Goal: Transaction & Acquisition: Purchase product/service

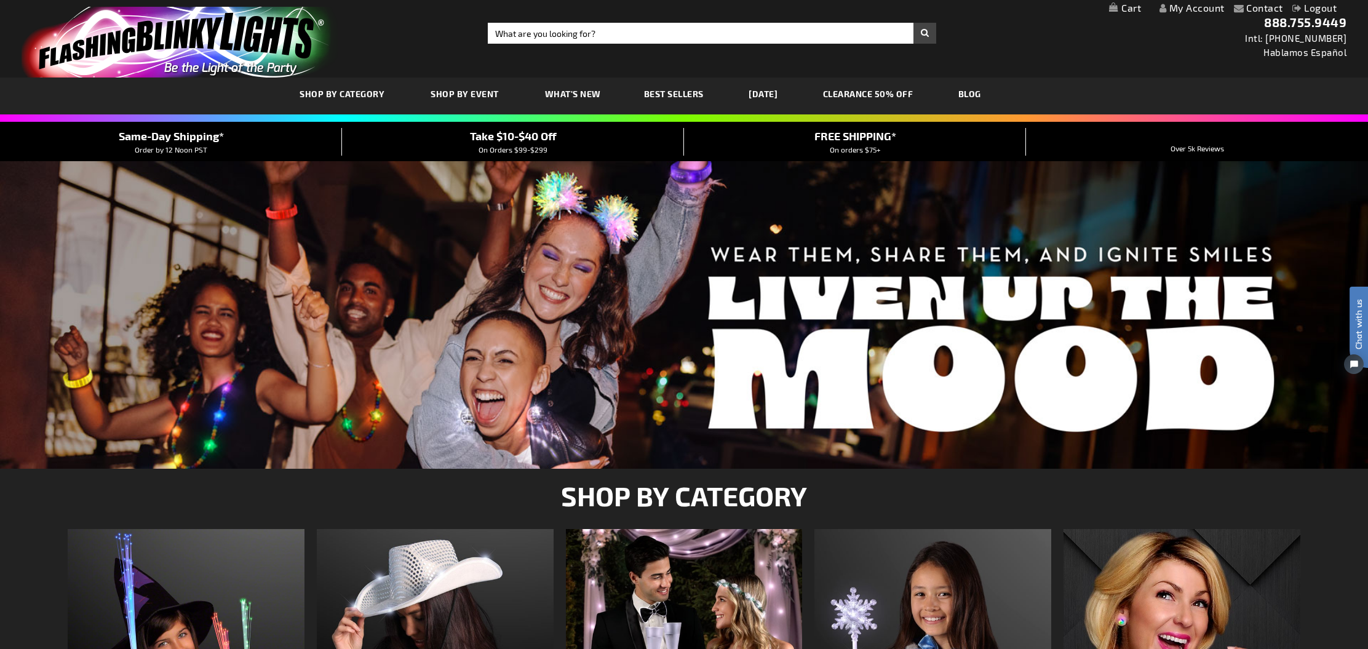
click at [1178, 9] on link "My Account" at bounding box center [1192, 8] width 65 height 12
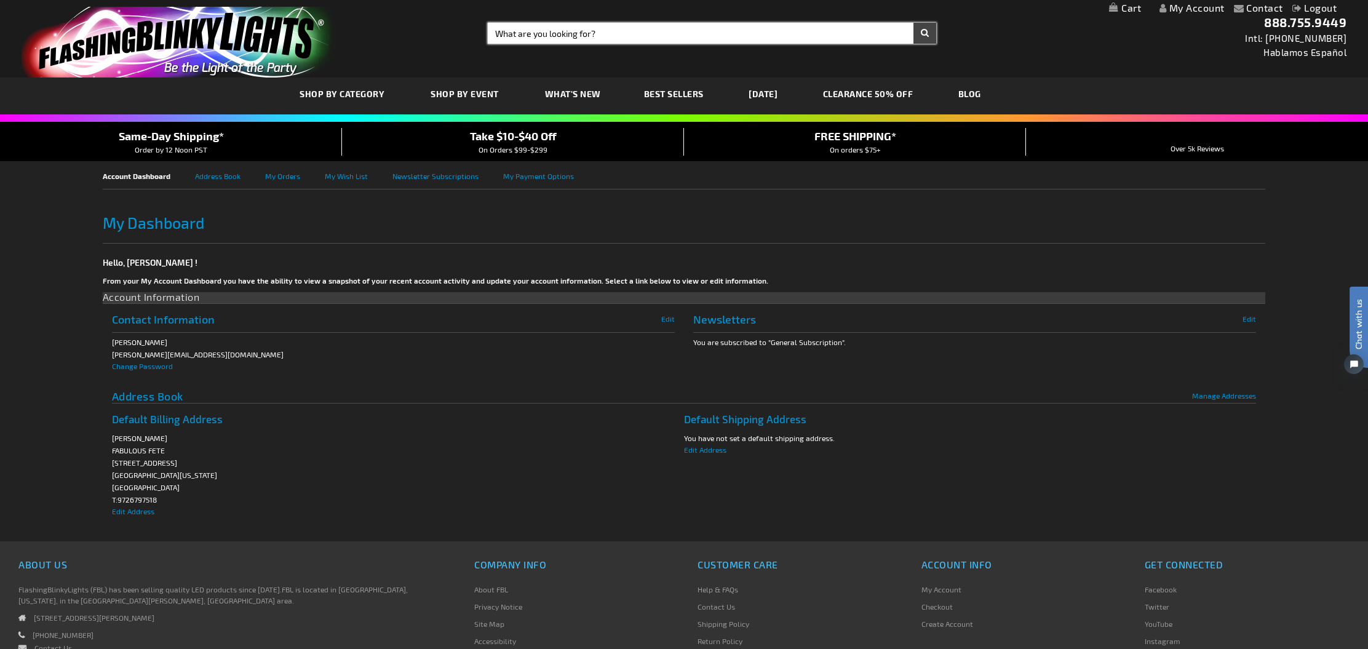
click at [531, 39] on input "Search" at bounding box center [712, 33] width 449 height 21
type input "fiber optic wands"
click at [925, 33] on button "Search" at bounding box center [925, 33] width 23 height 21
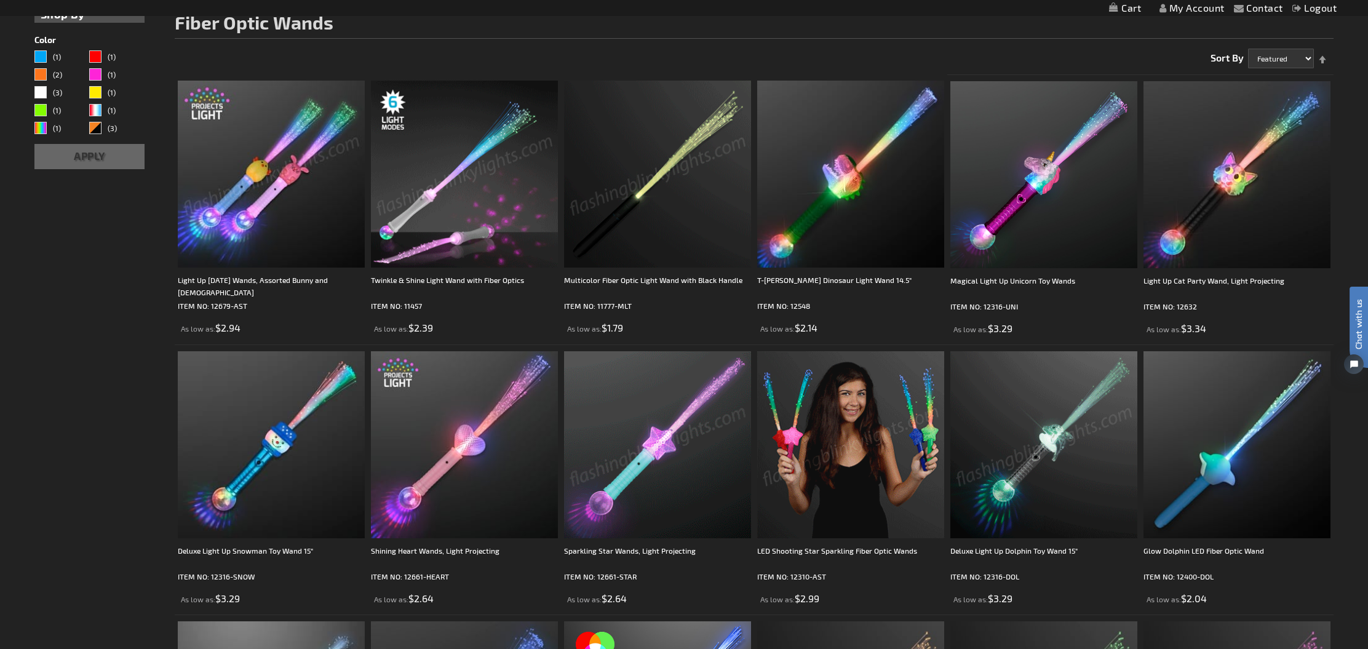
scroll to position [183, 0]
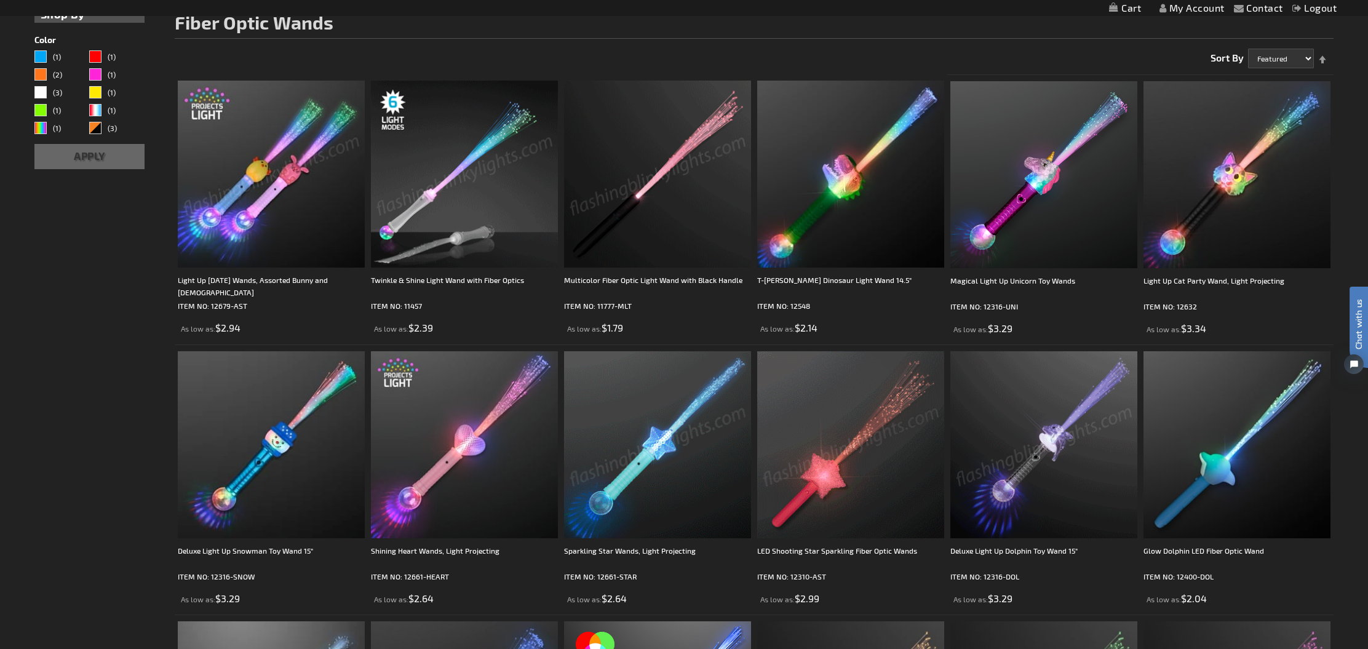
click at [665, 203] on img at bounding box center [657, 174] width 187 height 187
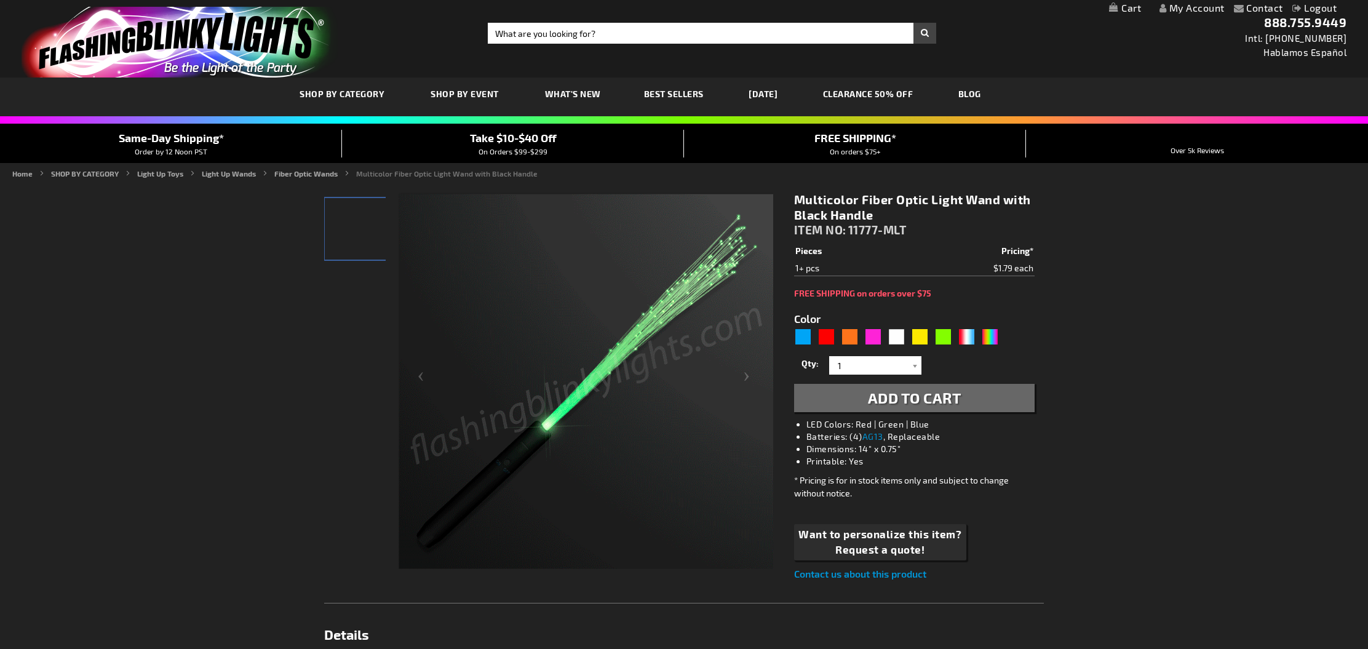
type input "5659"
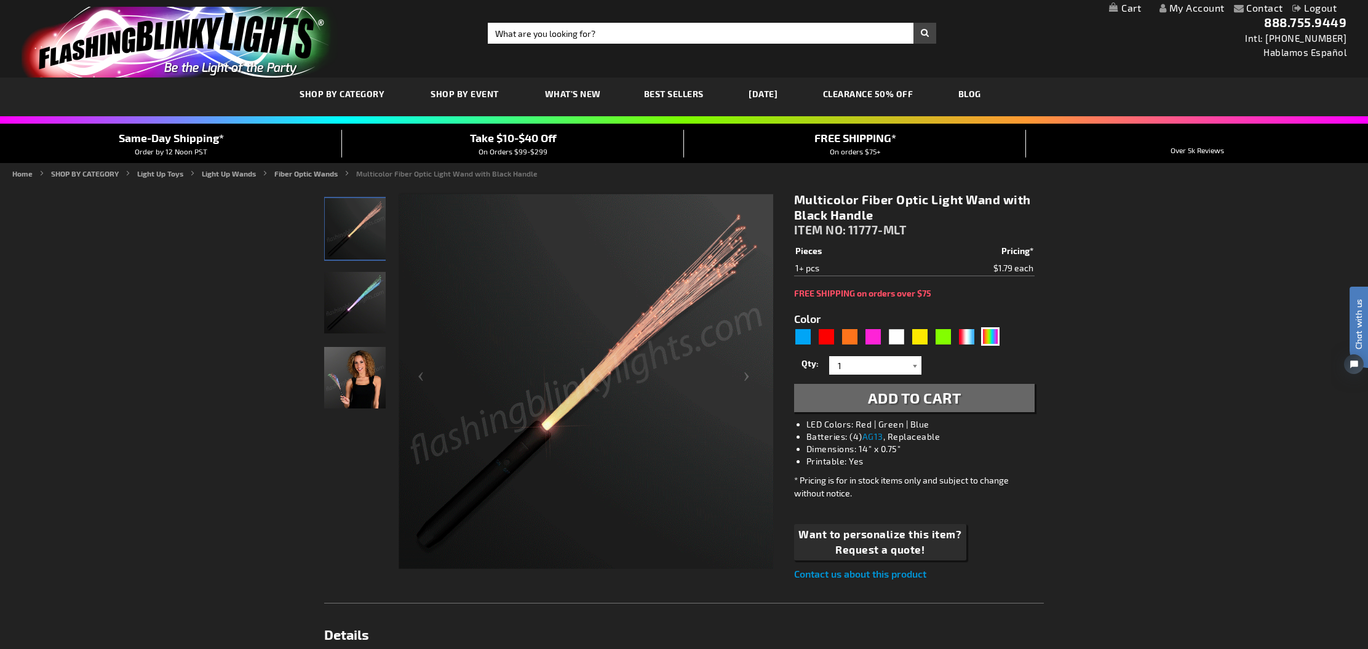
click at [916, 365] on div at bounding box center [915, 365] width 12 height 18
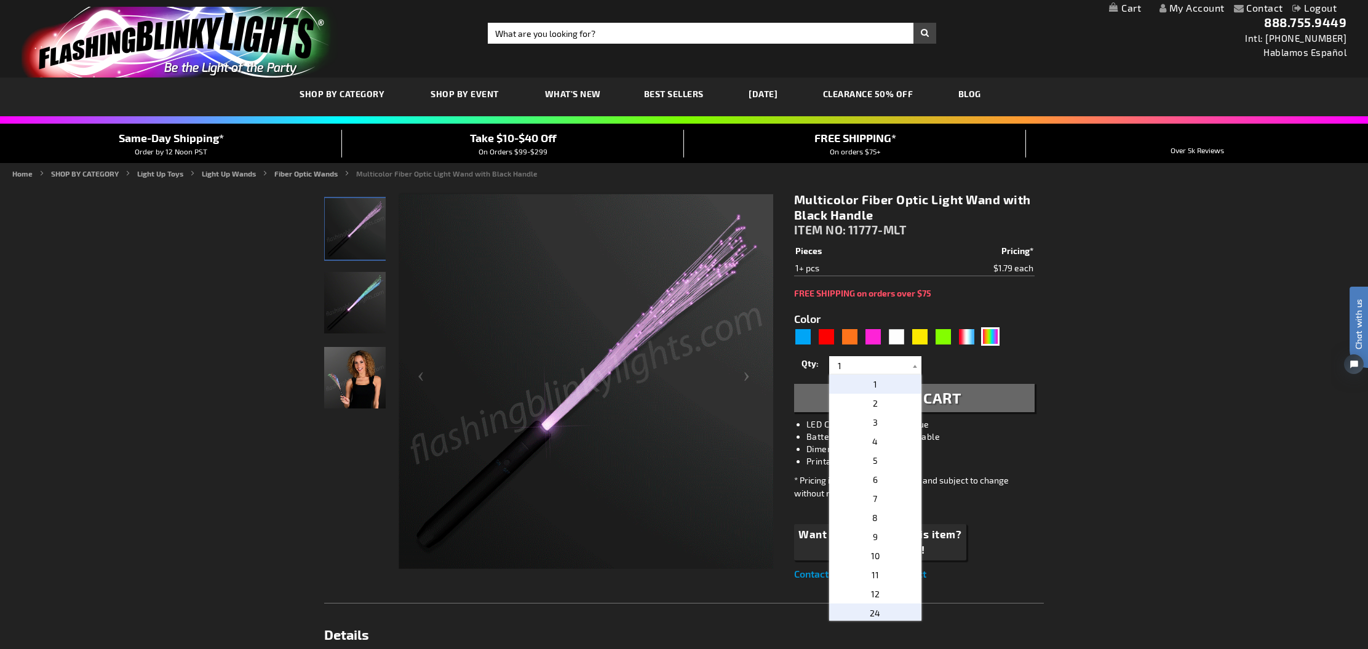
click at [877, 611] on span "24" at bounding box center [875, 613] width 10 height 10
type input "24"
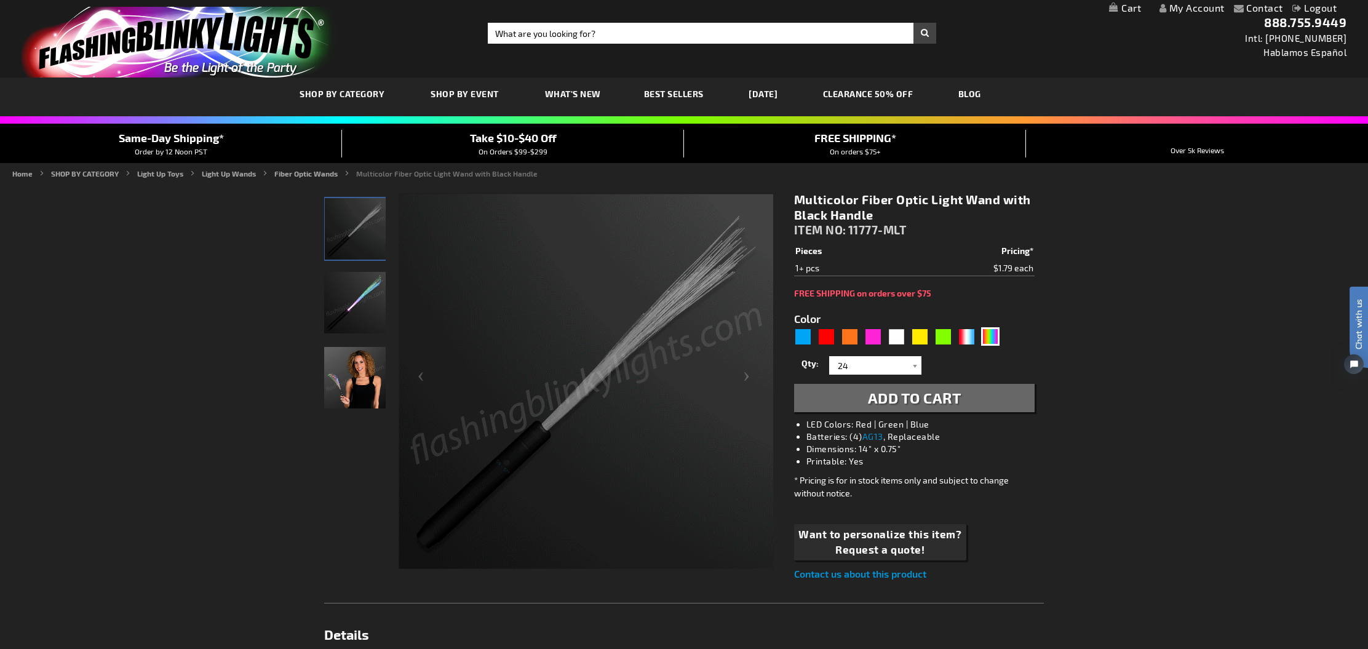
click at [932, 399] on span "Add to Cart" at bounding box center [915, 398] width 94 height 18
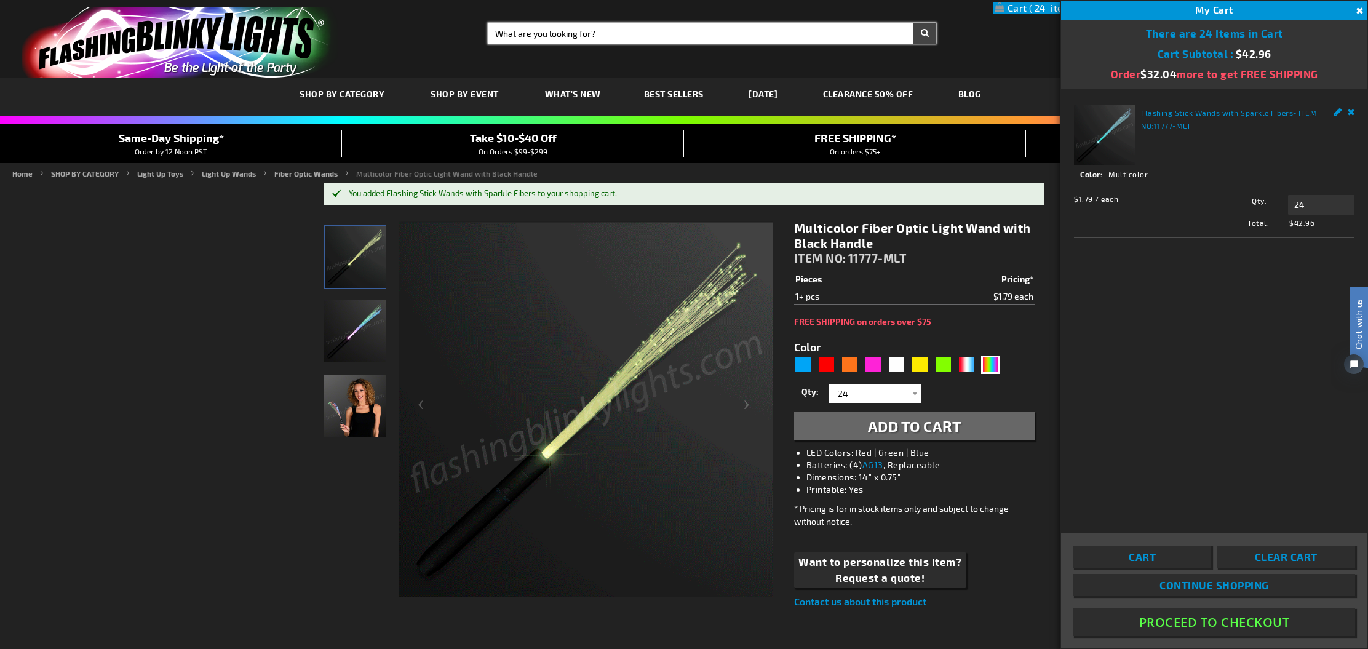
click at [580, 31] on input "Search" at bounding box center [712, 33] width 449 height 21
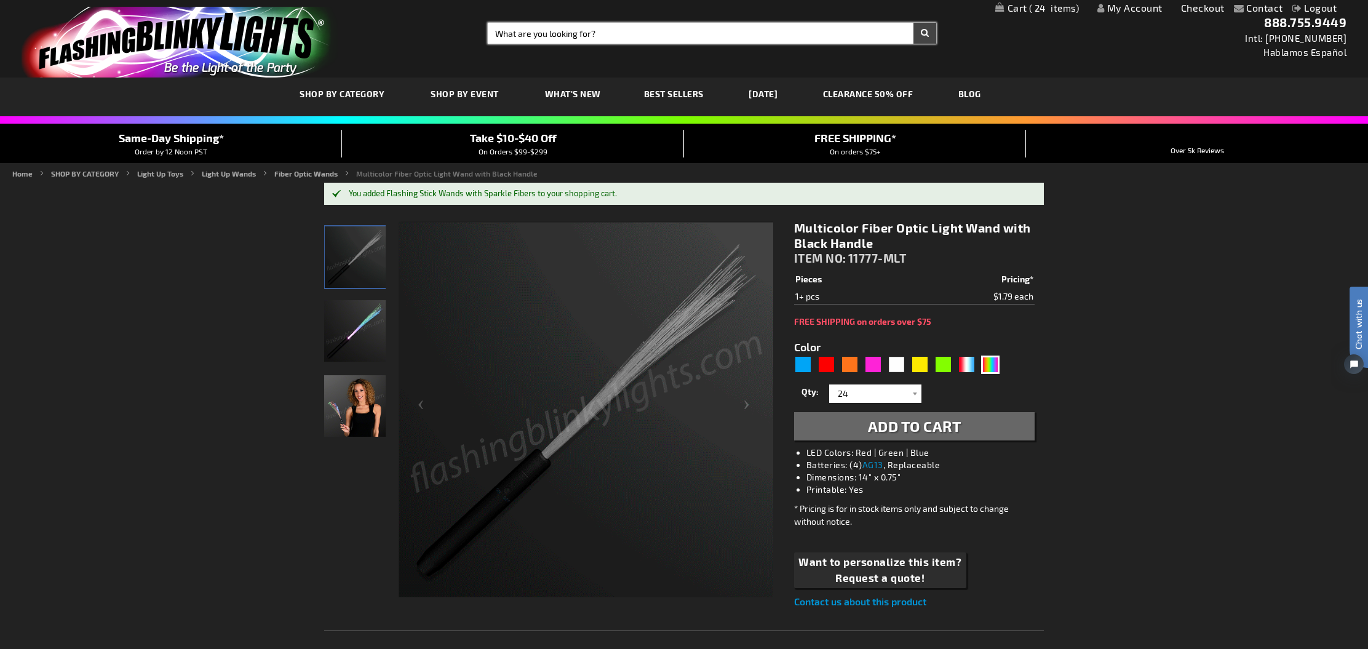
click at [580, 31] on input "Search" at bounding box center [712, 33] width 449 height 21
type input "assorted leis"
click at [925, 33] on button "Search" at bounding box center [925, 33] width 23 height 21
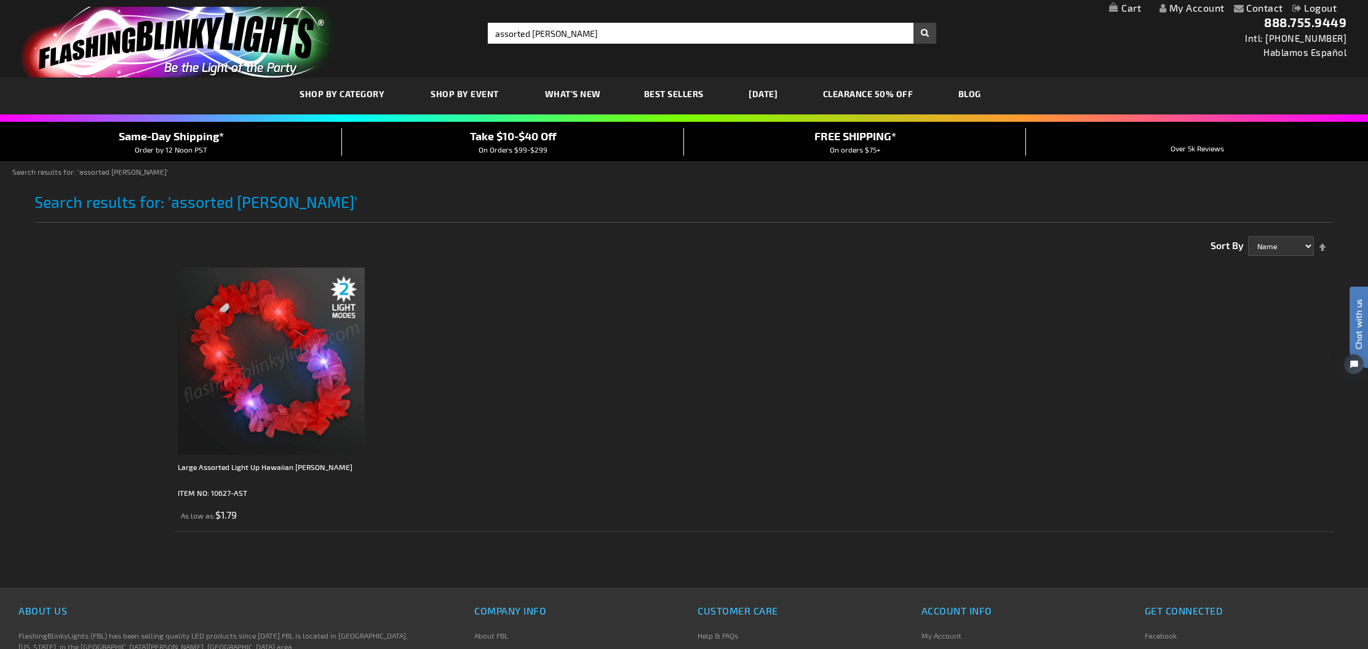
click at [278, 339] on img at bounding box center [271, 361] width 187 height 187
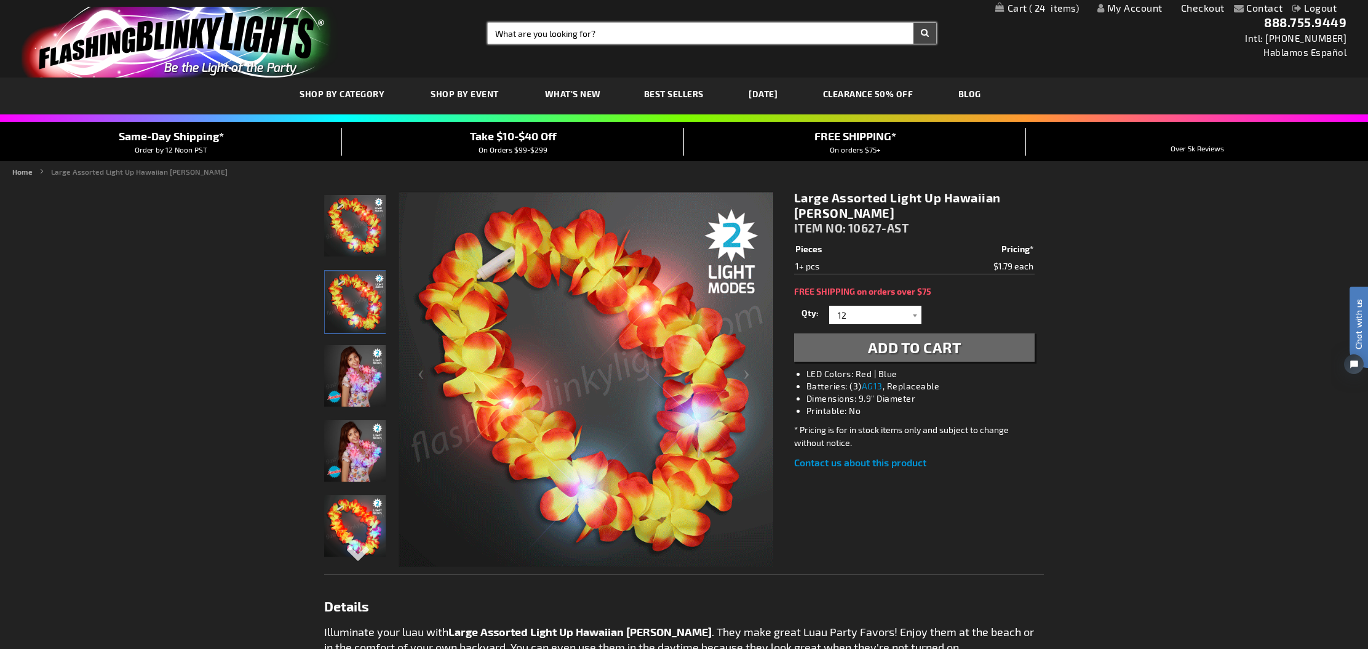
click at [556, 33] on input "Search" at bounding box center [712, 33] width 449 height 21
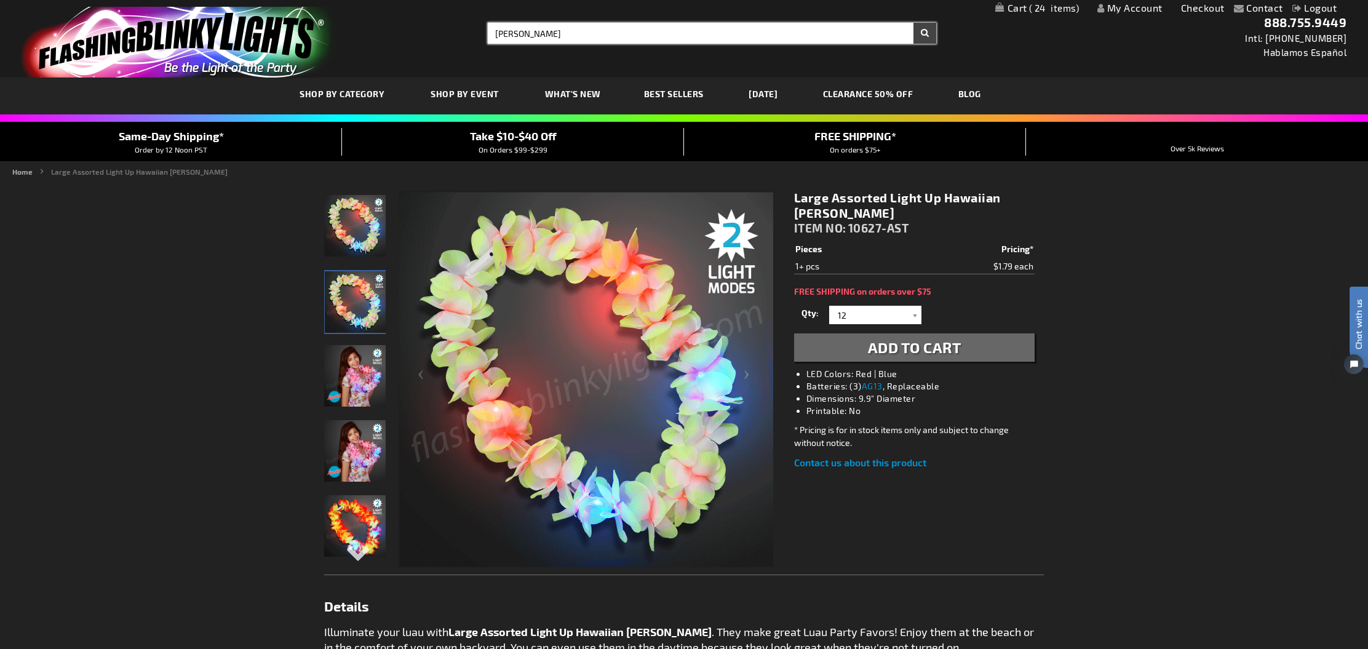
type input "leis"
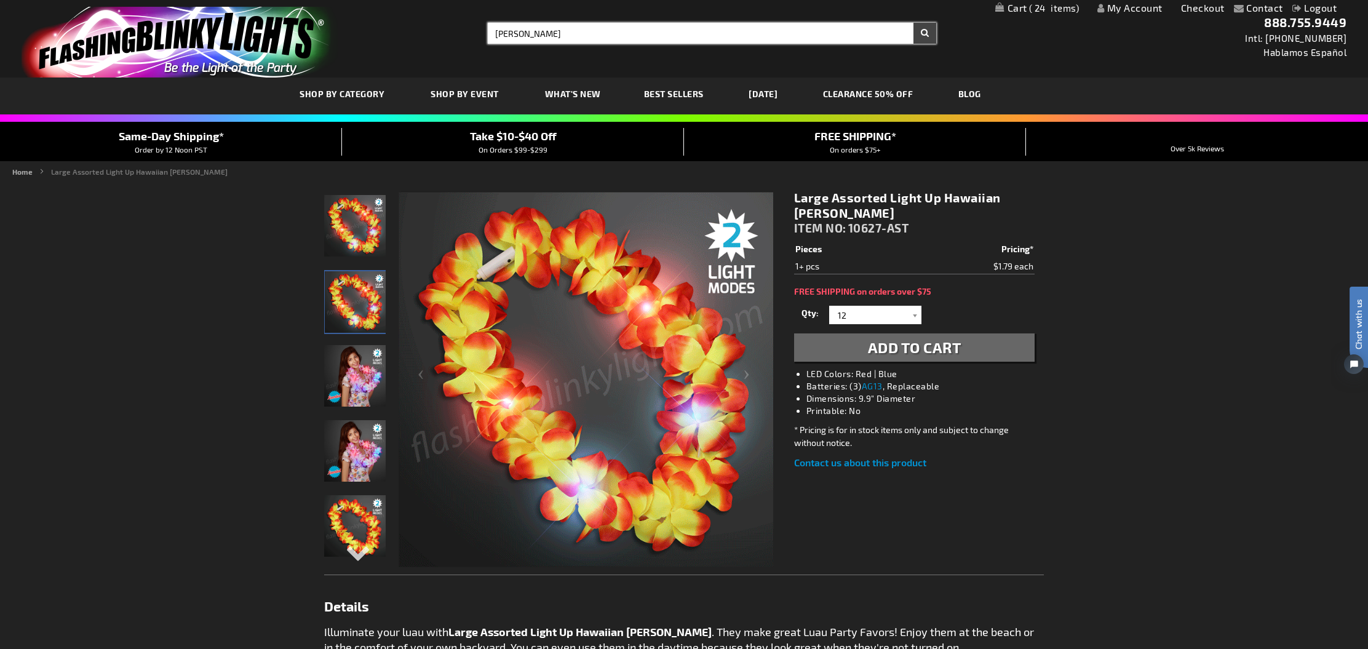
click at [925, 33] on button "Search" at bounding box center [925, 33] width 23 height 21
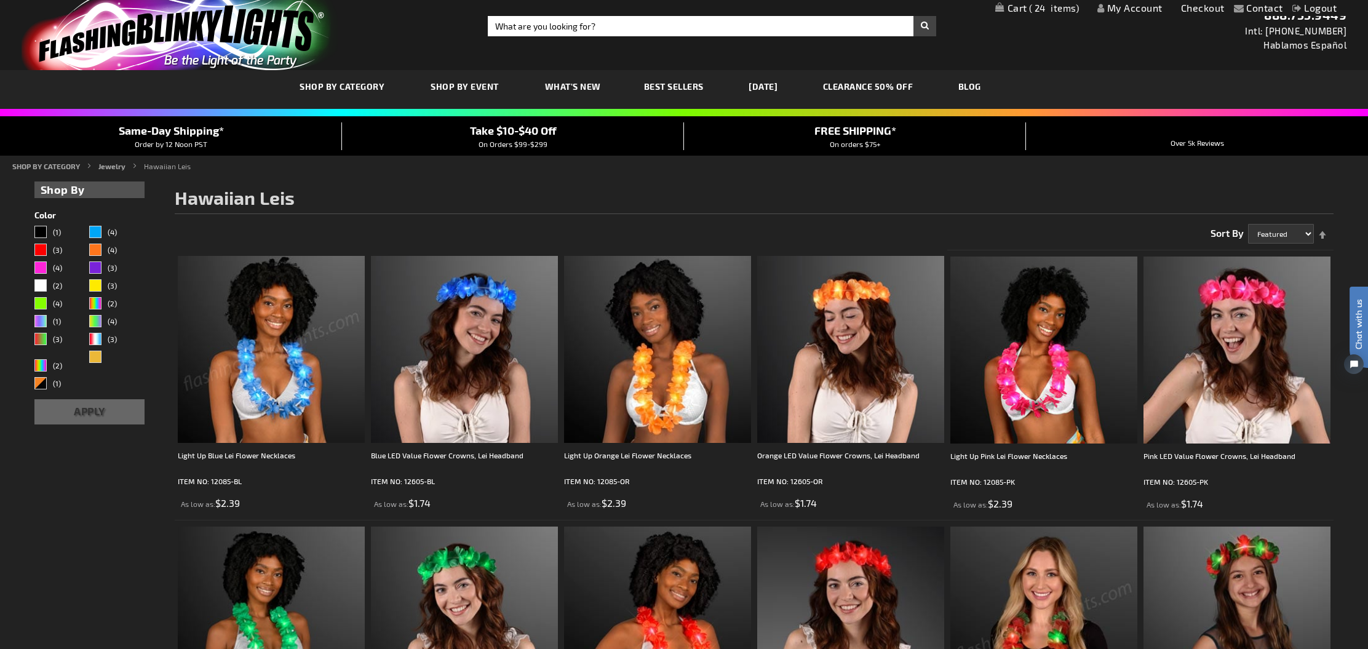
scroll to position [10, 0]
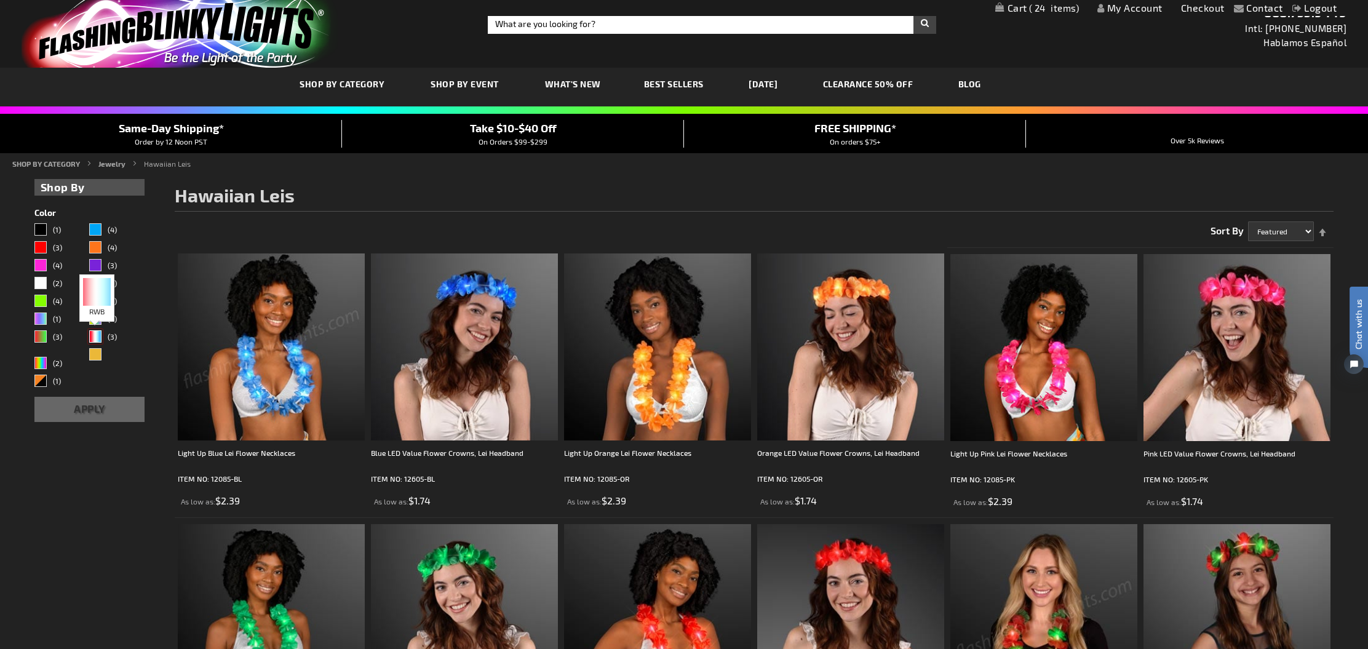
click at [92, 338] on div "RWB" at bounding box center [95, 336] width 12 height 12
click at [82, 419] on button "Apply" at bounding box center [89, 409] width 111 height 25
click at [103, 338] on link "(3)" at bounding box center [115, 337] width 53 height 15
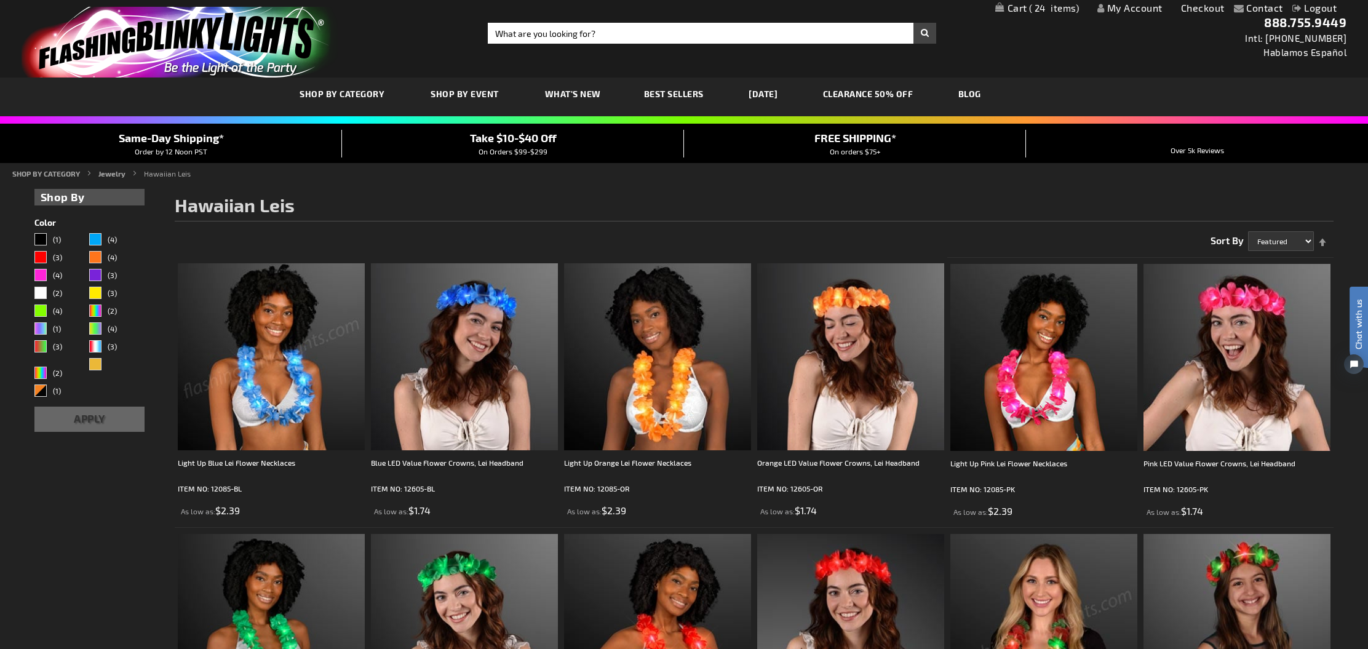
scroll to position [0, 0]
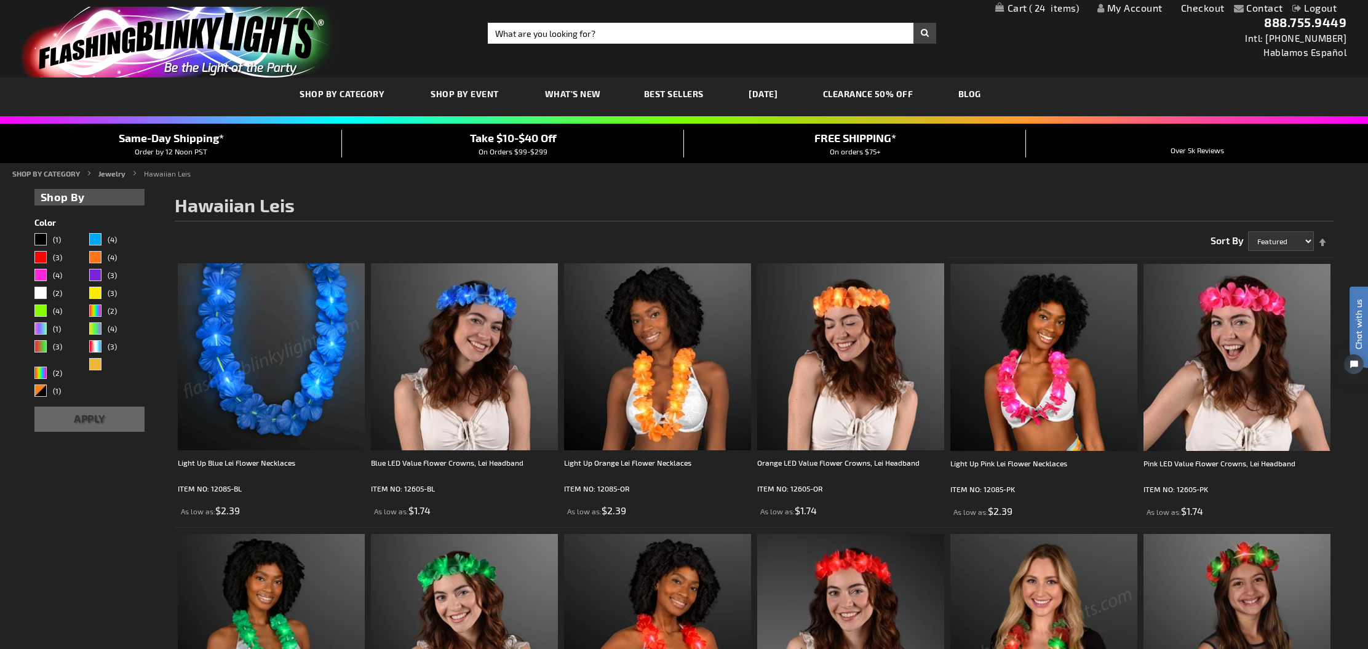
click at [681, 95] on span "Best Sellers" at bounding box center [674, 94] width 60 height 10
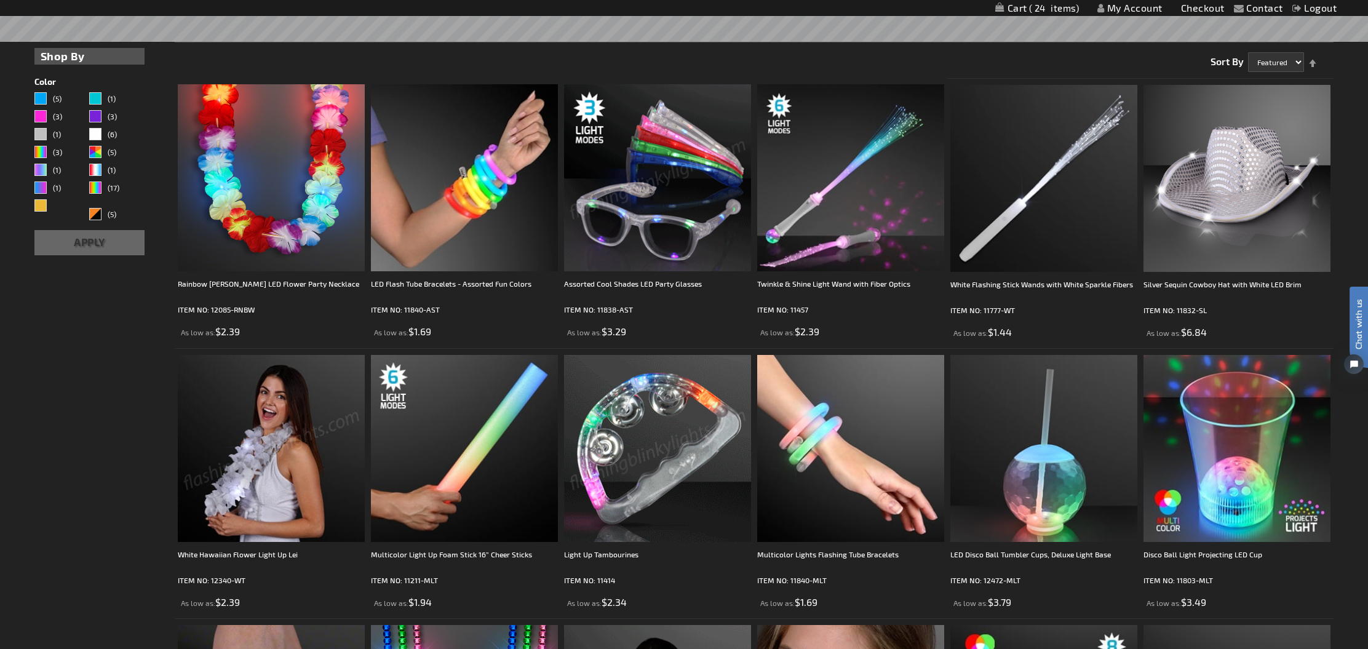
scroll to position [363, 0]
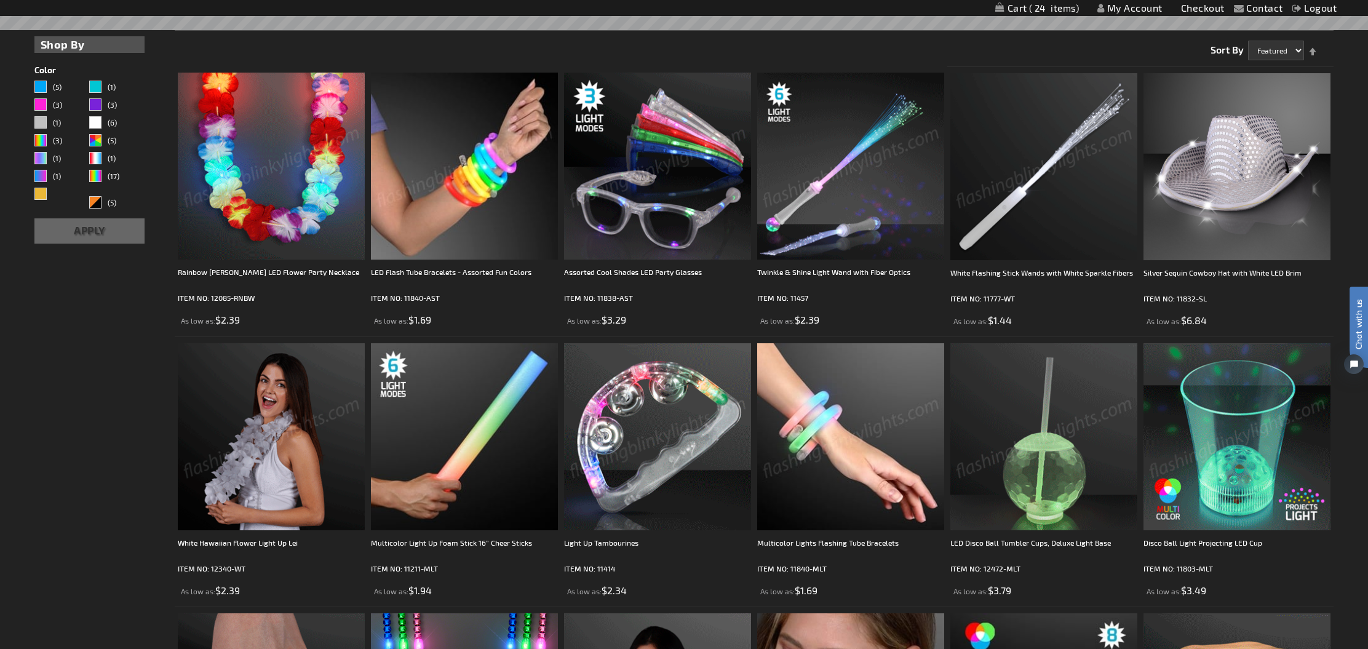
click at [1031, 172] on img at bounding box center [1044, 166] width 187 height 187
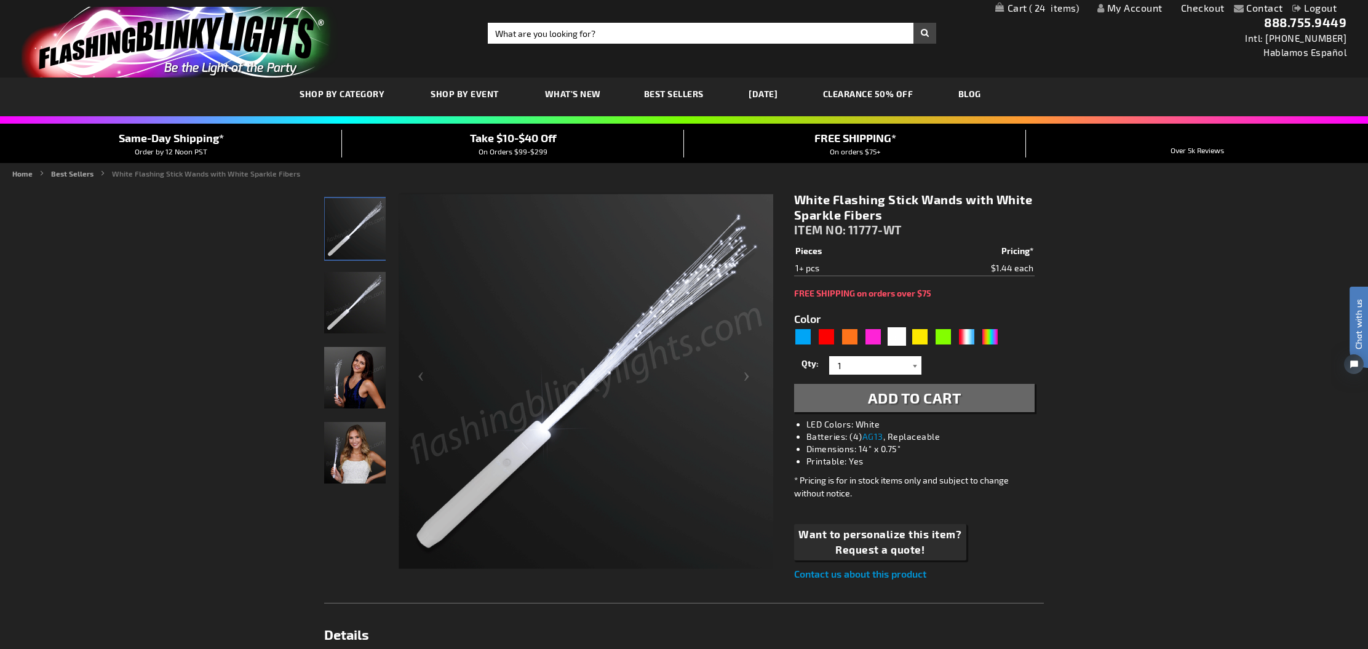
click at [919, 367] on div at bounding box center [915, 365] width 12 height 18
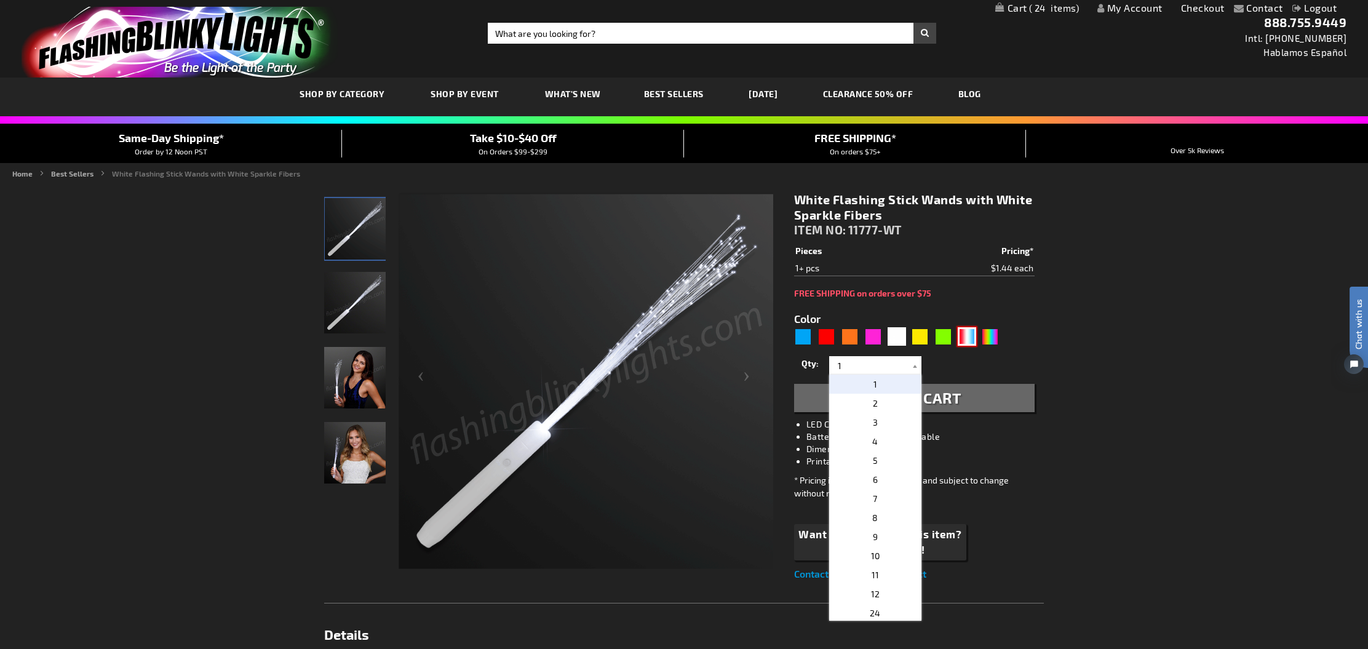
click at [965, 339] on div "RWB" at bounding box center [967, 336] width 18 height 18
type input "5643"
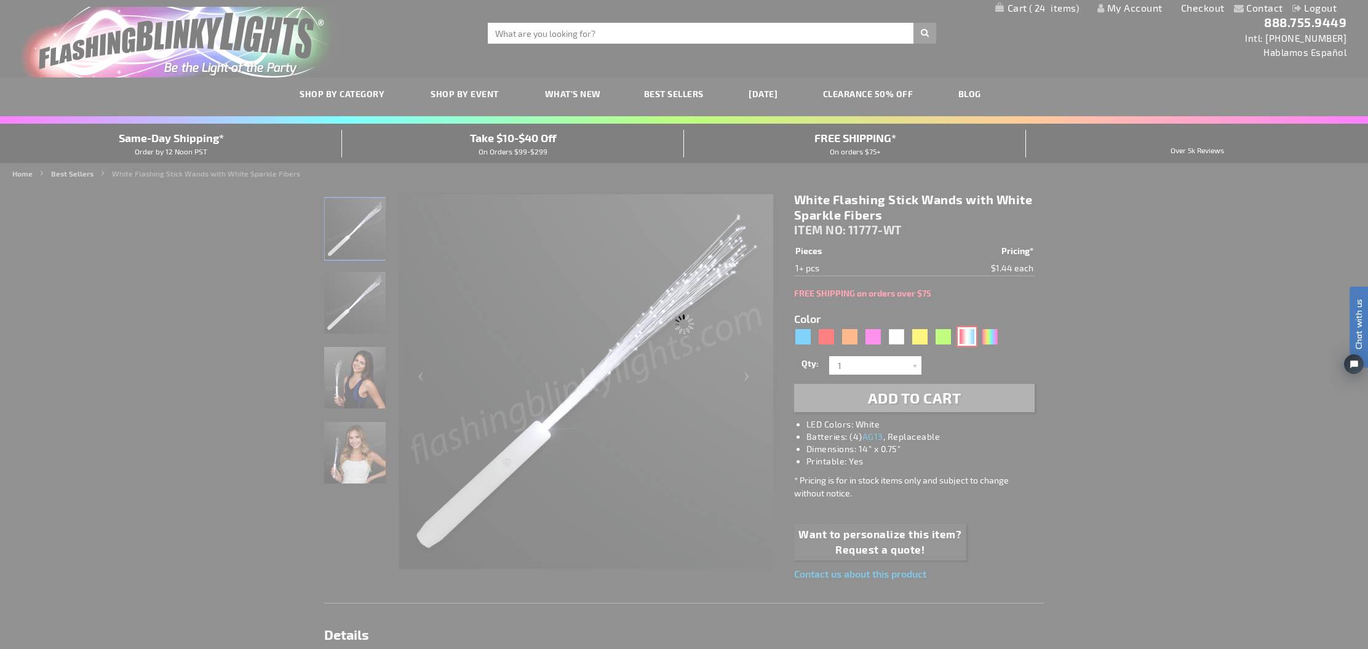
type input "11777-RWB"
type input "Customize - Red White &amp; Blue LED Sparkler Wand - ITEM NO: 11777-RWB"
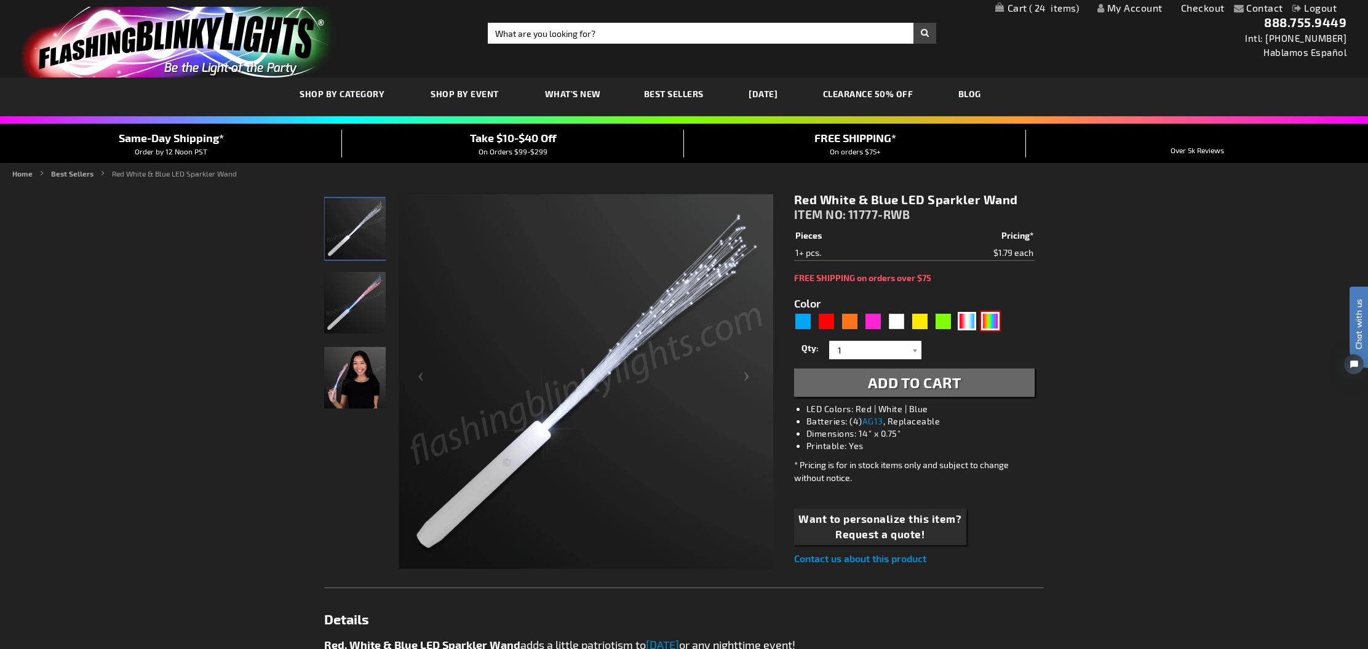
click at [991, 325] on div "Multicolor" at bounding box center [990, 321] width 18 height 18
type input "5659"
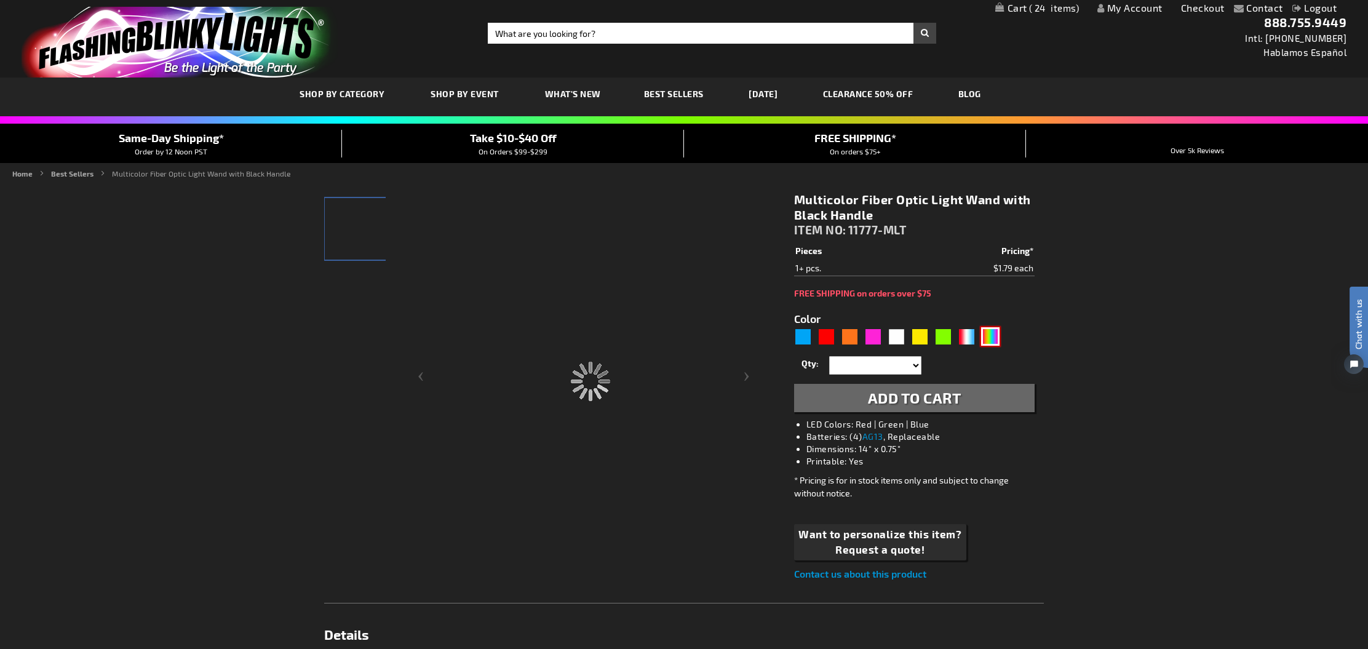
type input "11777-MLT"
type input "Customize - Multicolor Fiber Optic Light Wand with Black Handle - ITEM NO: 1177…"
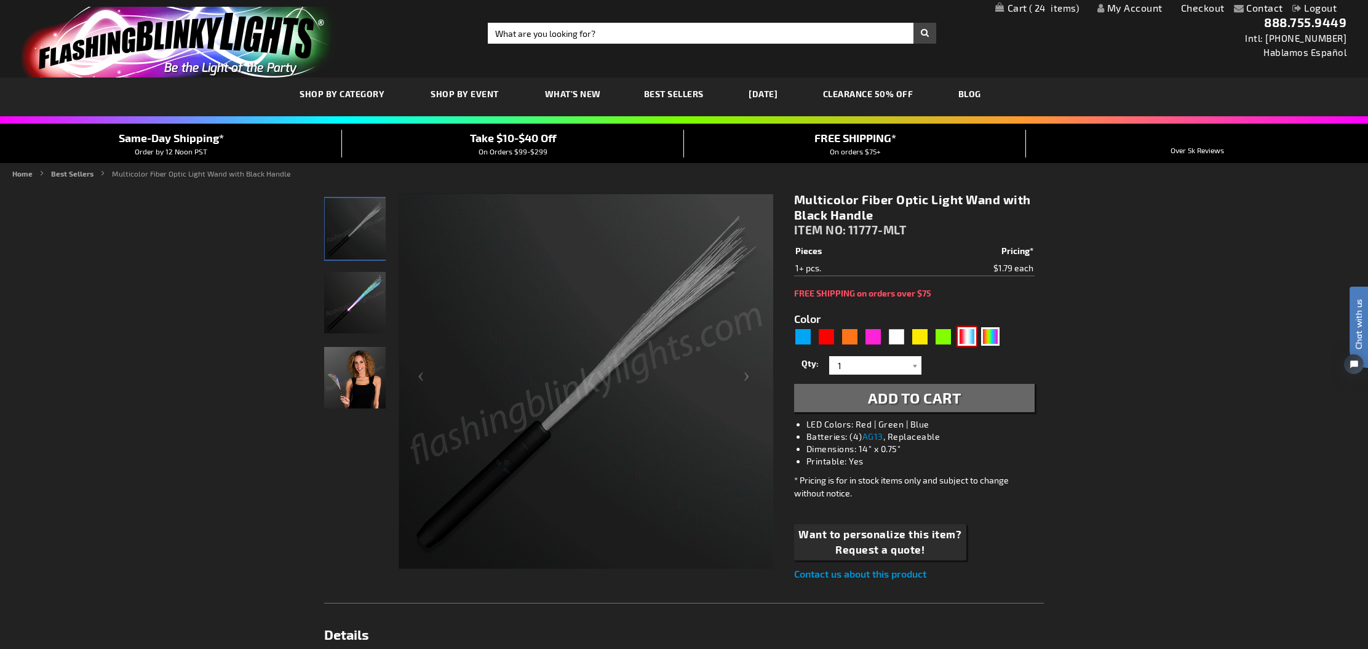
click at [968, 340] on div "RWB" at bounding box center [967, 336] width 18 height 18
type input "5643"
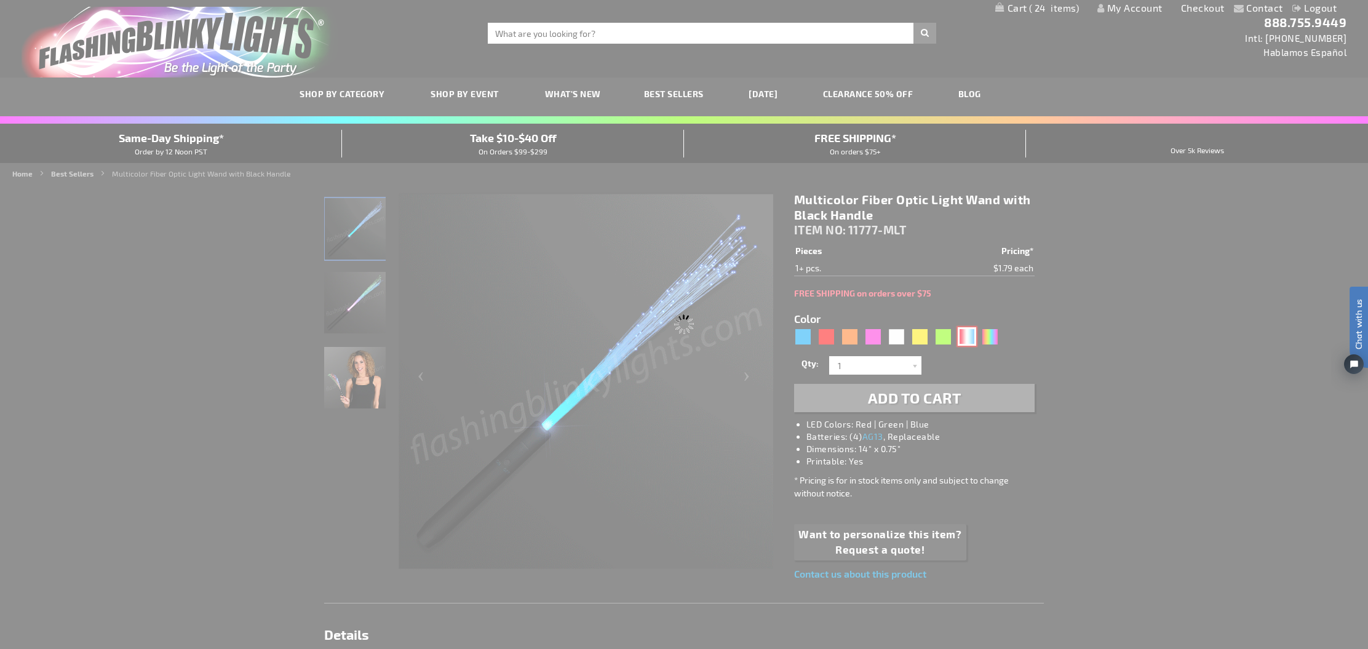
type input "11777-RWB"
type input "Customize - Red White &amp; Blue LED Sparkler Wand - ITEM NO: 11777-RWB"
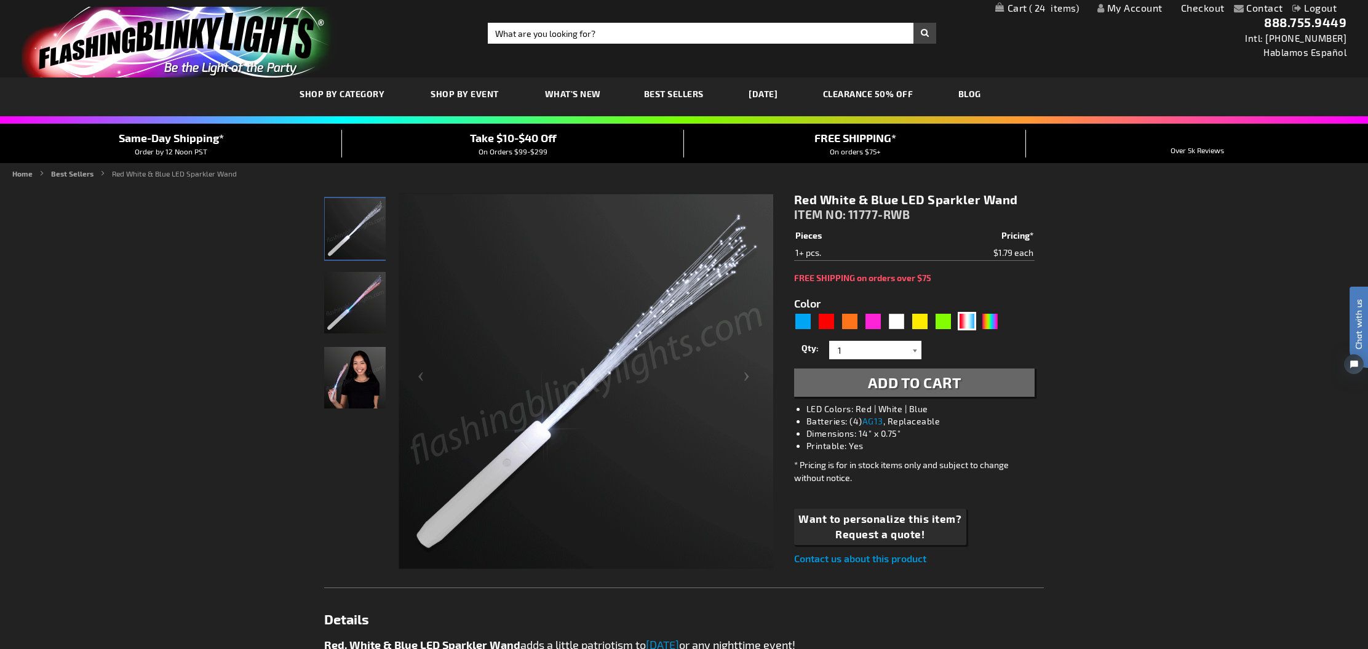
click at [917, 352] on div at bounding box center [915, 350] width 12 height 18
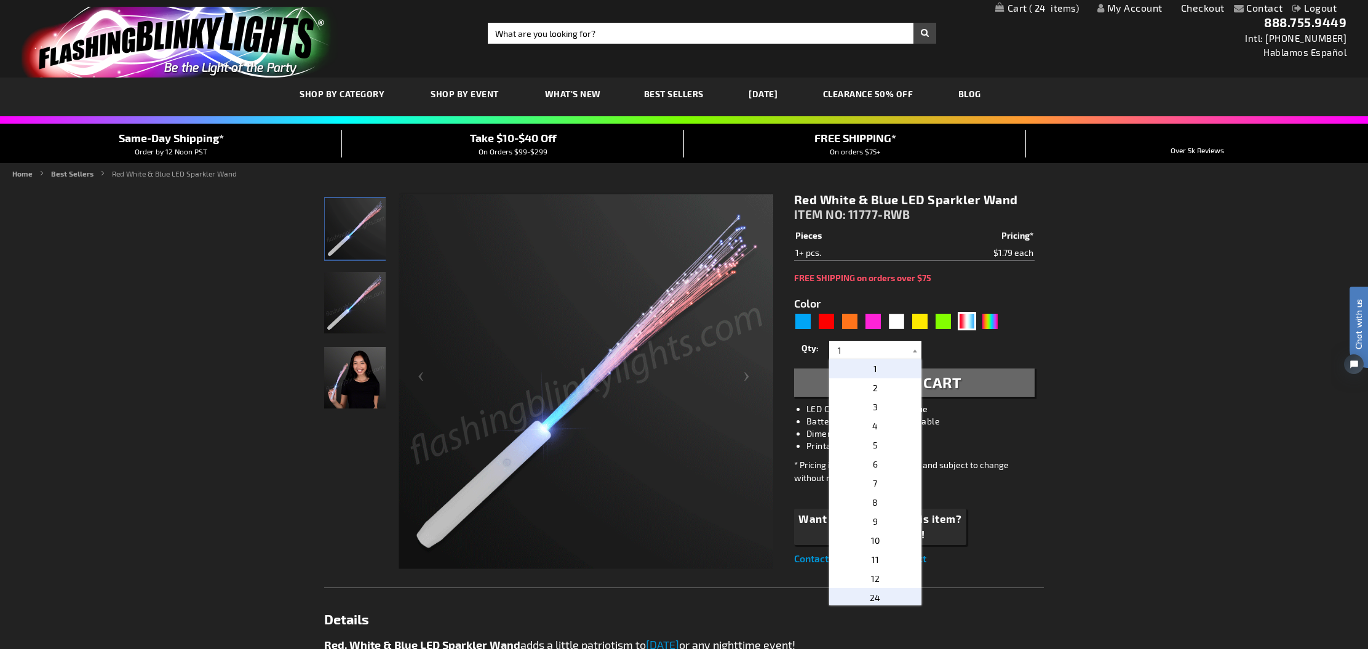
click at [876, 596] on span "24" at bounding box center [875, 598] width 10 height 10
type input "24"
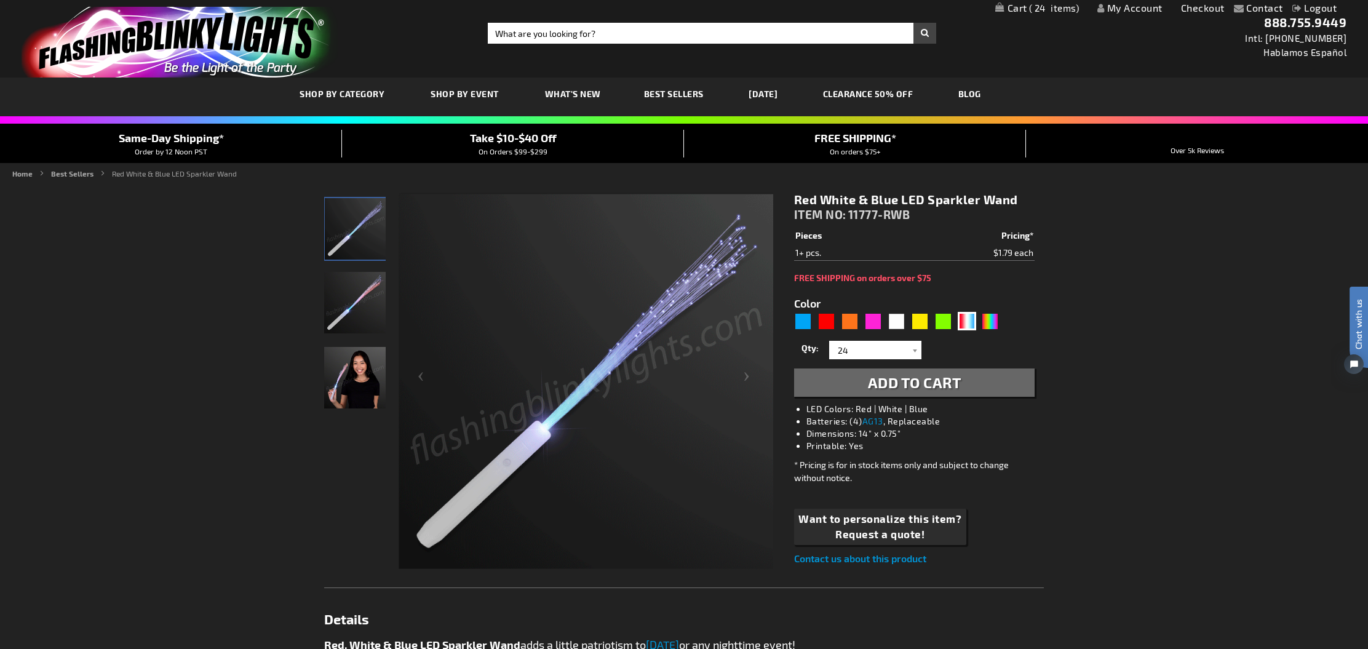
click at [932, 385] on span "Add to Cart" at bounding box center [915, 382] width 94 height 18
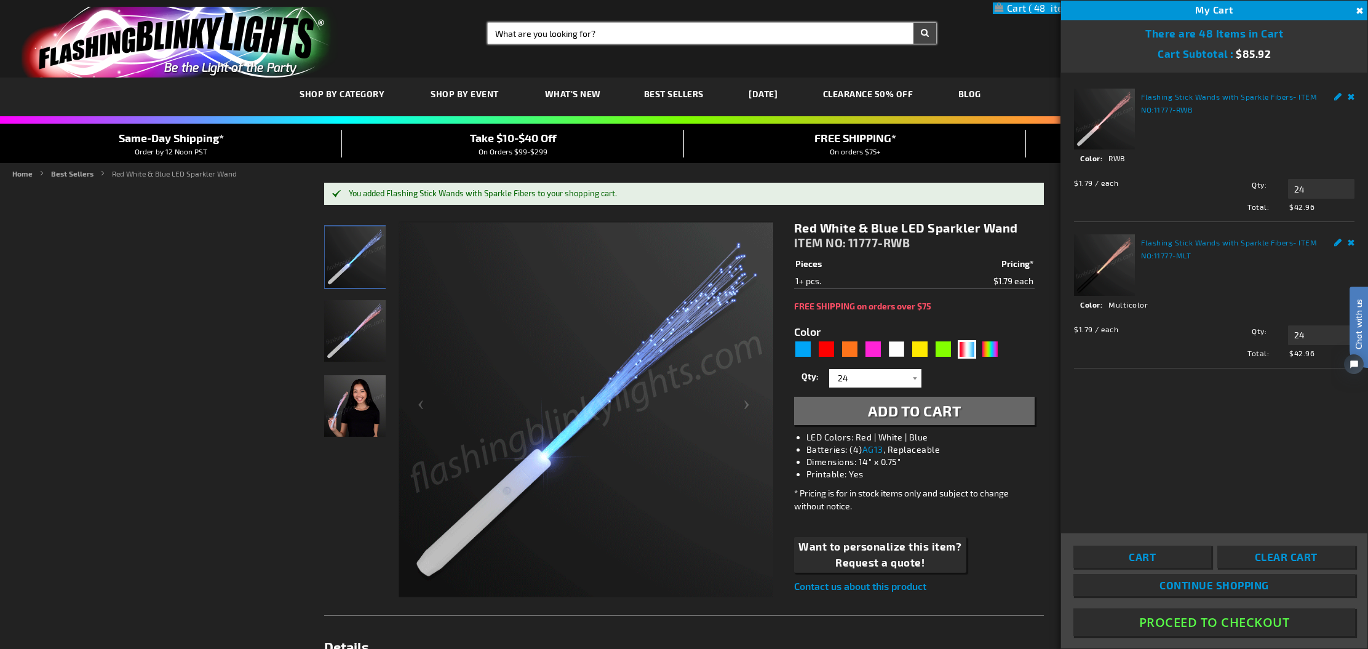
click at [536, 36] on input "Search" at bounding box center [712, 33] width 449 height 21
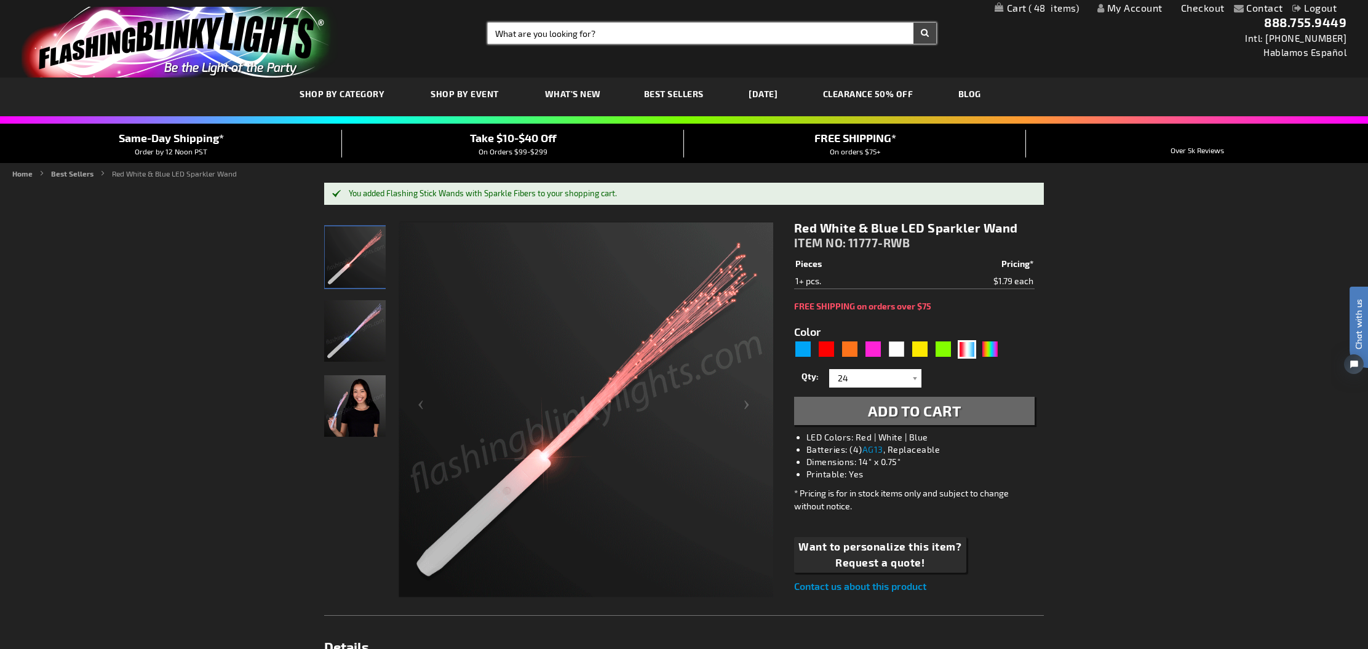
click at [536, 36] on input "Search" at bounding box center [712, 33] width 449 height 21
type input "light up leis"
click at [925, 33] on button "Search" at bounding box center [925, 33] width 23 height 21
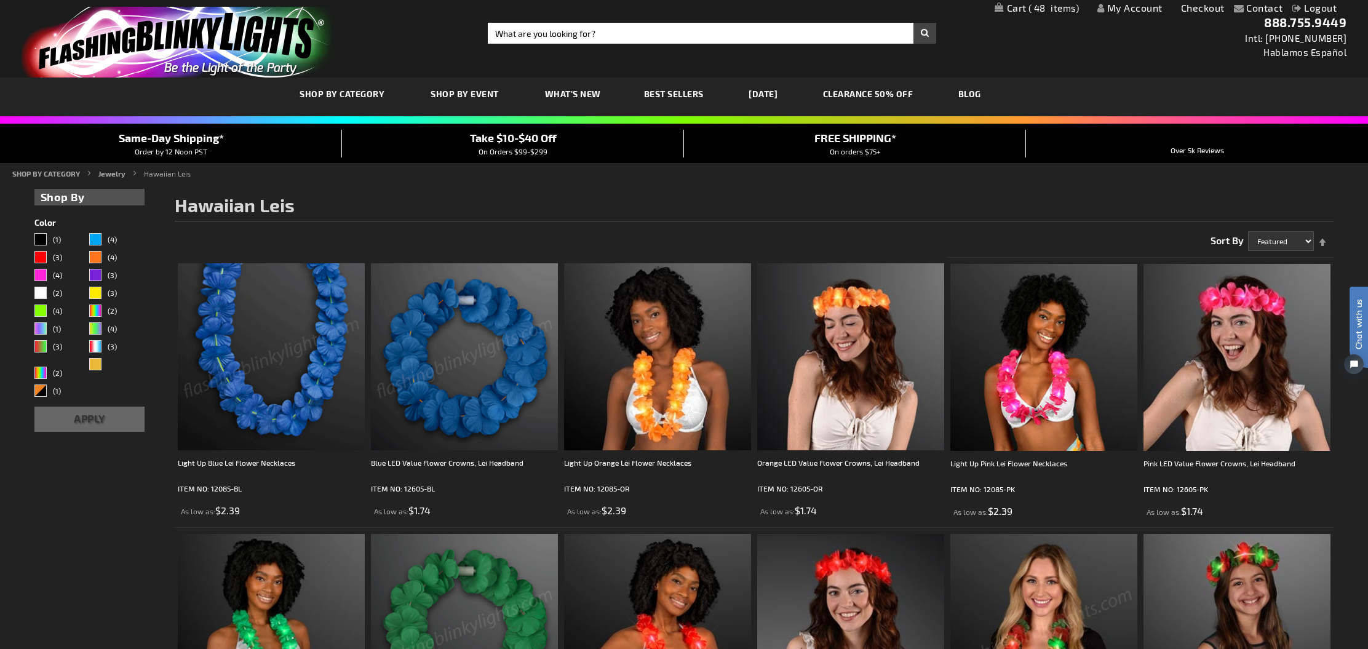
click at [305, 445] on img at bounding box center [271, 356] width 187 height 187
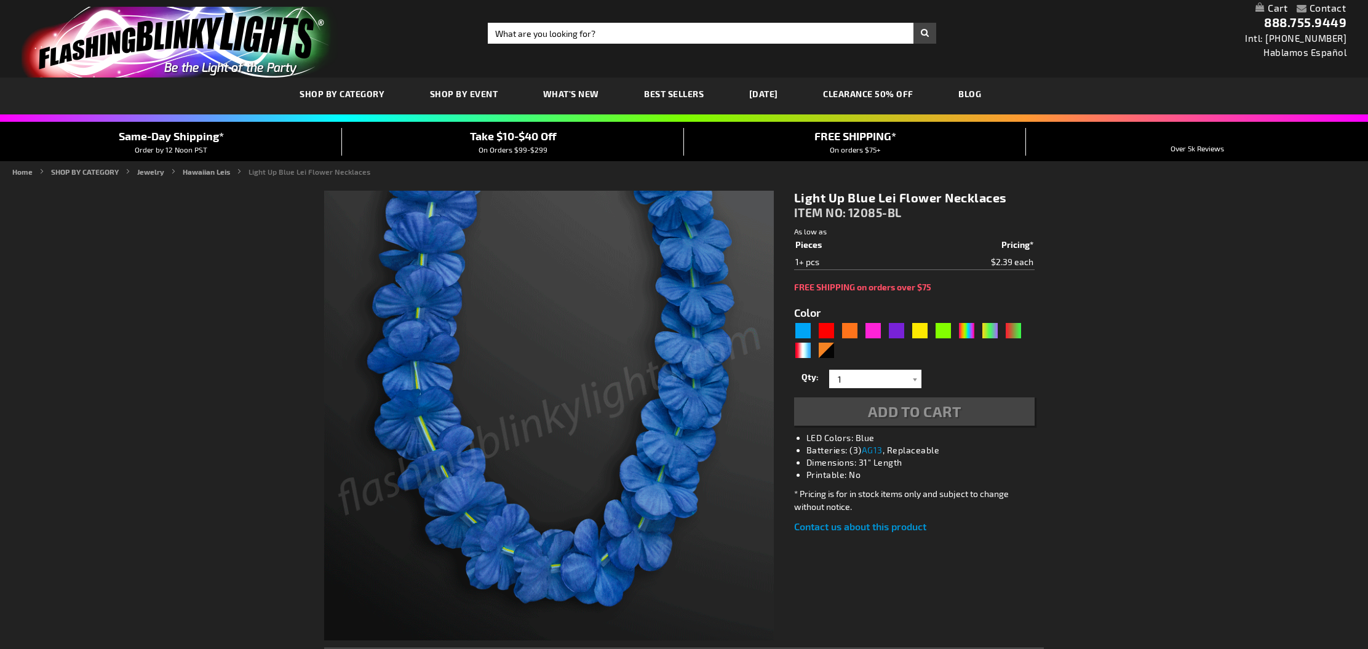
type input "5629"
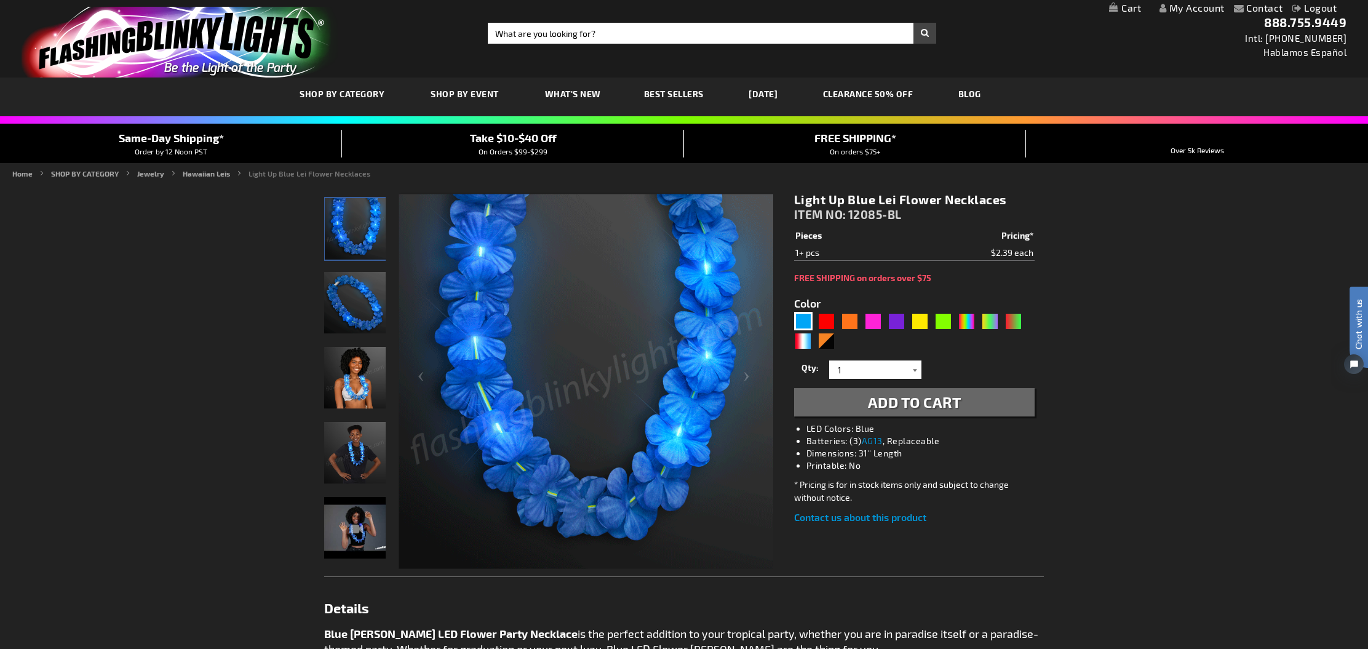
click at [916, 369] on div at bounding box center [915, 370] width 12 height 18
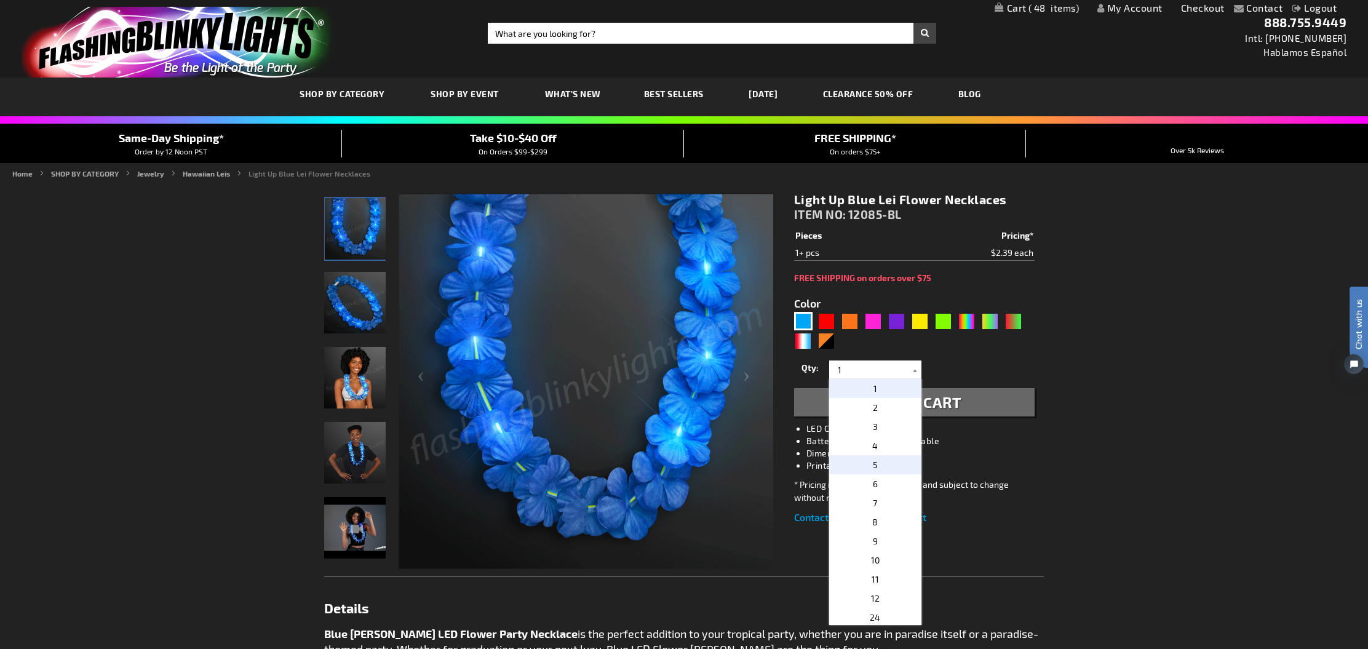
click at [874, 465] on span "5" at bounding box center [875, 465] width 5 height 10
type input "5"
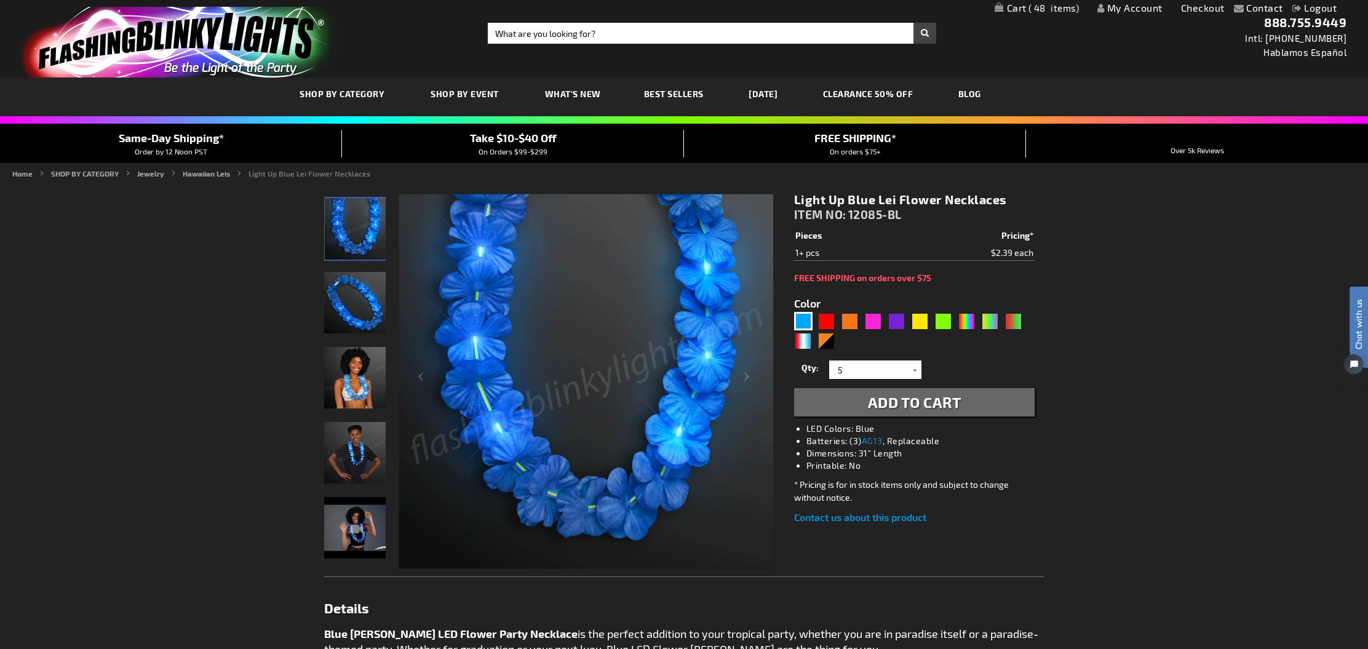
click at [885, 406] on span "Add to Cart" at bounding box center [915, 402] width 94 height 18
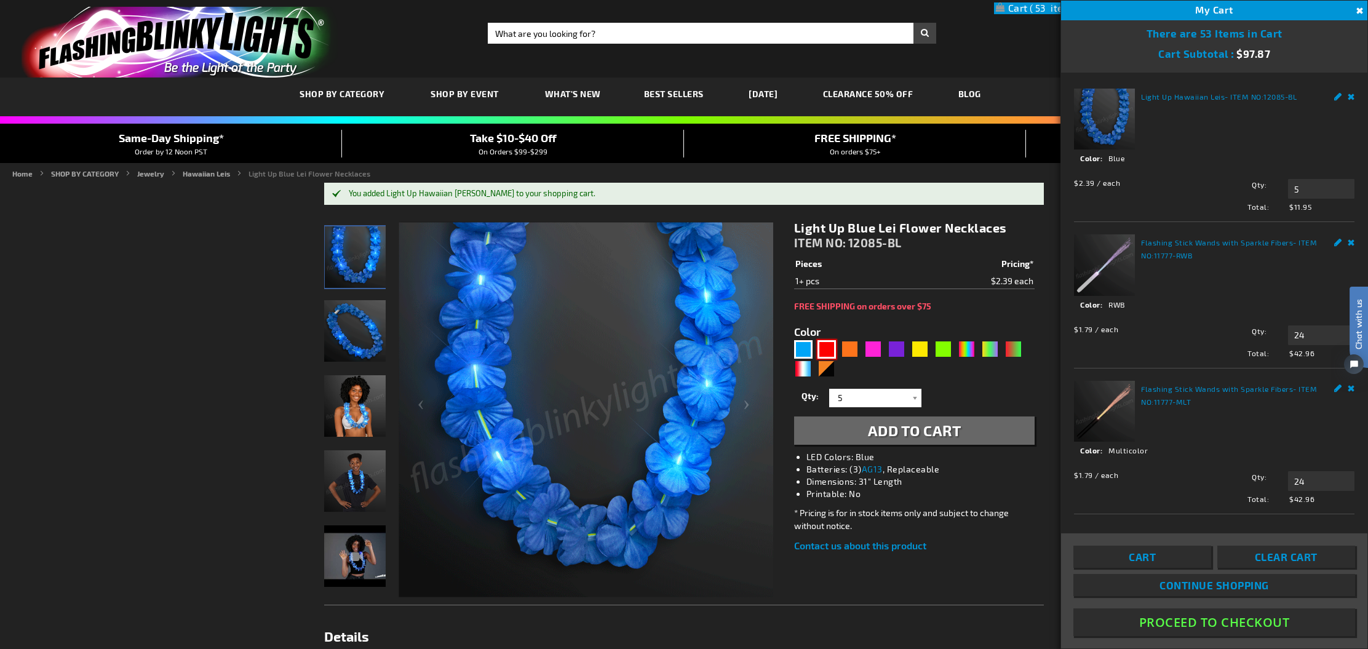
click at [831, 350] on div "Red" at bounding box center [827, 349] width 18 height 18
type input "5641"
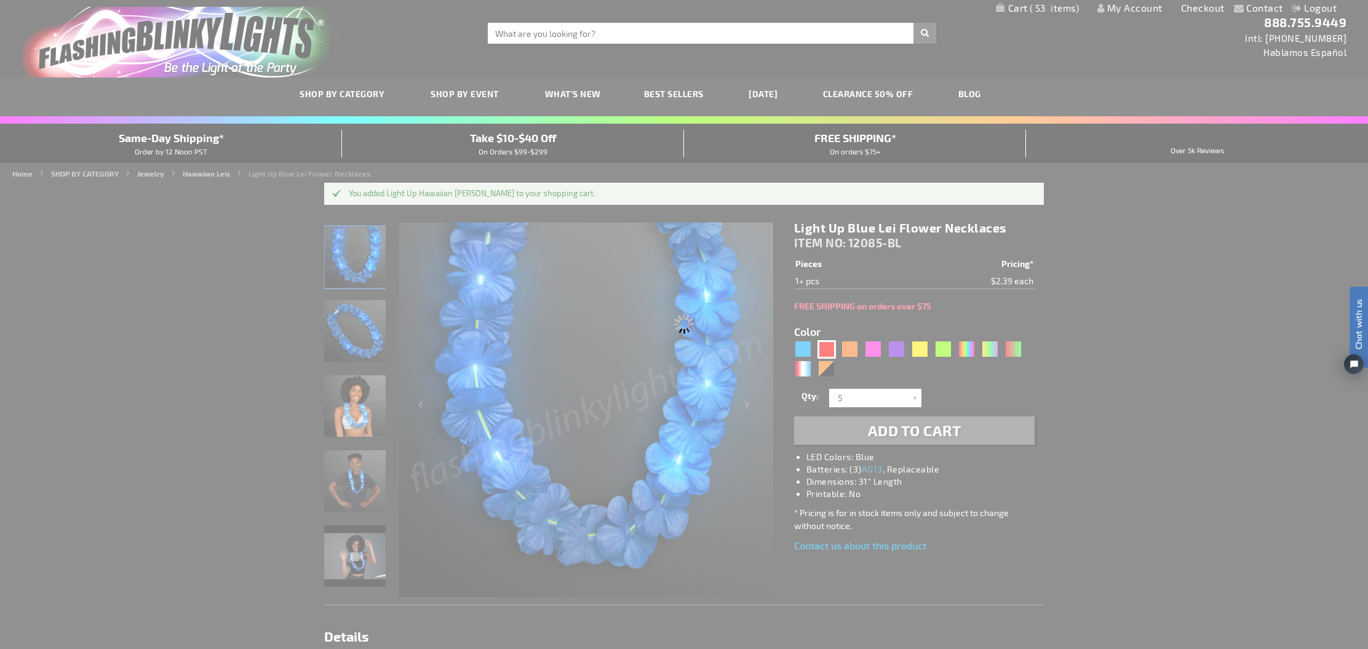
type input "12085-RD"
type input "Customize - Light Up Red Lei Flower Necklaces - ITEM NO: 12085-RD"
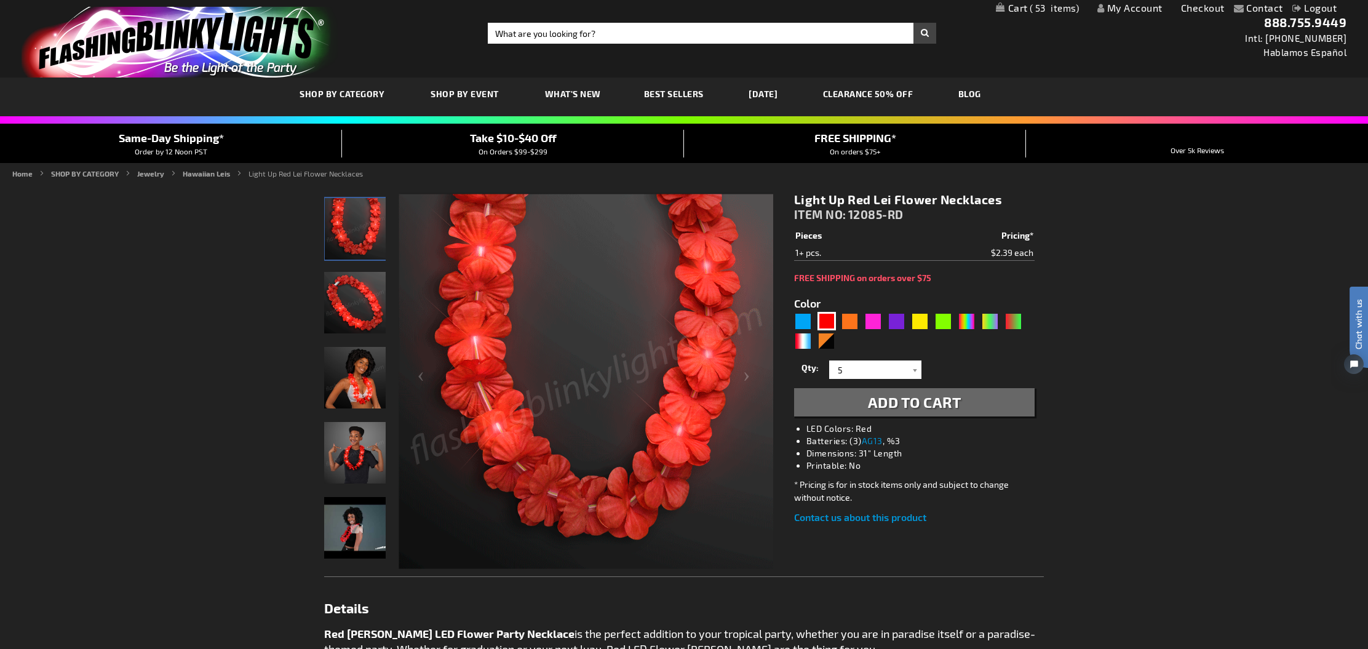
click at [920, 401] on span "Add to Cart" at bounding box center [915, 402] width 94 height 18
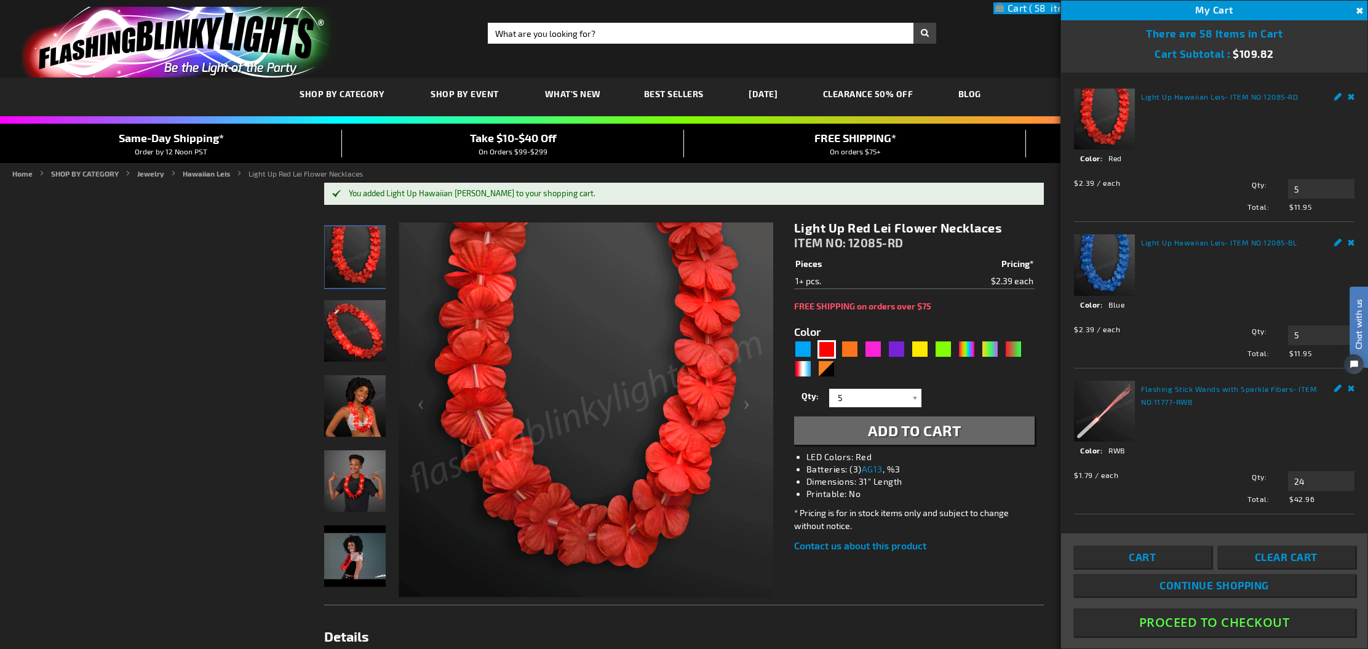
click at [903, 362] on div "5641" at bounding box center [914, 359] width 241 height 39
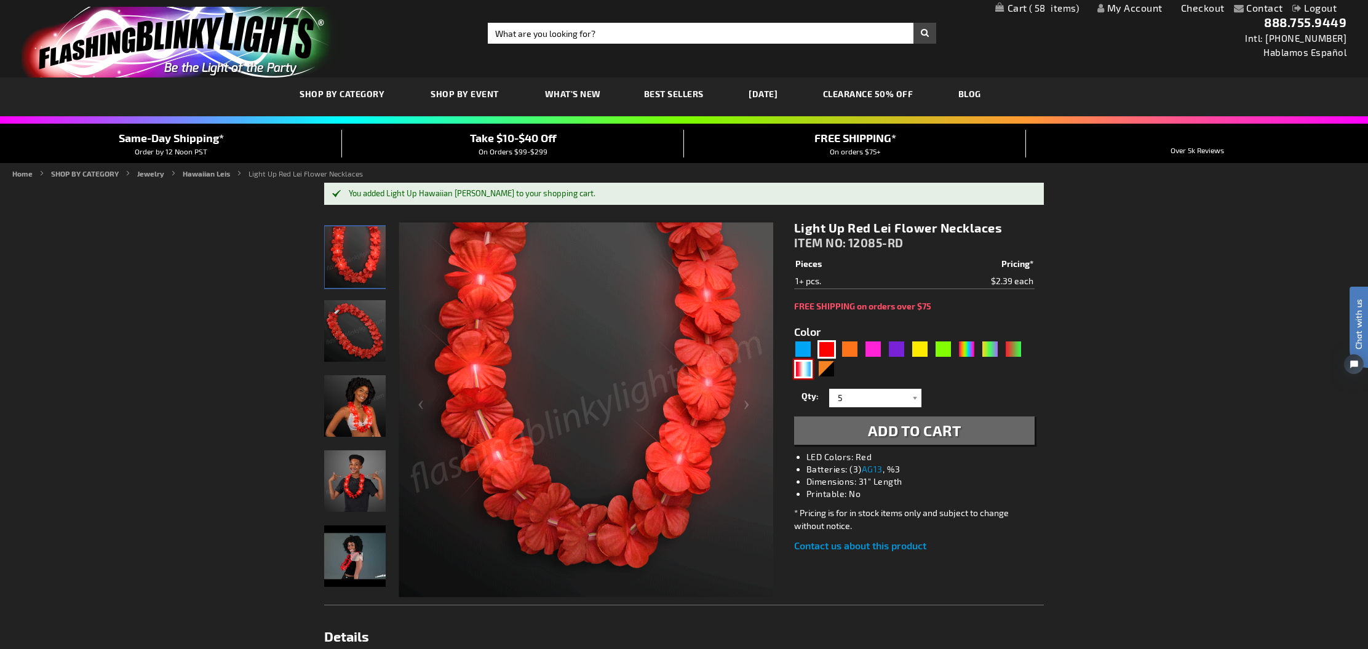
click at [802, 369] on div "RWB" at bounding box center [803, 369] width 18 height 18
type input "5643"
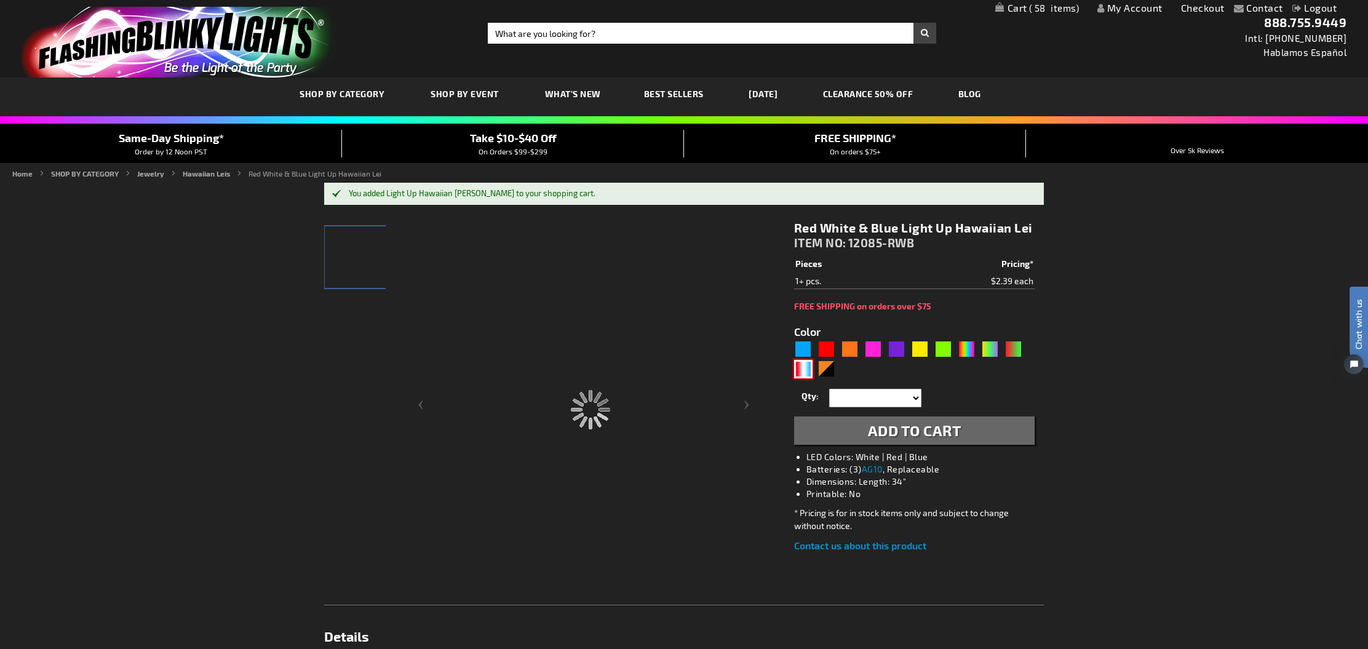
type input "12085-RWB"
type input "Customize - Red White &amp; Blue Light Up Hawaiian Lei - ITEM NO: 12085-RWB"
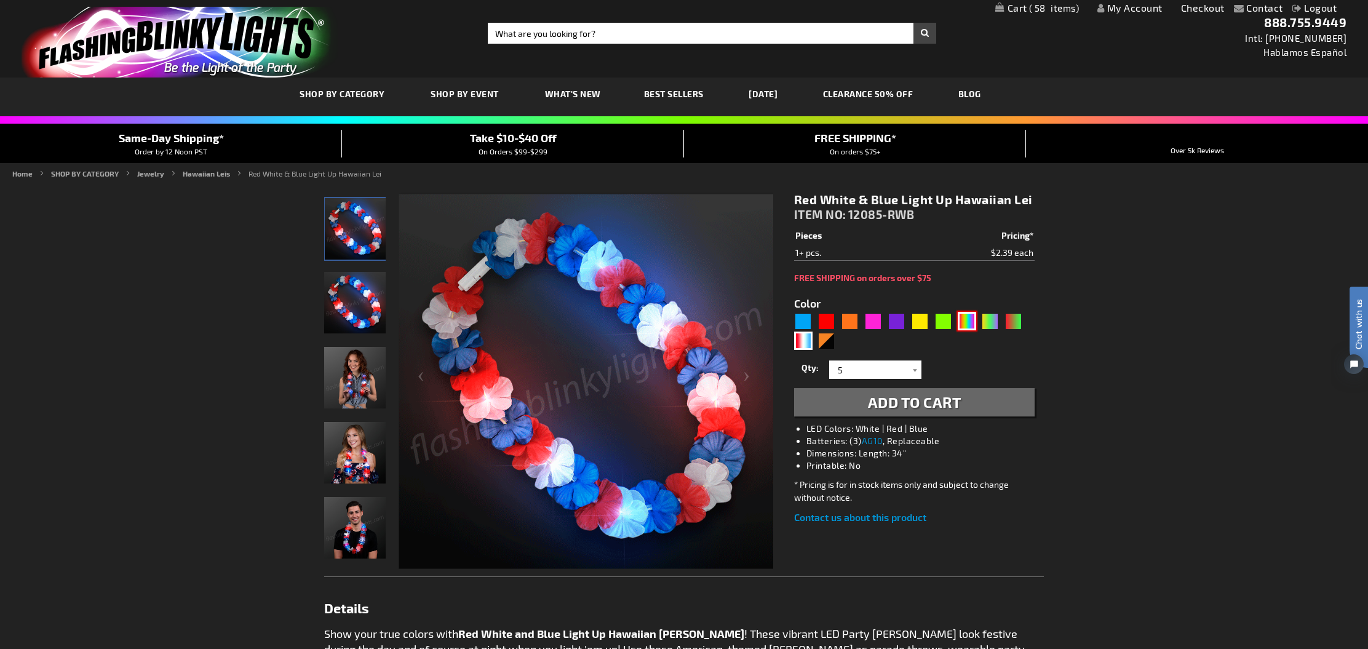
click at [967, 324] on div "MLT" at bounding box center [967, 321] width 18 height 18
type input "5635"
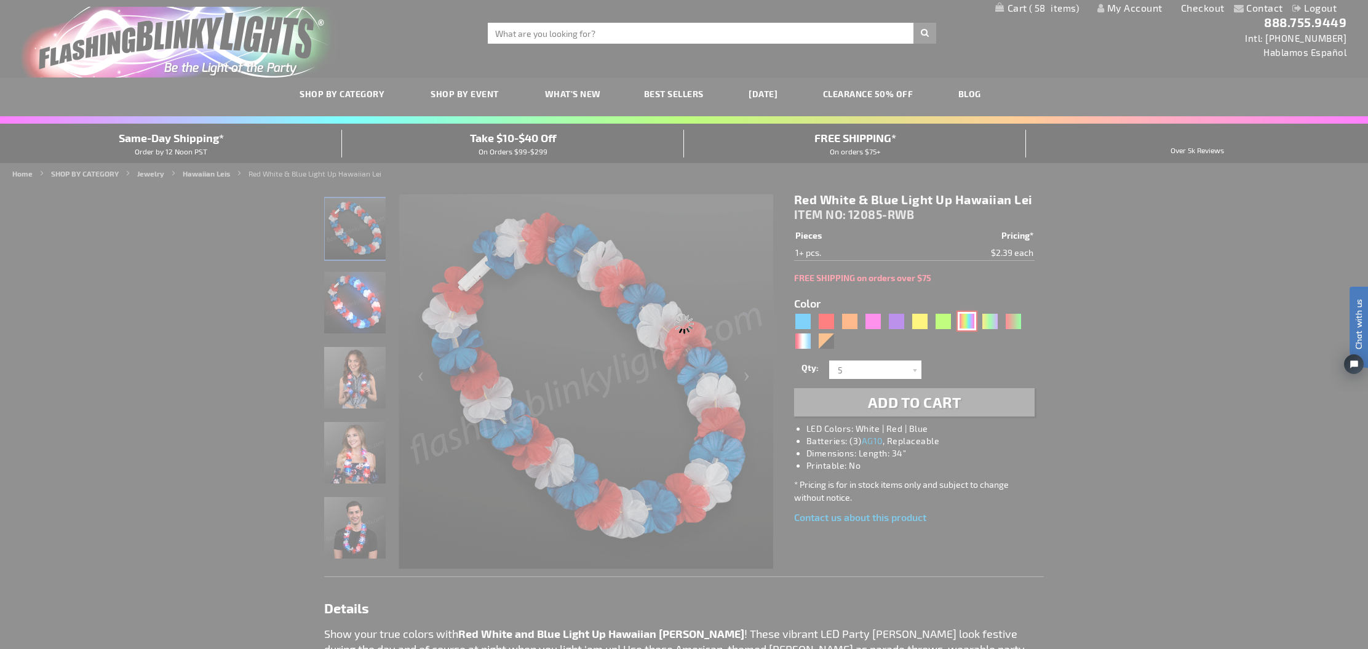
type input "12085-RNBW"
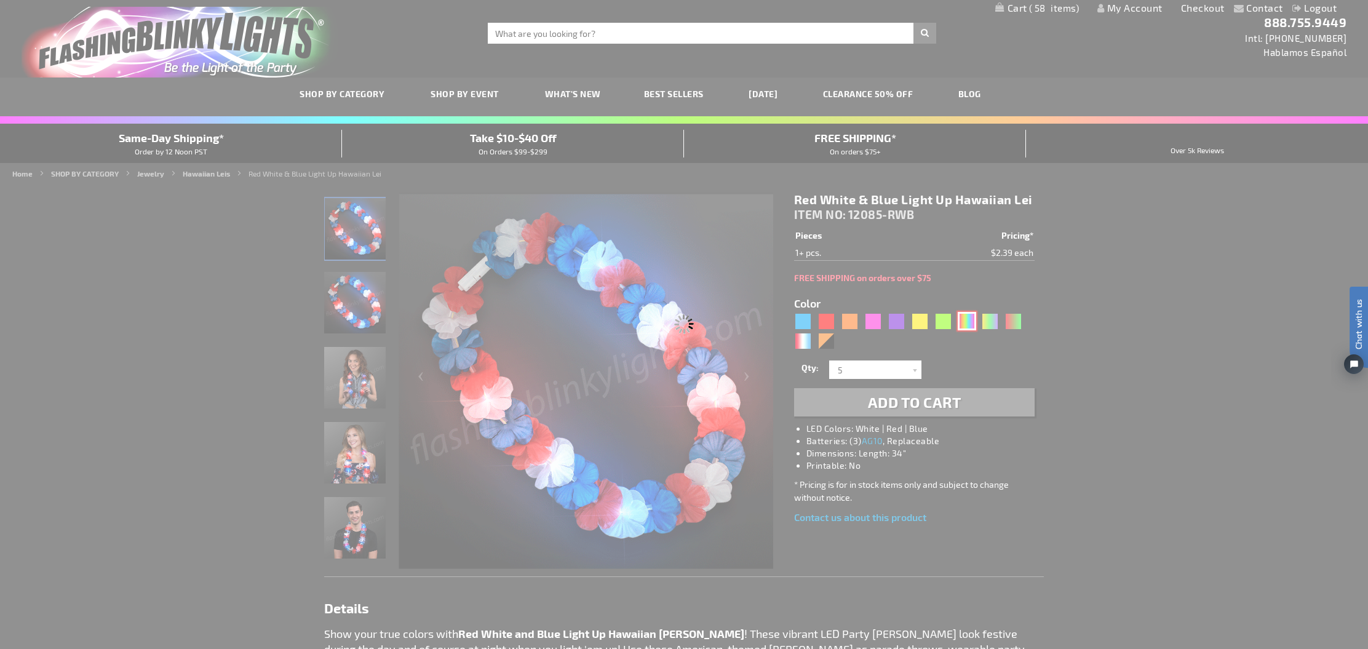
type input "Customize - Rainbow Leis LED Flower Party Necklace - ITEM NO: 12085-RNBW"
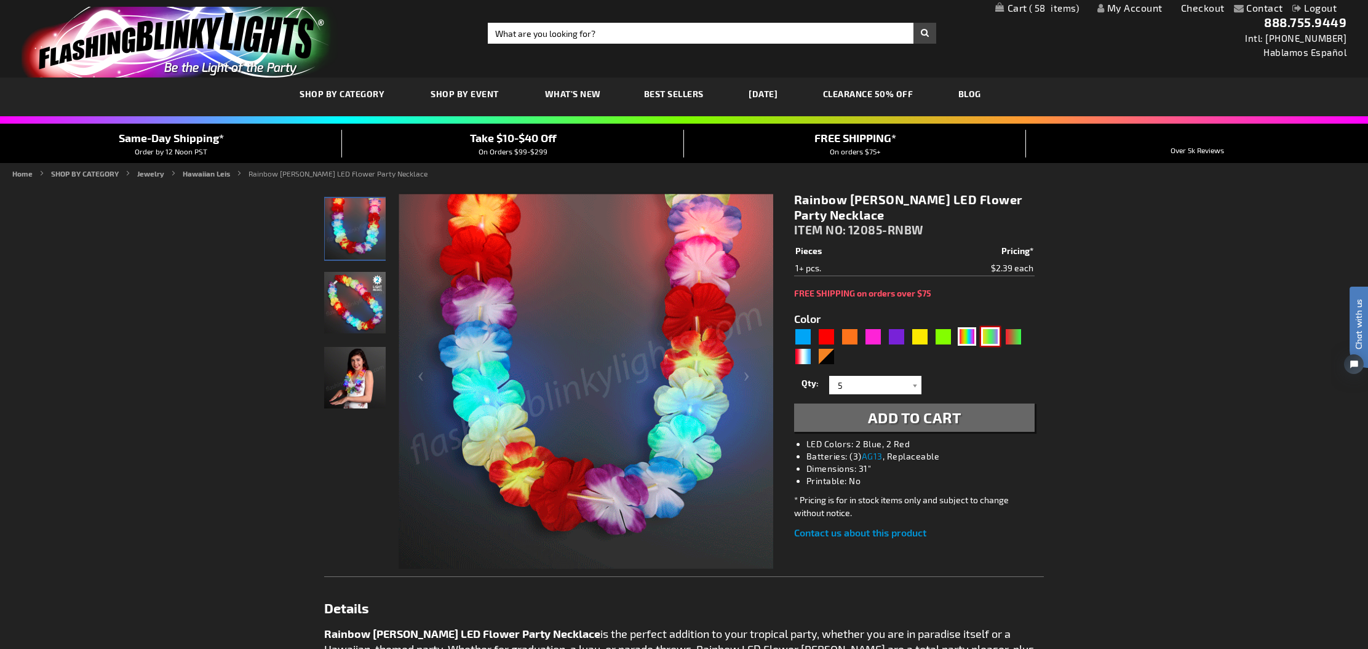
click at [991, 336] on div "PGG" at bounding box center [990, 336] width 18 height 18
type input "5638"
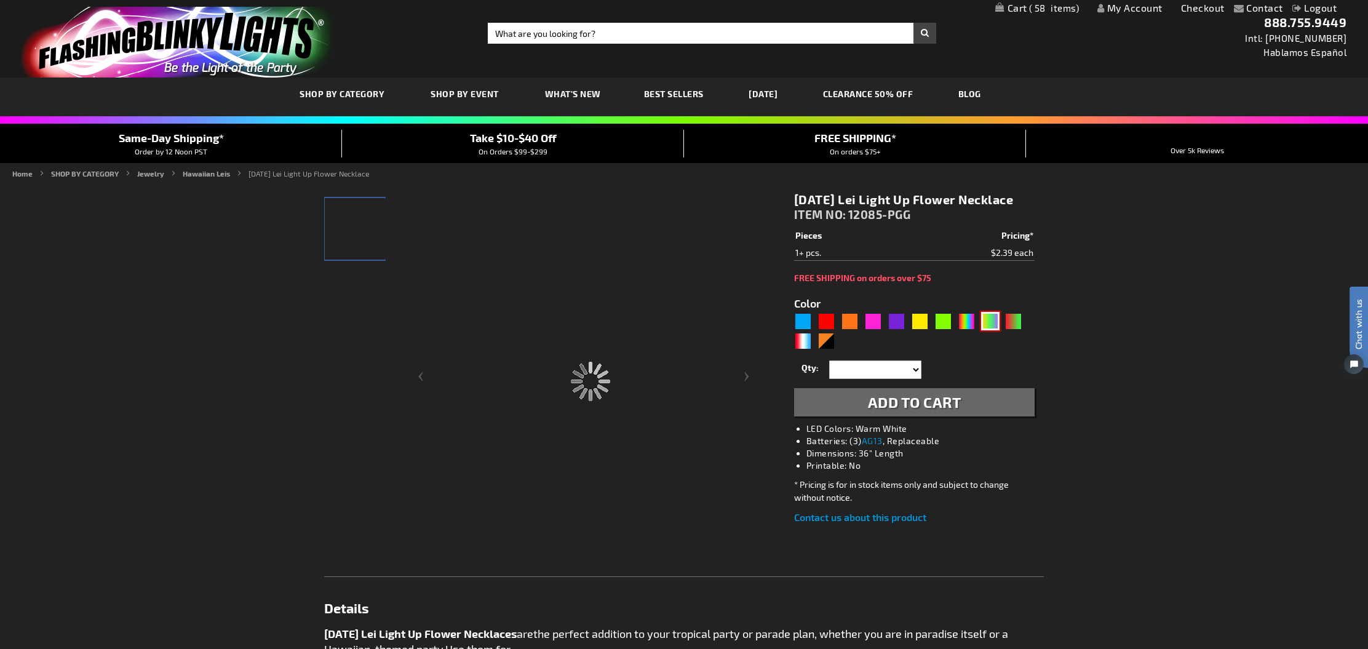
type input "12085-PGG"
type input "Customize - Mardi Gras Lei Light Up Flower Necklace - ITEM NO: 12085-PGG"
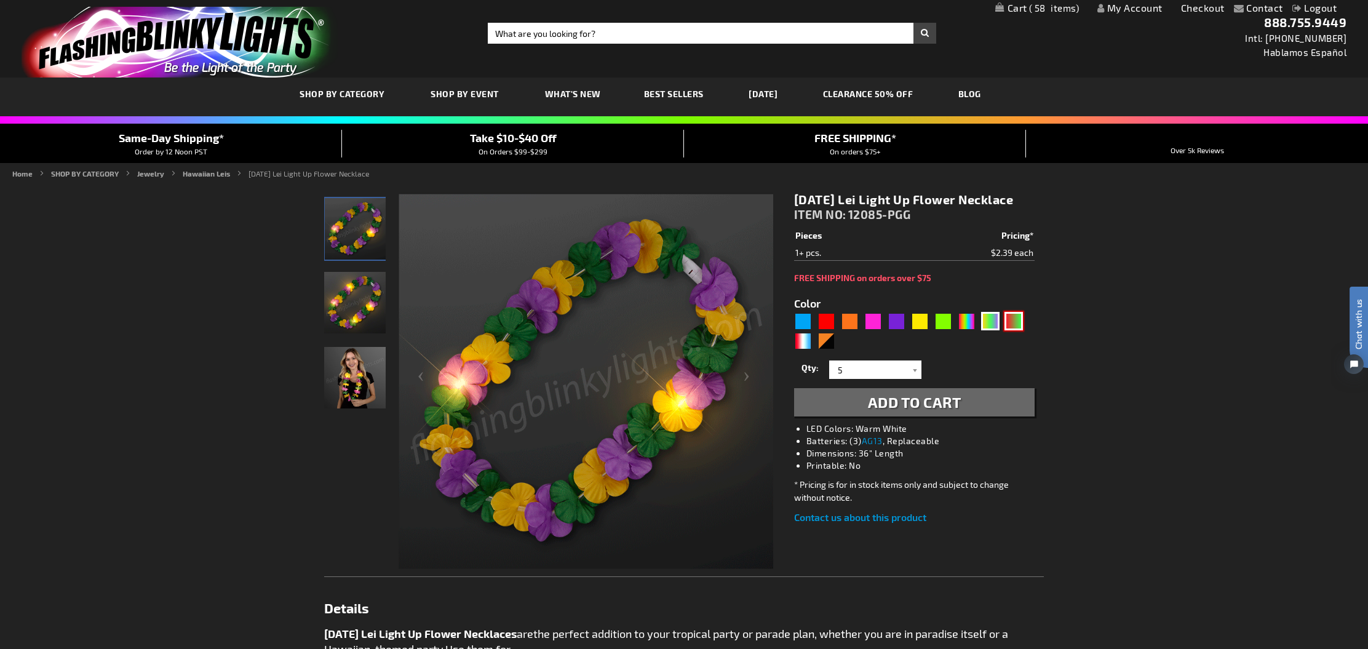
click at [1012, 330] on div "RNG" at bounding box center [1014, 321] width 18 height 18
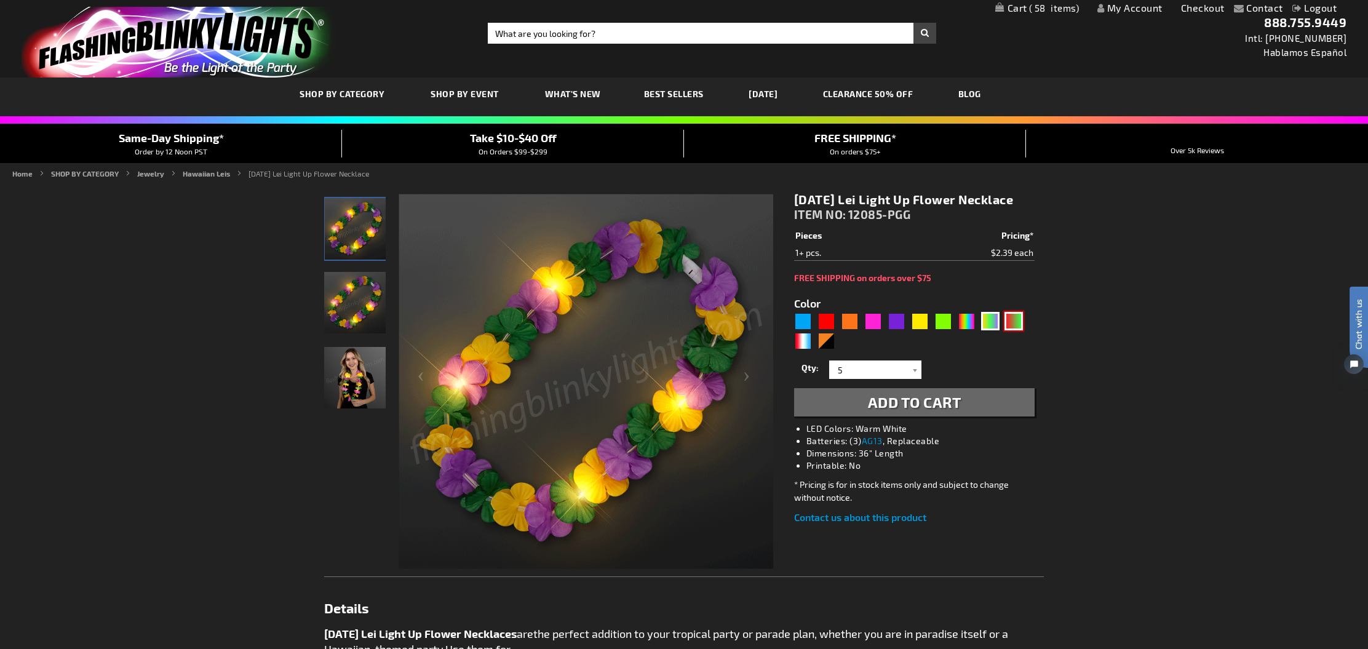
type input "5642"
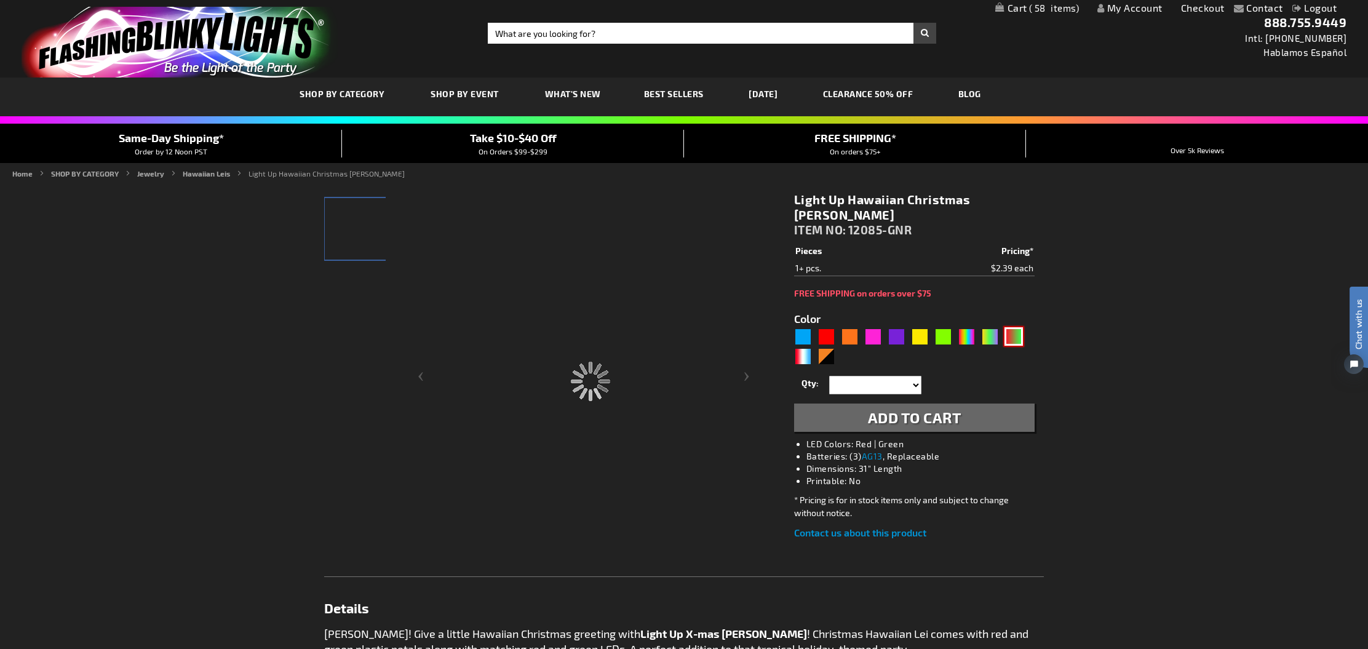
type input "12085-GNR"
type input "Customize - Light Up Hawaiian Christmas Leis - ITEM NO: 12085-GNR"
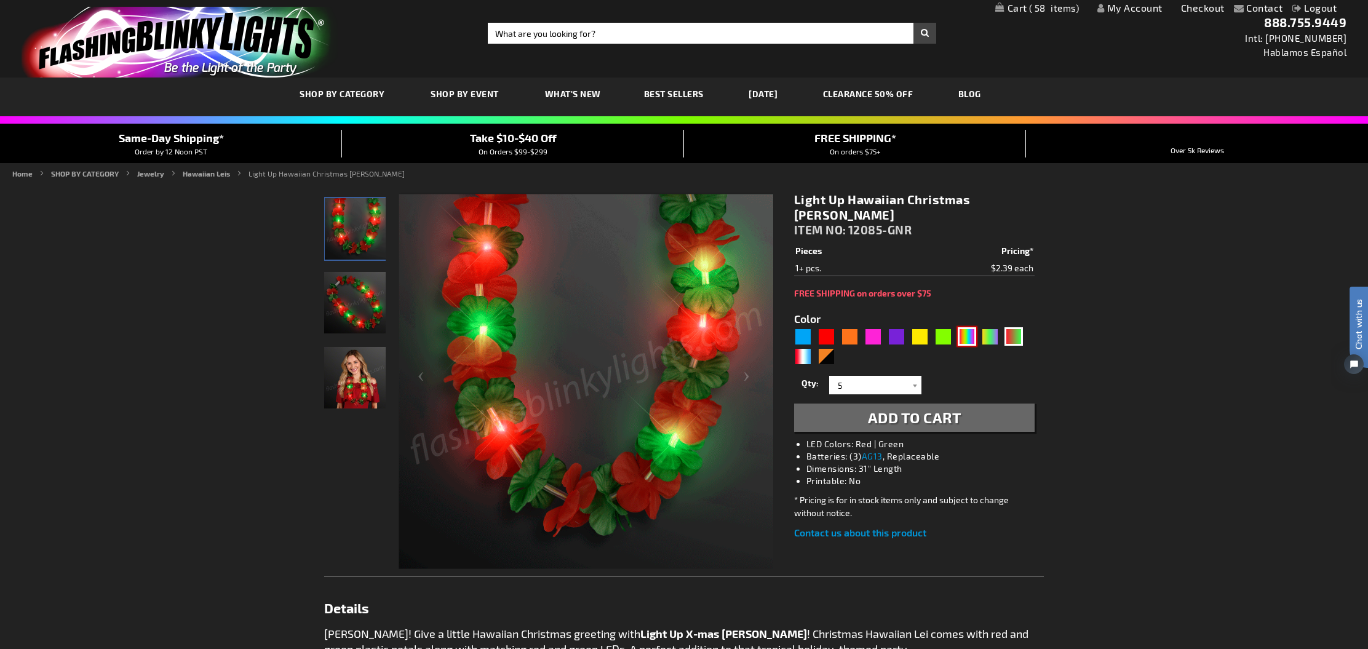
click at [964, 327] on div "MLT" at bounding box center [967, 336] width 18 height 18
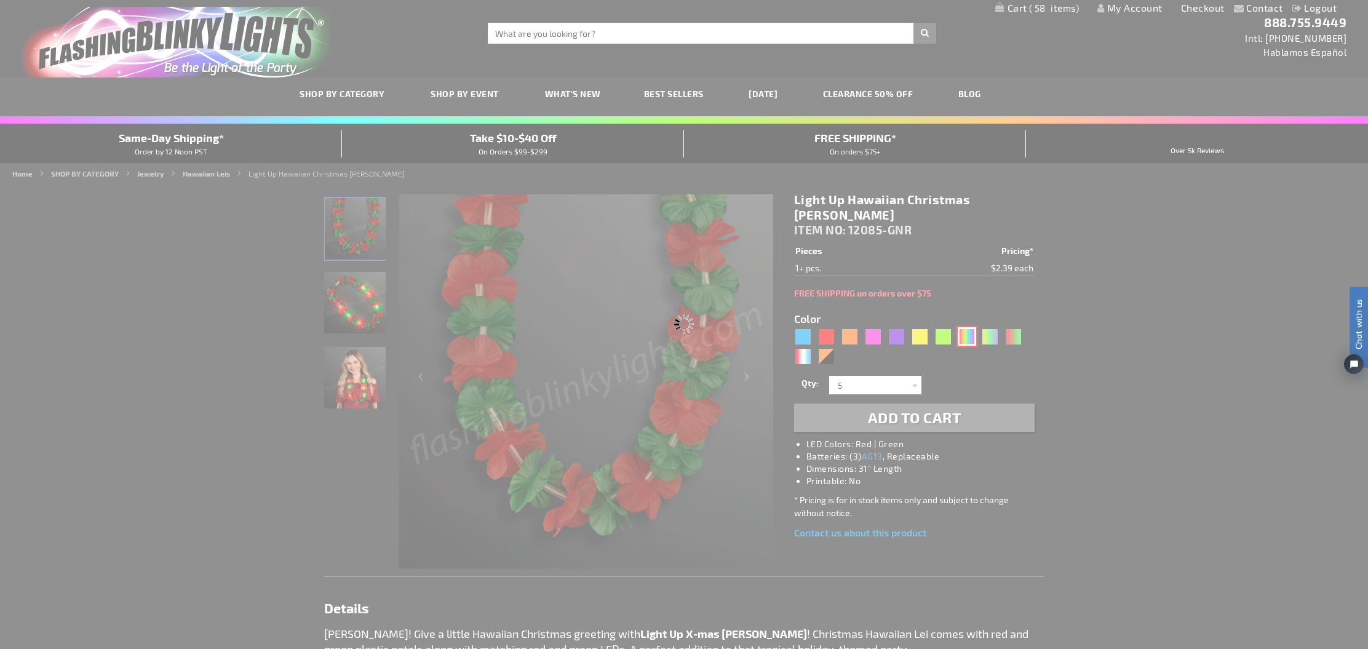
type input "5635"
type input "12085-RNBW"
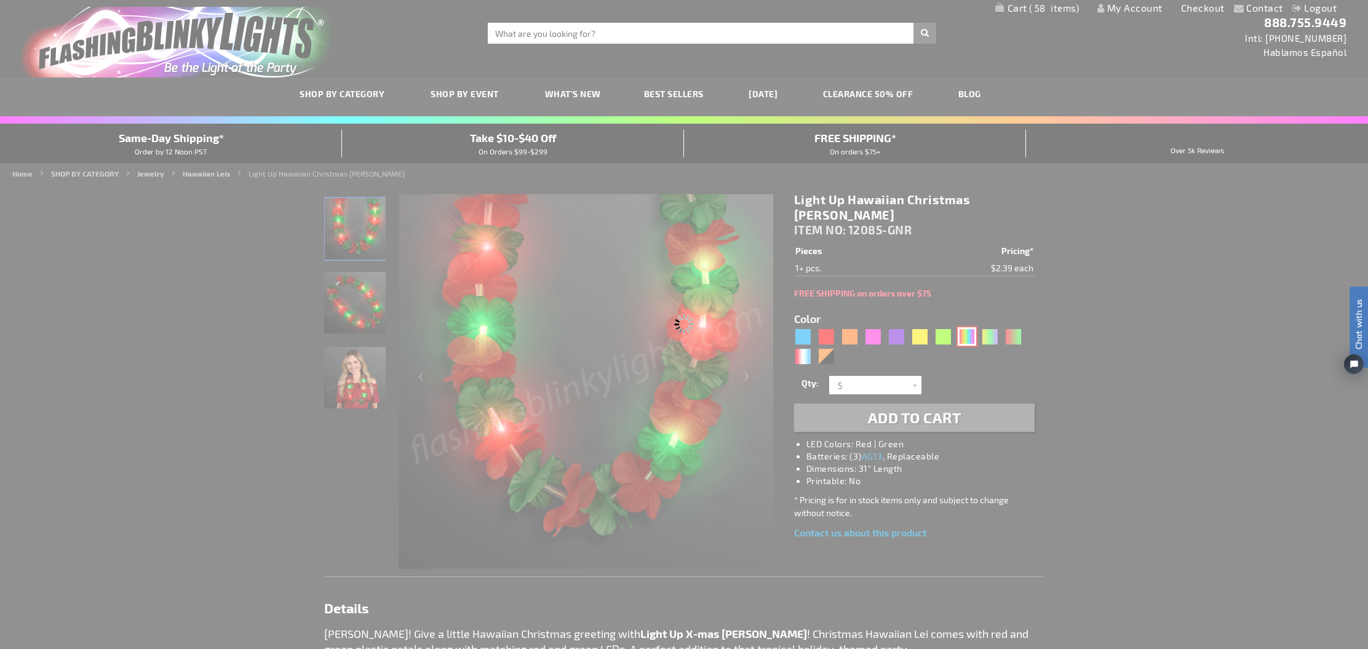
type input "Customize - Rainbow Leis LED Flower Party Necklace - ITEM NO: 12085-RNBW"
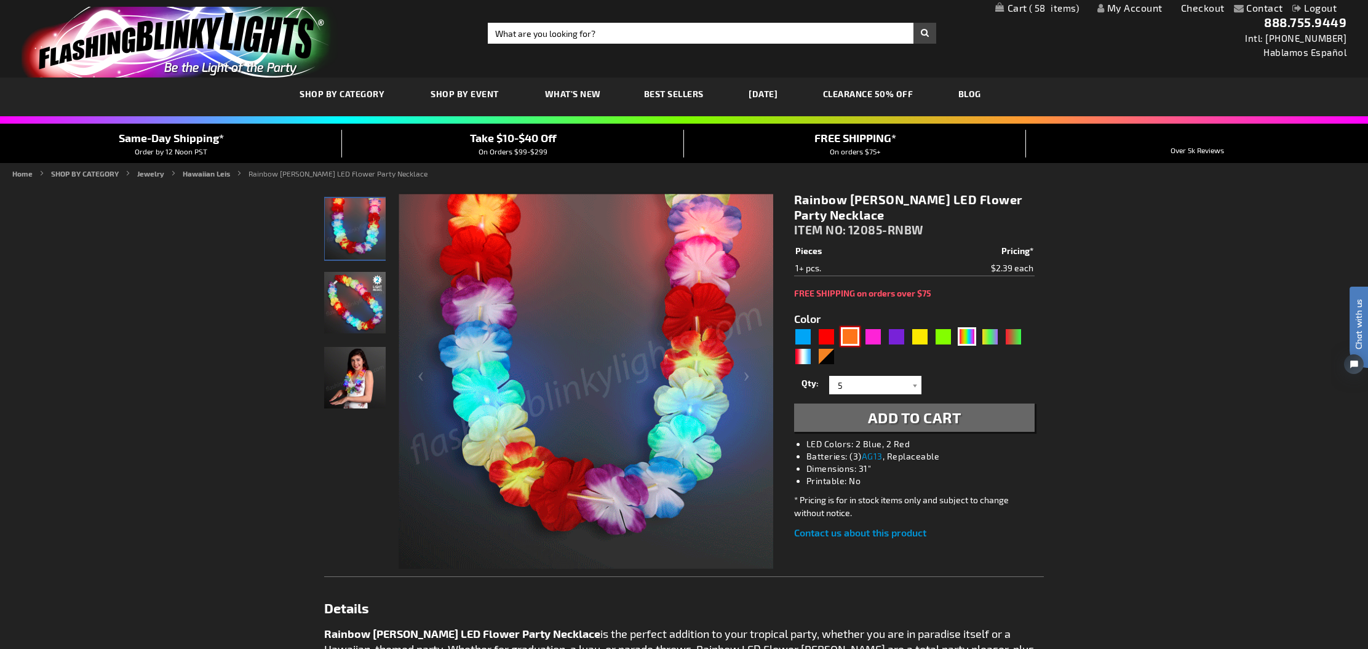
click at [852, 339] on div "Orange" at bounding box center [850, 336] width 18 height 18
type input "5637"
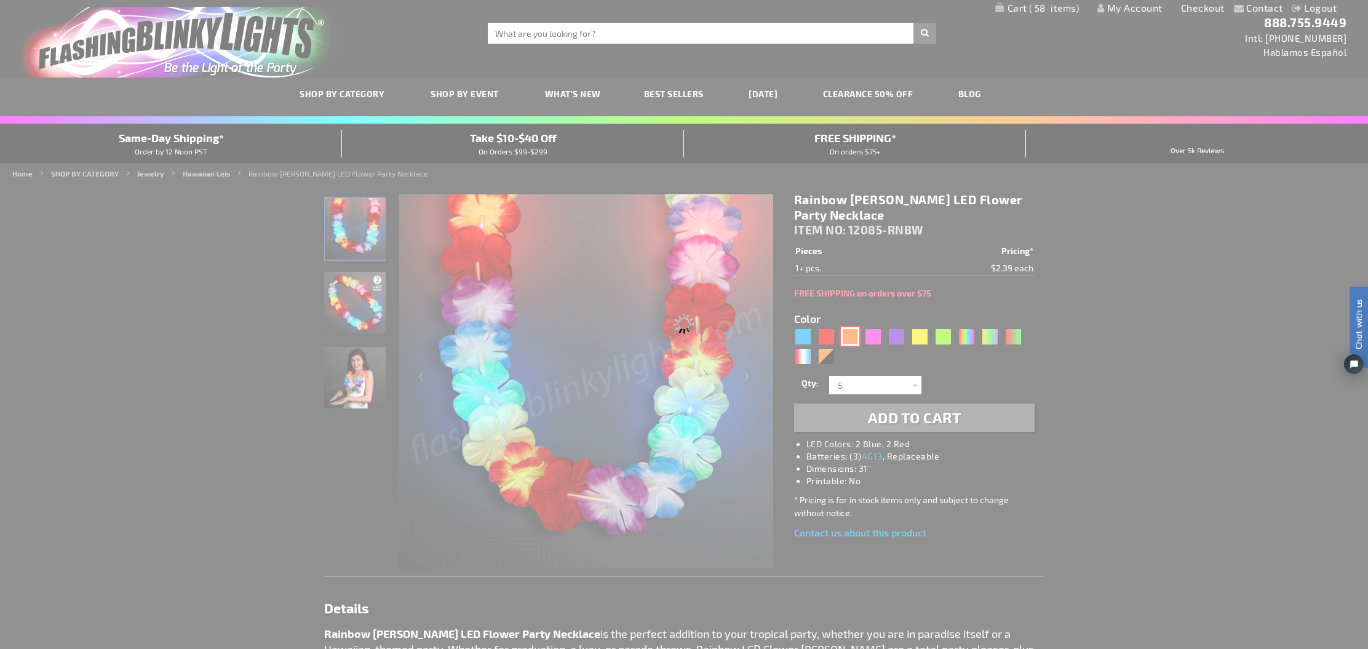
type input "12085-OR"
type input "Customize - Light Up Orange Lei Flower Necklaces - ITEM NO: 12085-OR"
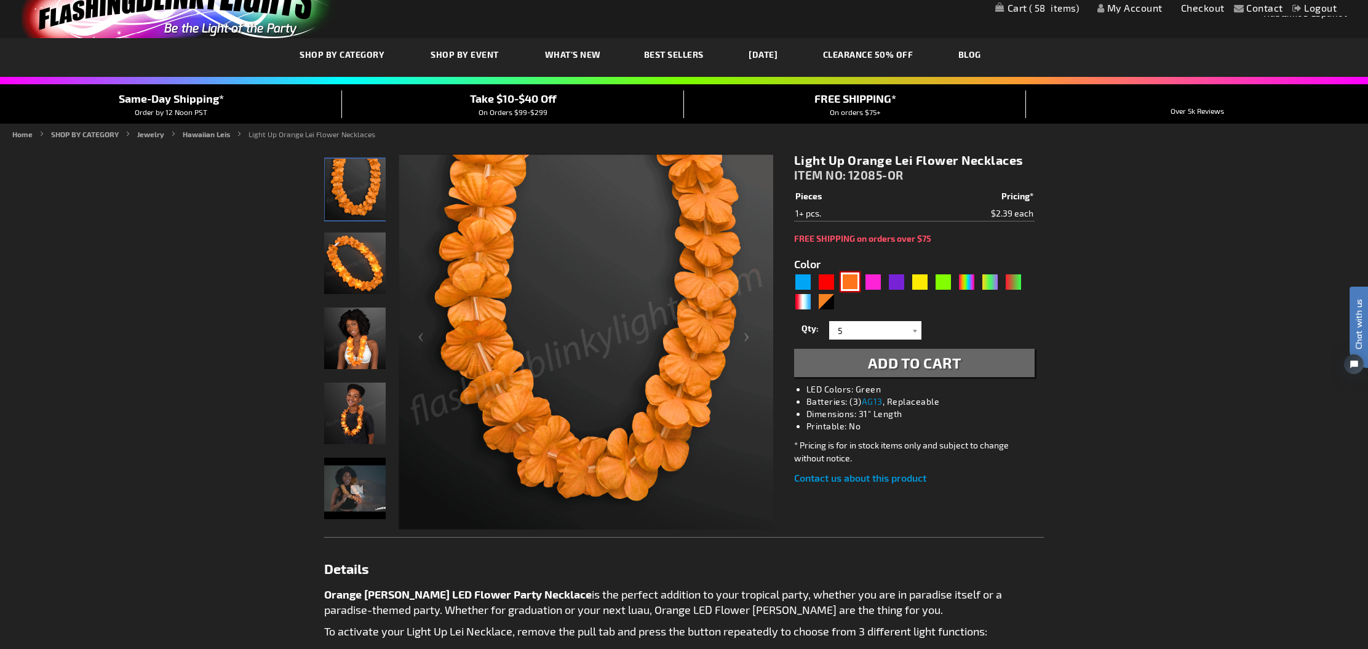
scroll to position [11, 0]
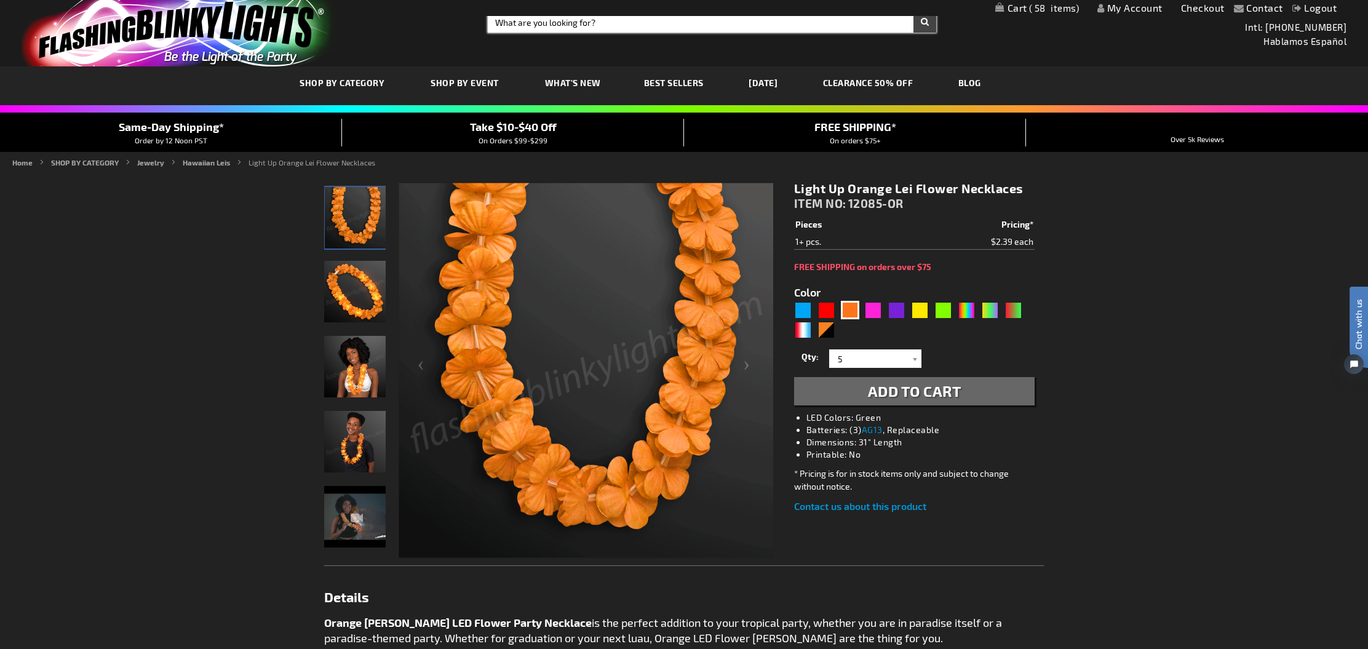
click at [613, 24] on input "Search" at bounding box center [712, 22] width 449 height 21
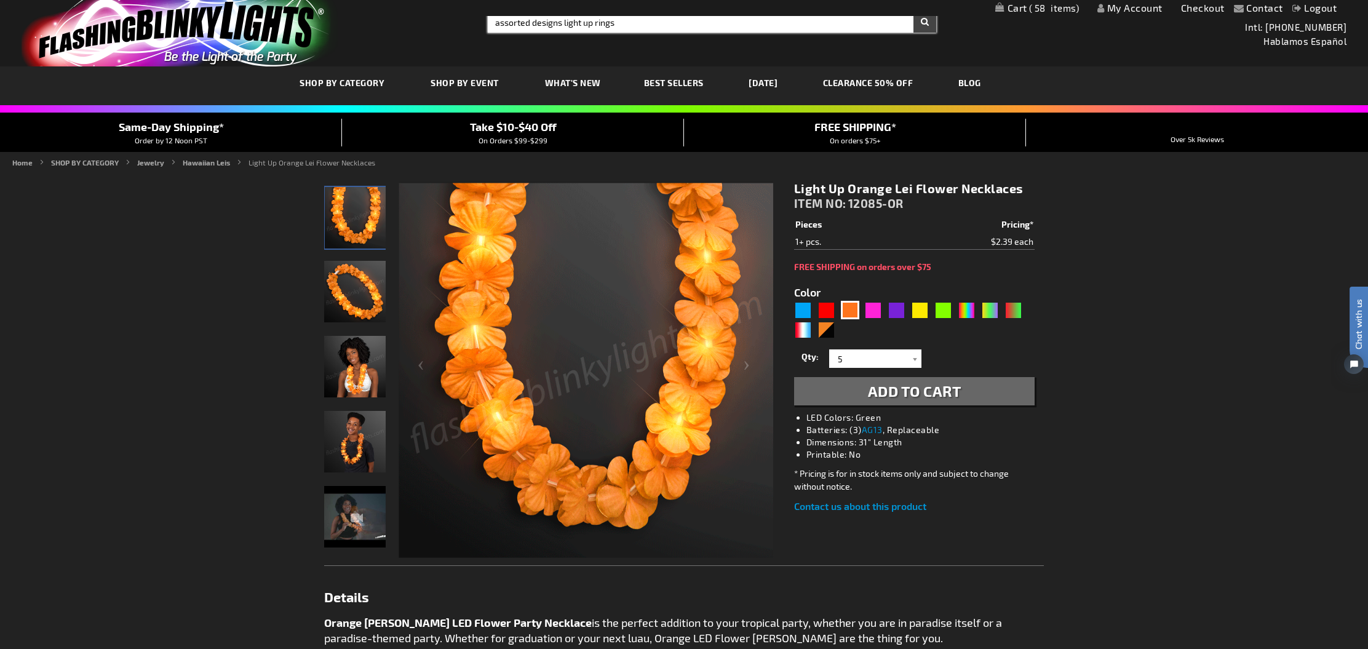
type input "assorted designs light up rings"
click at [925, 22] on button "Search" at bounding box center [925, 22] width 23 height 21
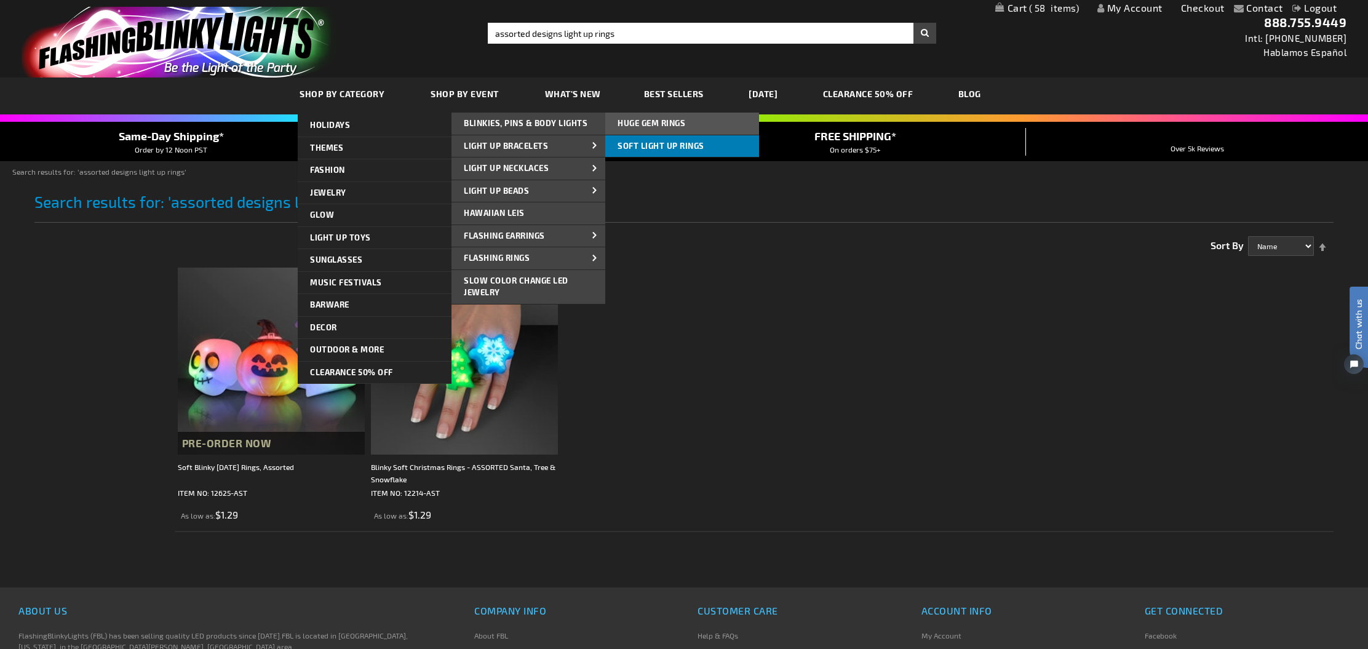
click at [635, 155] on li "Soft Light Up Rings" at bounding box center [682, 146] width 154 height 23
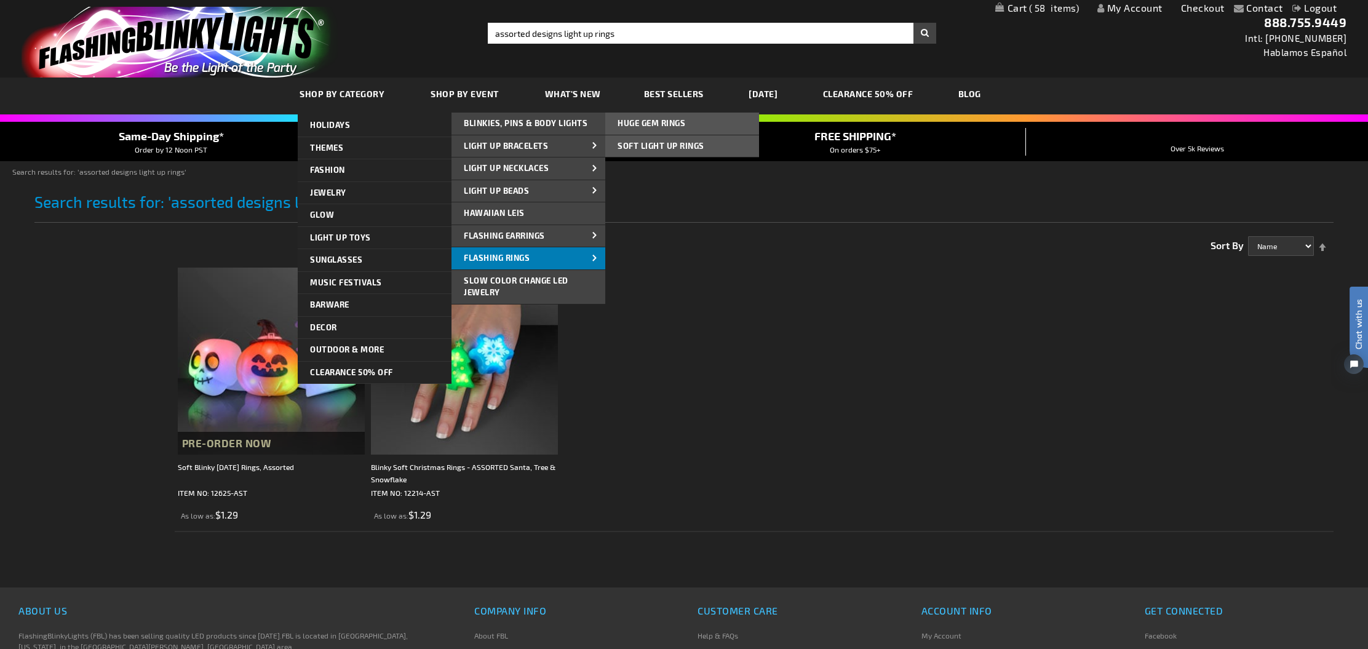
drag, startPoint x: 495, startPoint y: 202, endPoint x: 481, endPoint y: 257, distance: 57.3
click at [481, 257] on ul "Blinkies, Pins & Body Lights Blinkies, Pins & Body Lights Blinkies, Pins & Body…" at bounding box center [529, 248] width 154 height 270
click at [481, 257] on span "Flashing Rings" at bounding box center [497, 258] width 66 height 10
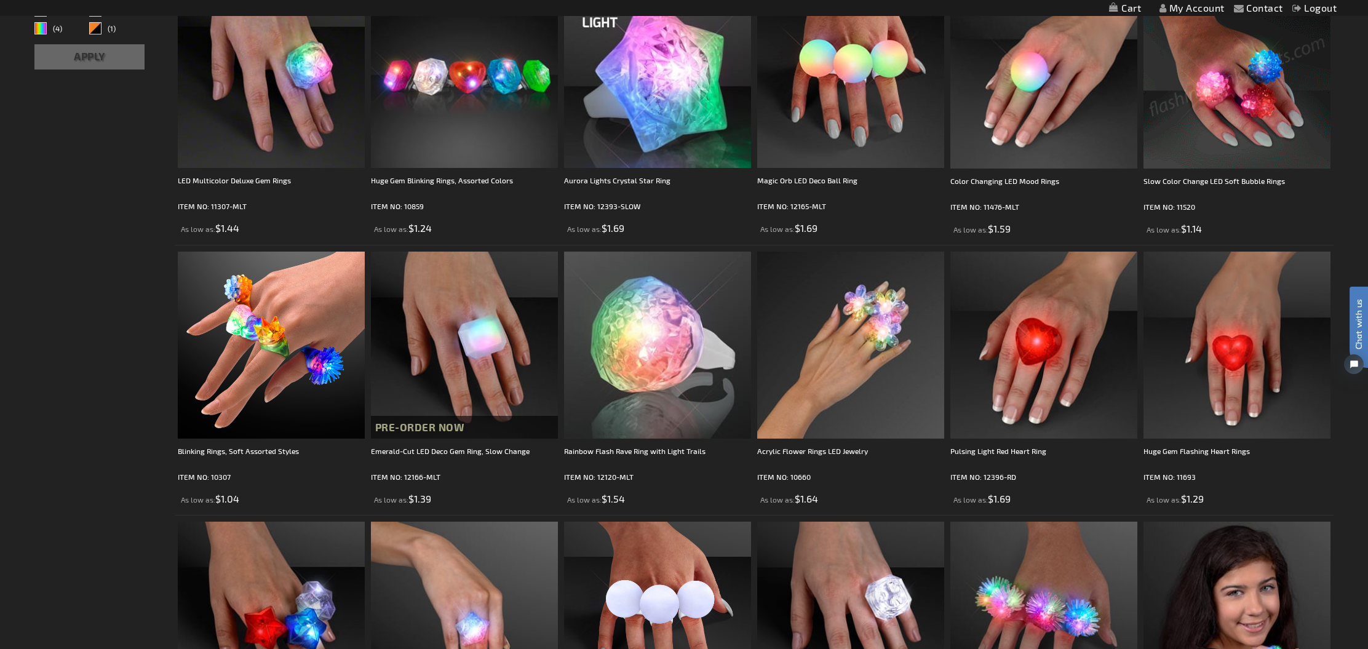
scroll to position [287, 0]
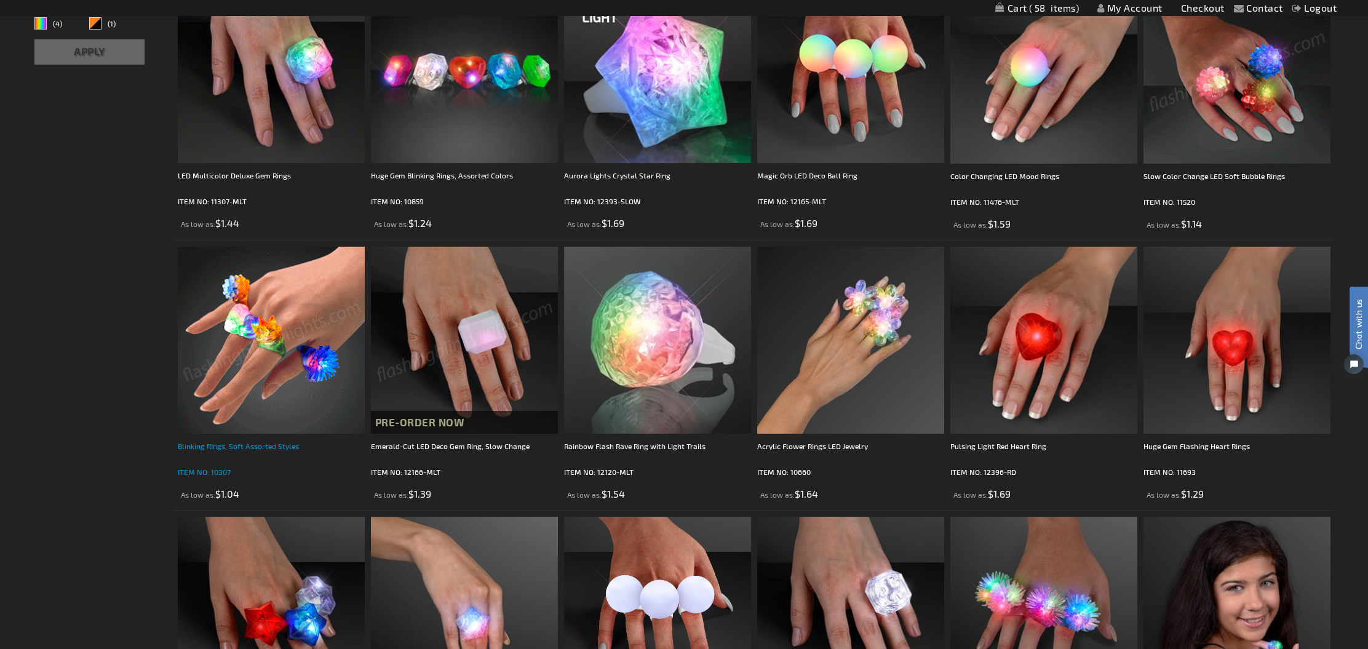
click at [239, 445] on div "Blinking Rings, Soft Assorted Styles" at bounding box center [271, 452] width 187 height 25
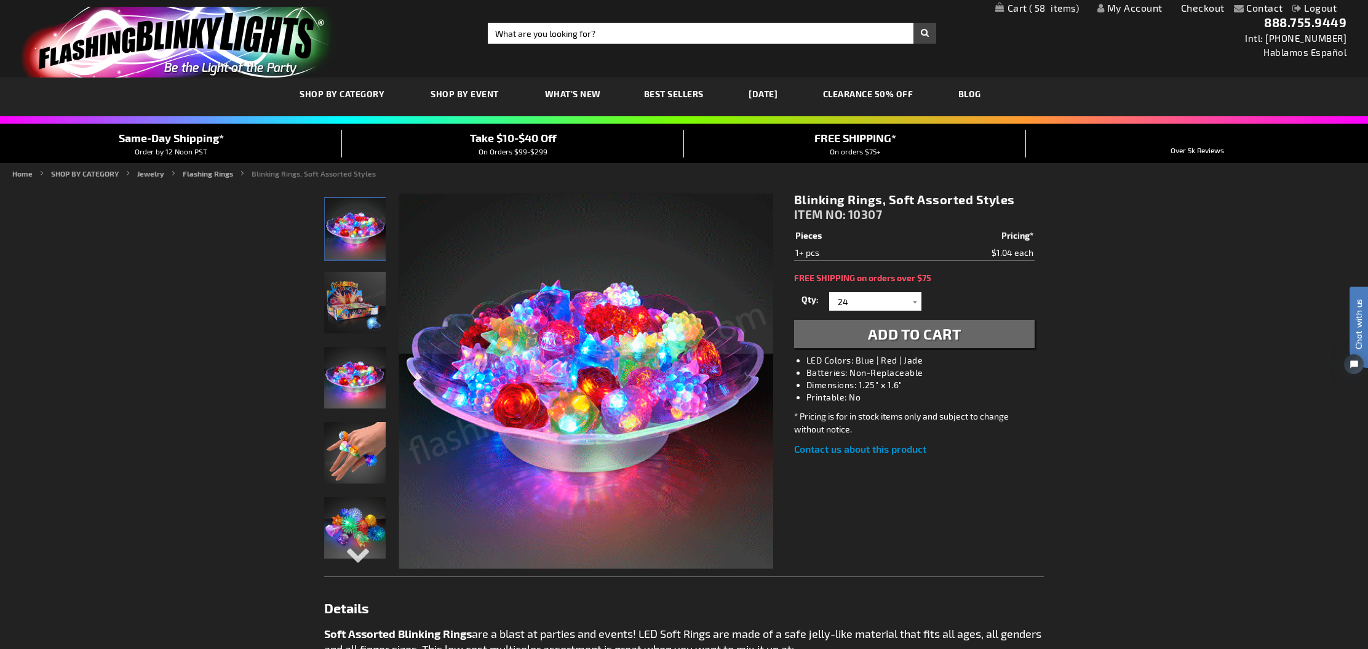
click at [927, 337] on span "Add to Cart" at bounding box center [915, 334] width 94 height 18
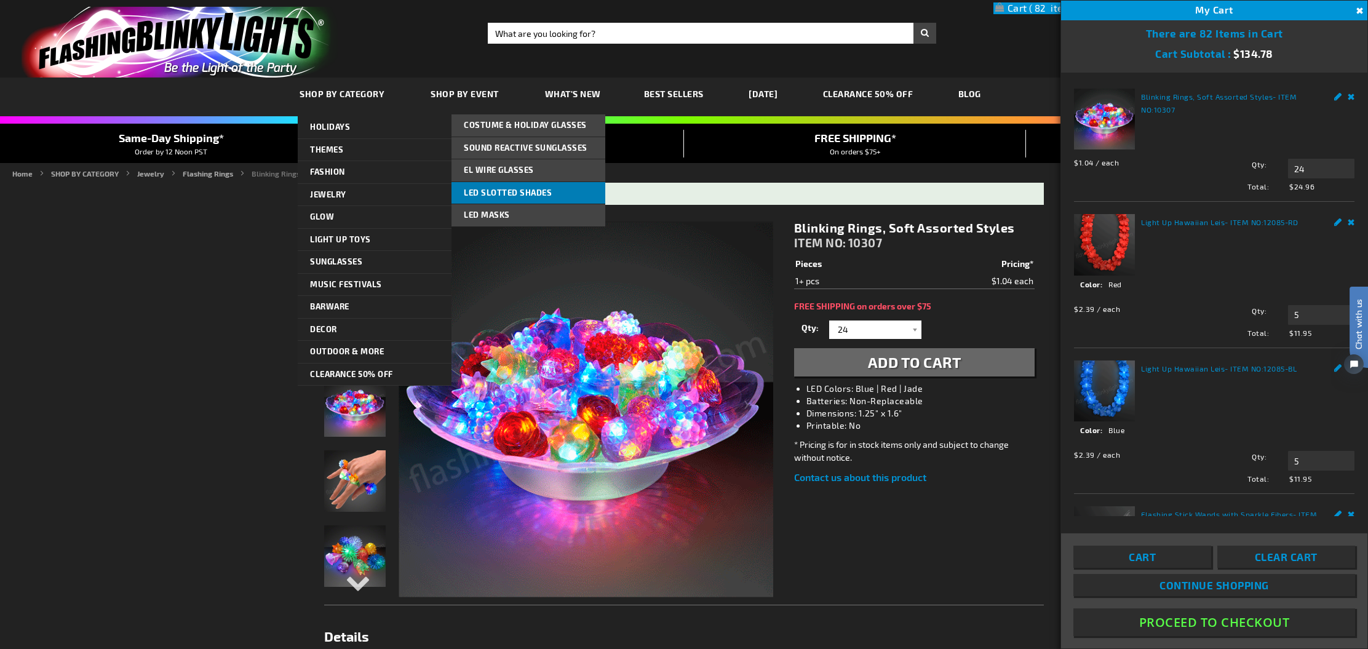
click at [489, 193] on span "LED Slotted Shades" at bounding box center [508, 193] width 88 height 10
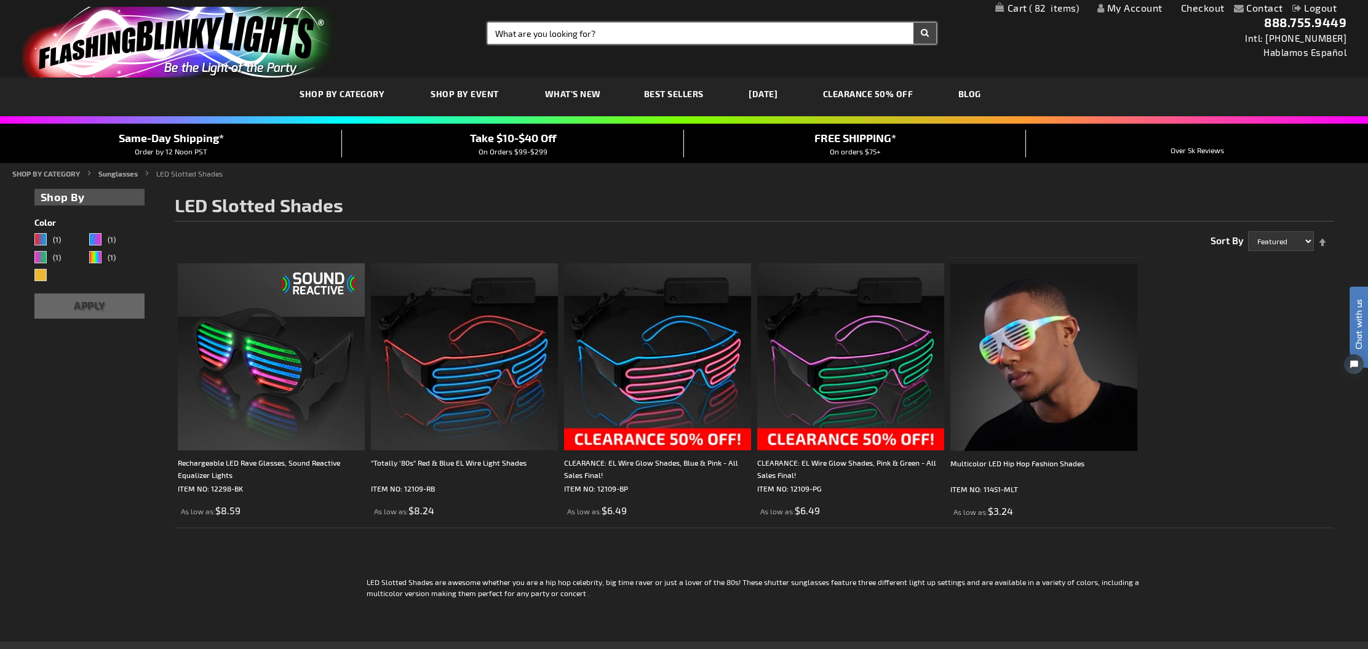
click at [538, 36] on input "Search" at bounding box center [712, 33] width 449 height 21
type input "light up slotted glases"
click at [925, 33] on button "Search" at bounding box center [925, 33] width 23 height 21
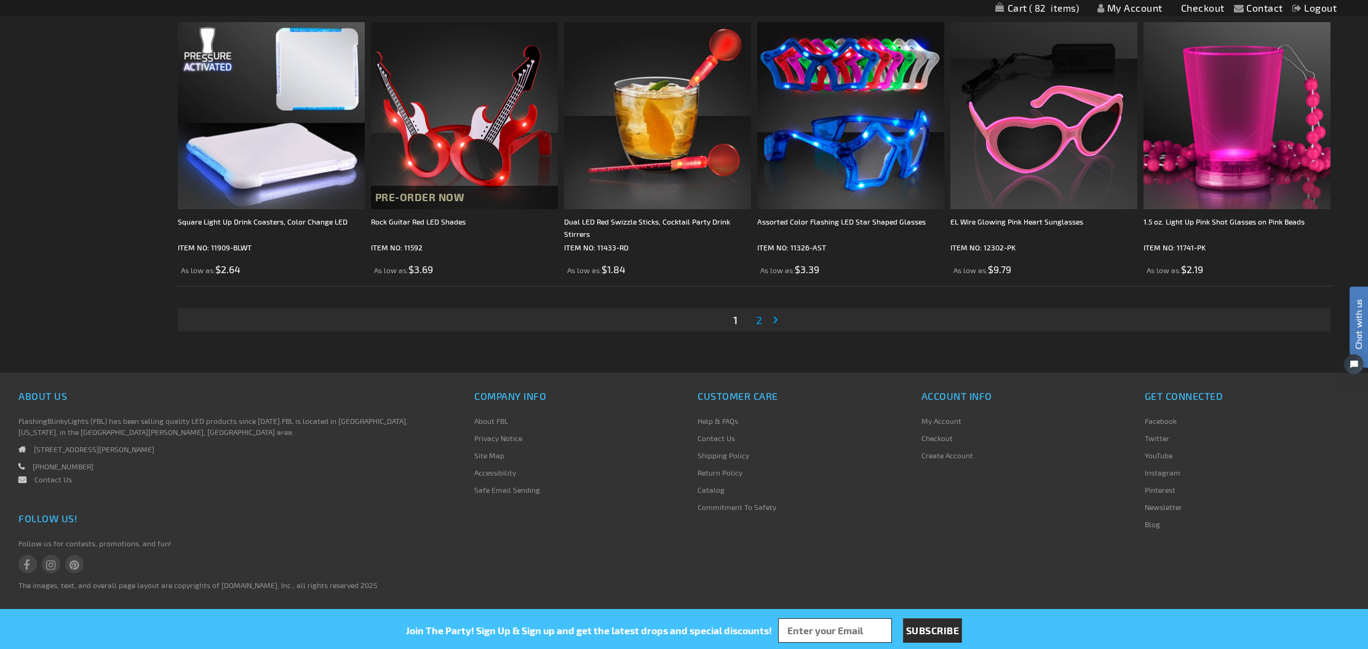
scroll to position [2677, 0]
click at [758, 316] on span "2" at bounding box center [759, 321] width 6 height 14
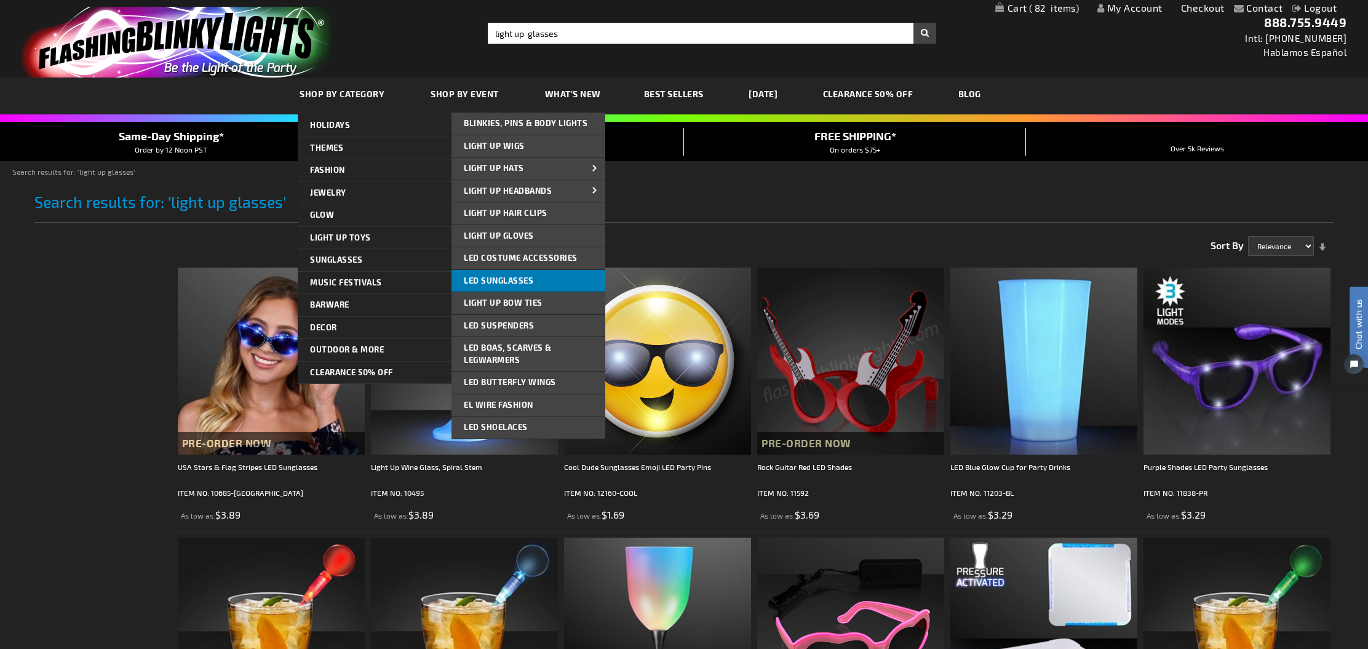
click at [488, 276] on span "LED Sunglasses" at bounding box center [499, 281] width 70 height 10
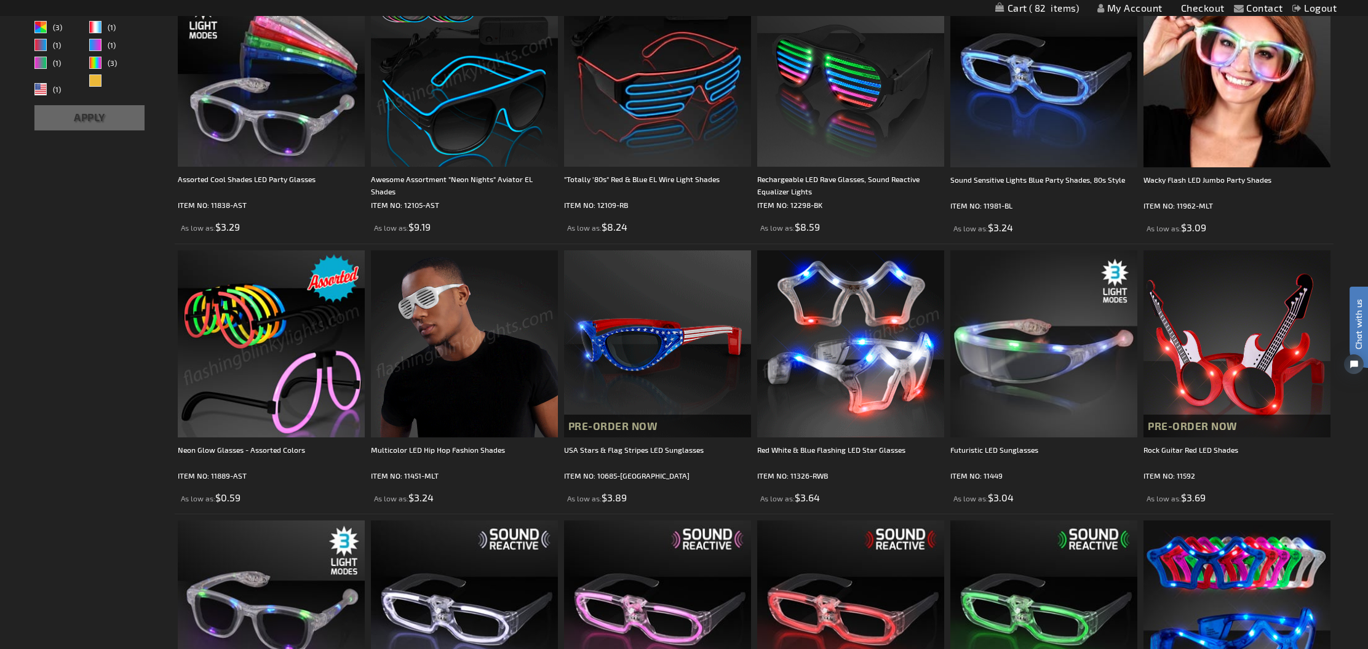
scroll to position [282, 0]
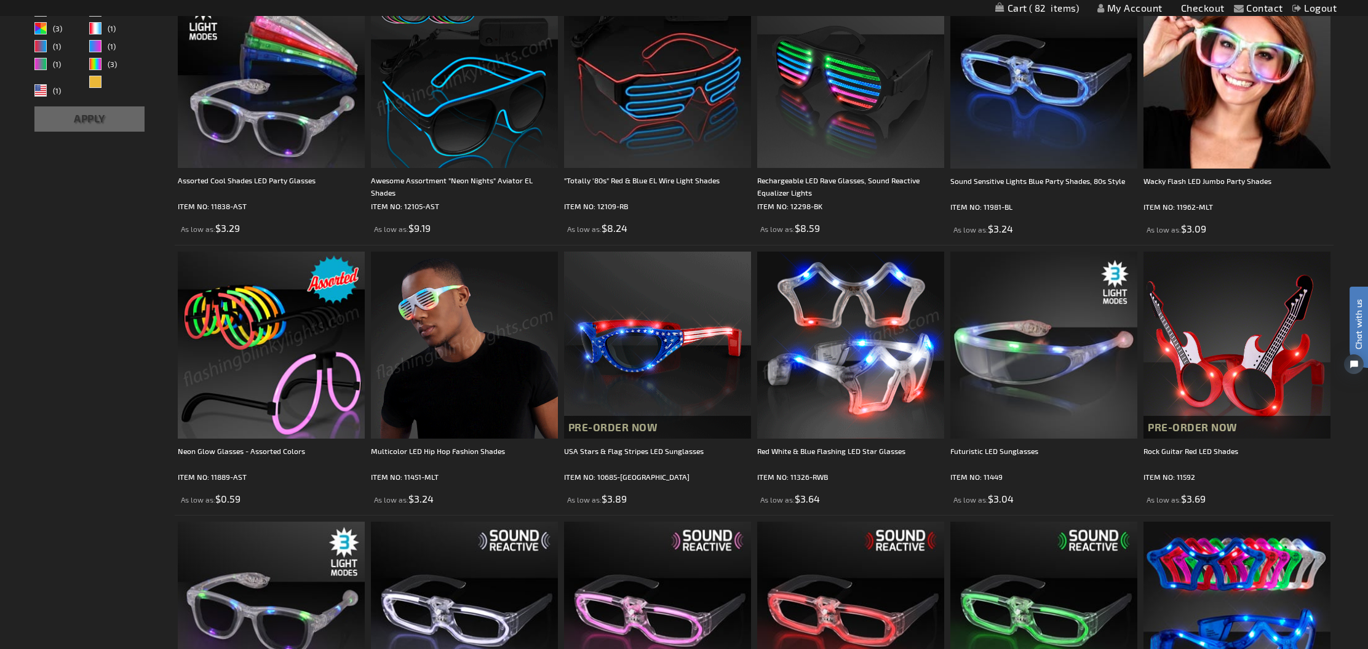
click at [445, 327] on img at bounding box center [464, 345] width 187 height 187
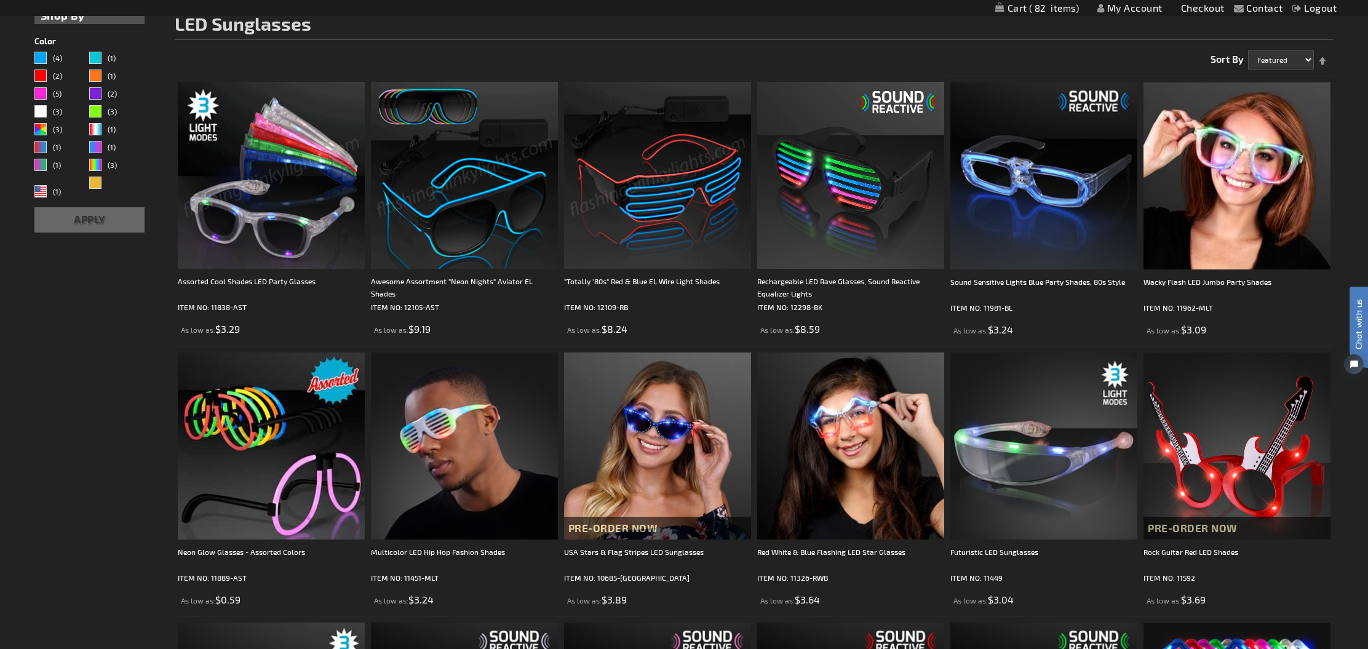
scroll to position [184, 0]
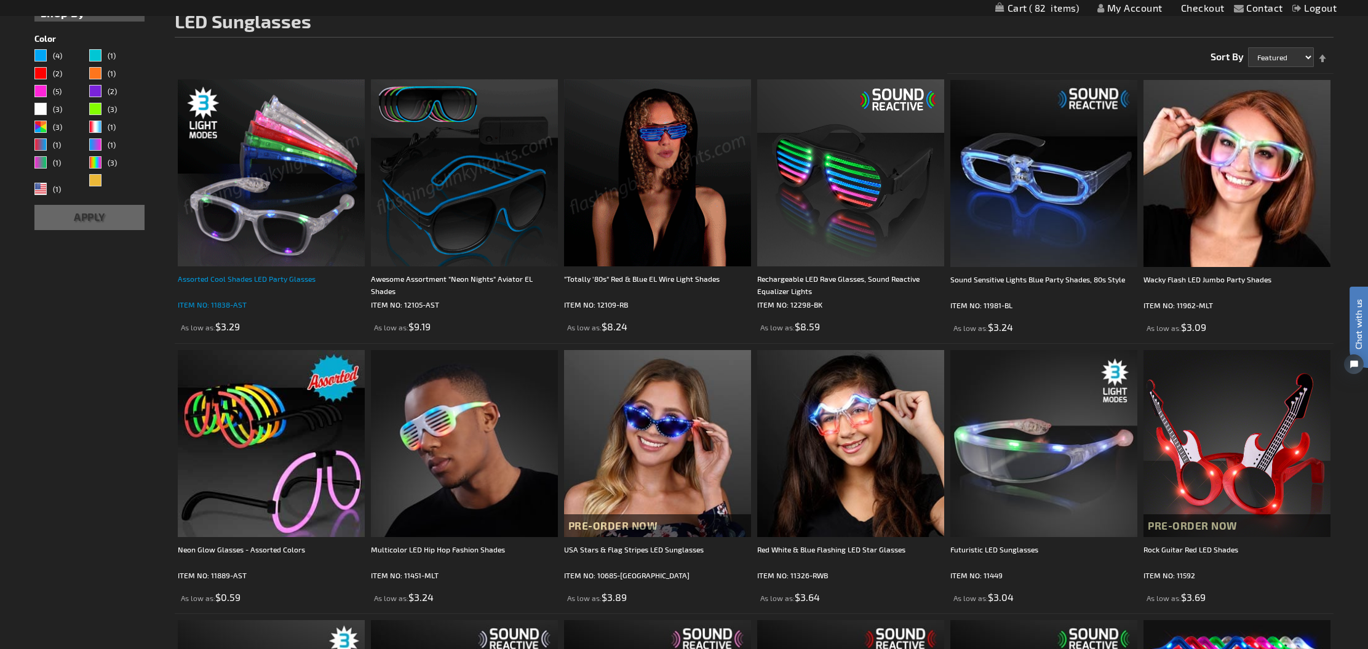
click at [256, 273] on div "Assorted Cool Shades LED Party Glasses" at bounding box center [271, 285] width 187 height 25
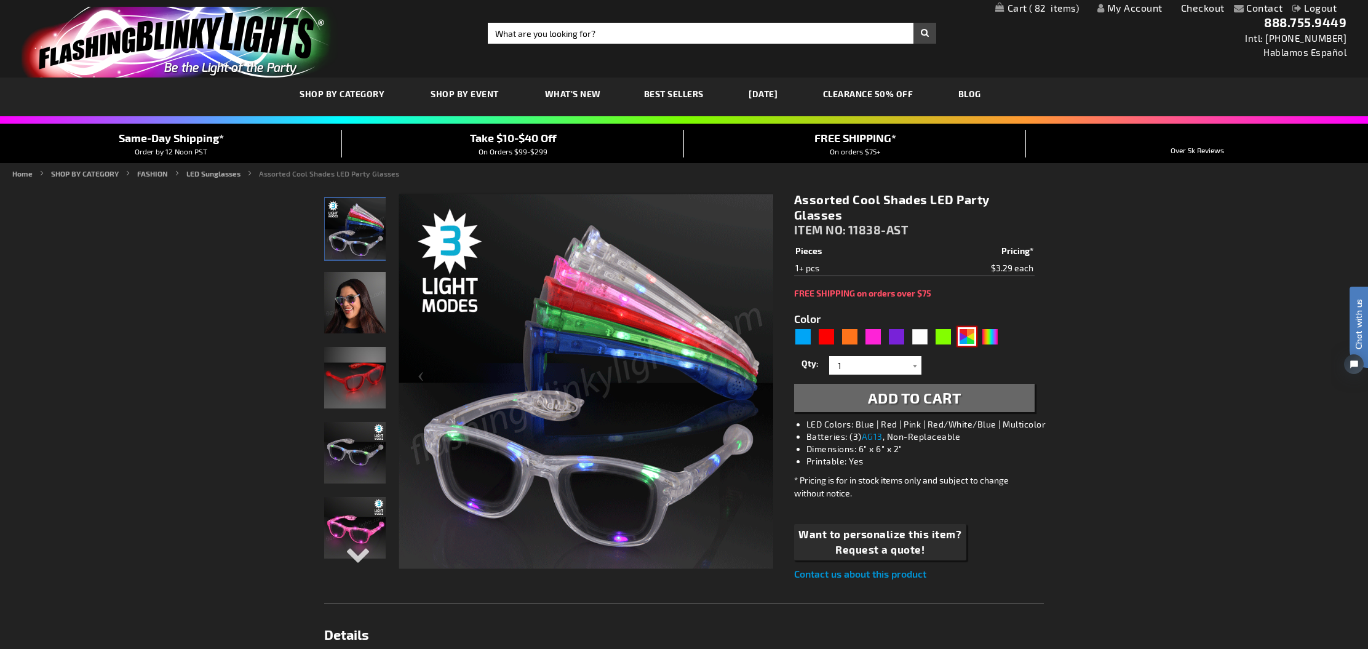
click at [967, 338] on div "AST" at bounding box center [967, 336] width 18 height 18
click at [993, 336] on div "Multicolor" at bounding box center [990, 336] width 18 height 18
type input "5659"
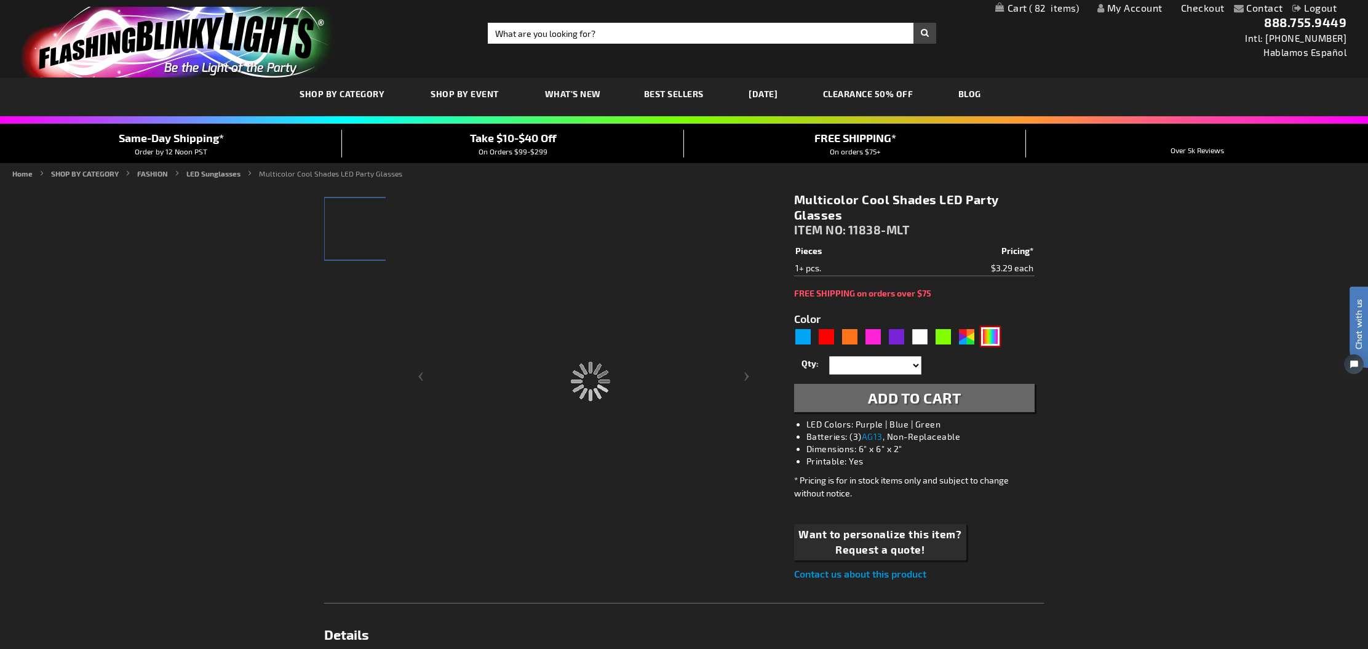
type input "11838-MLT"
type input "Customize - Multicolor Cool Shades LED Party Glasses - ITEM NO: 11838-MLT"
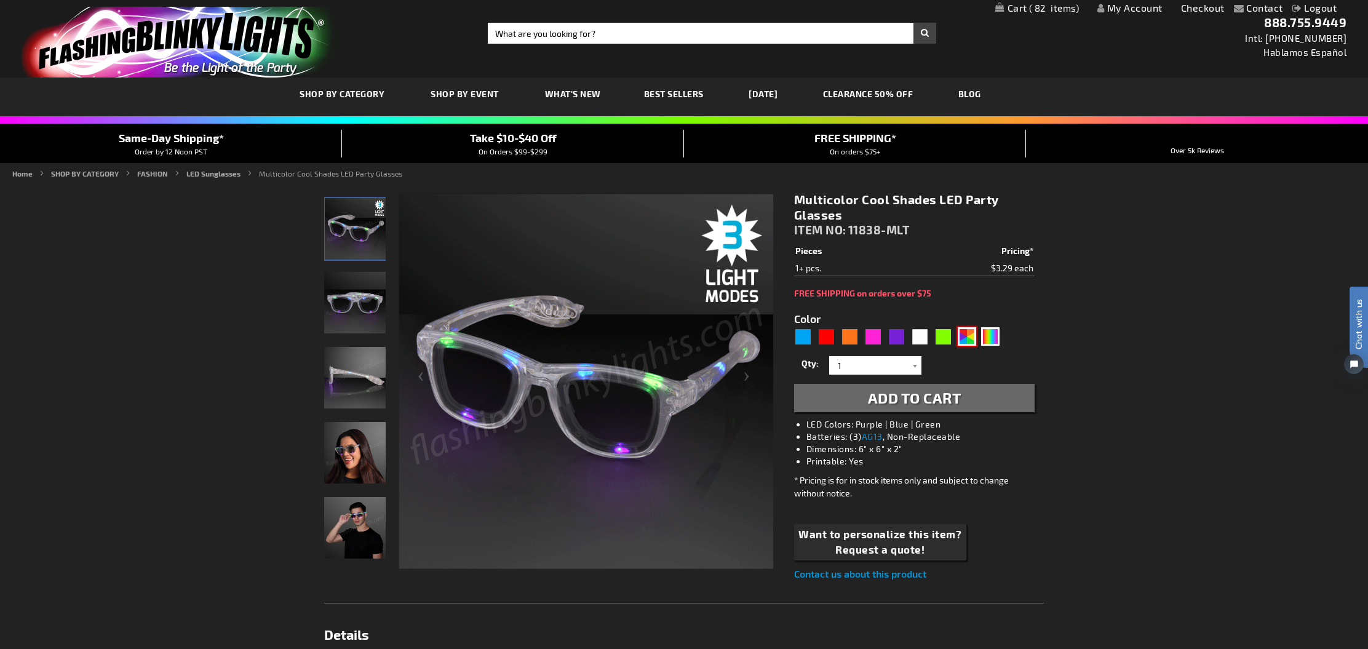
click at [963, 335] on div "AST" at bounding box center [967, 336] width 18 height 18
type input "5630"
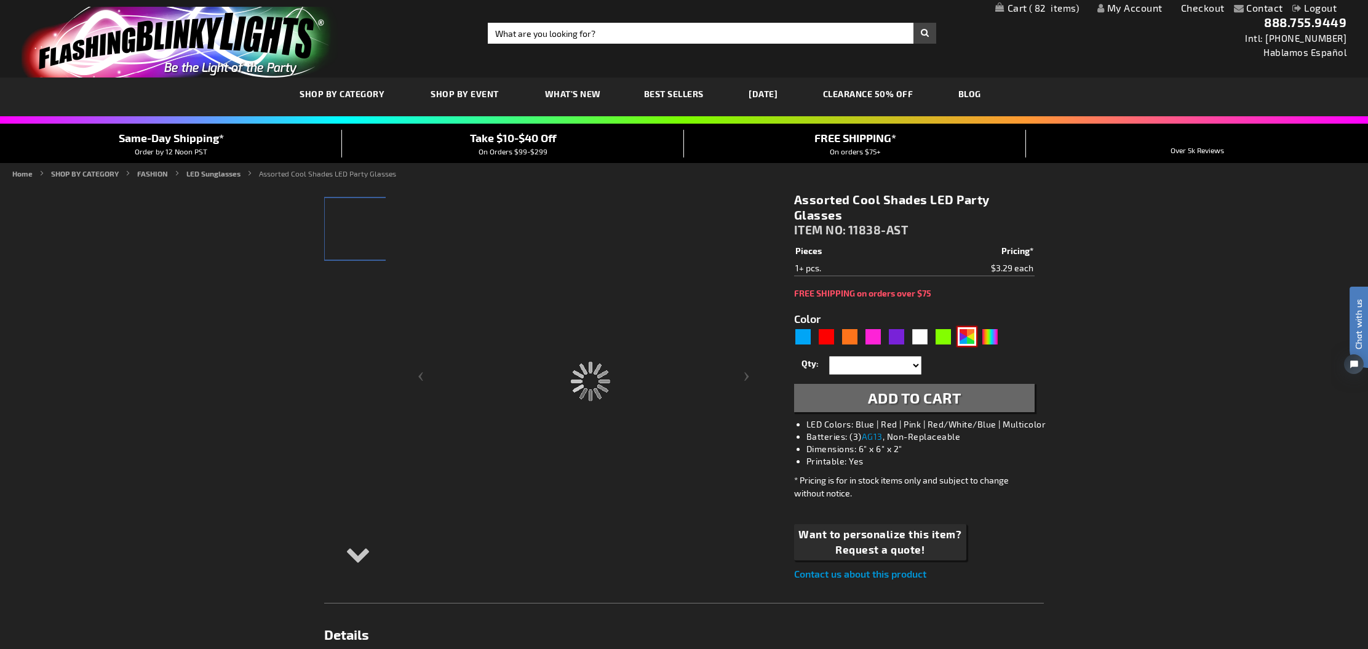
type input "11838-AST"
type input "Customize - Assorted Cool Shades LED Party Glasses - ITEM NO: 11838-AST"
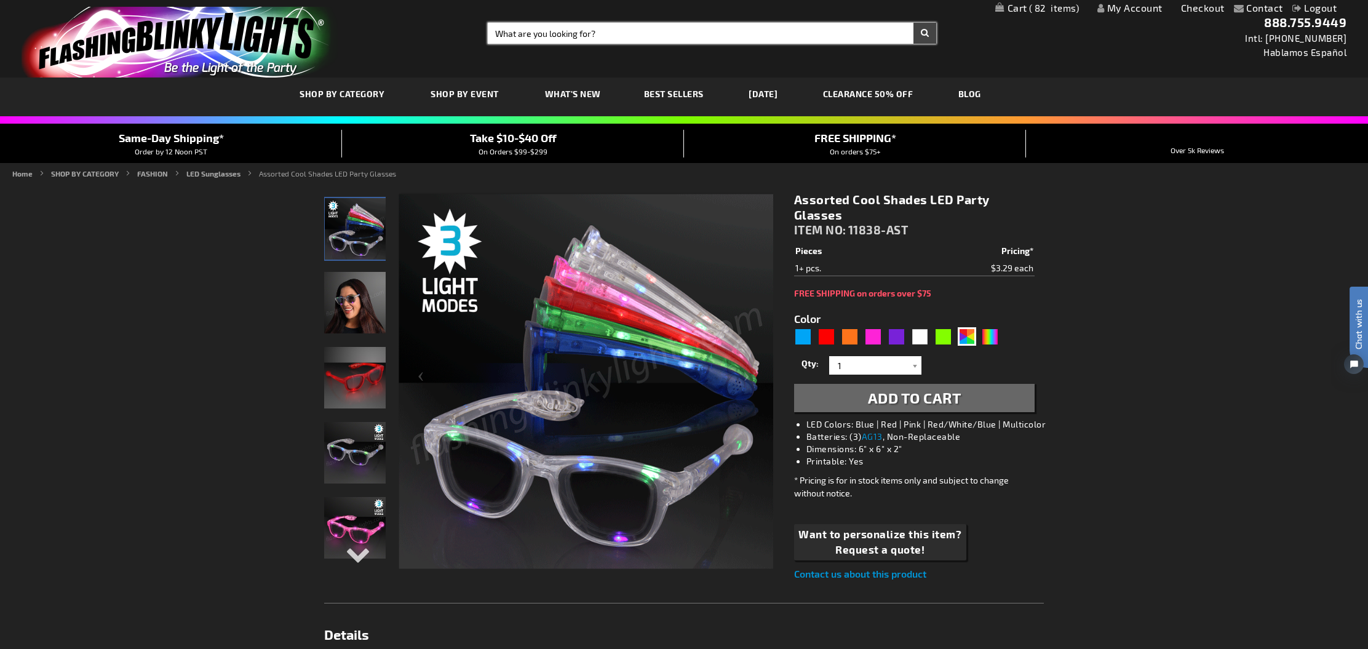
click at [794, 38] on input "Search" at bounding box center [712, 33] width 449 height 21
paste input "Large Assorted Light Up Hawaiian Leis with Flashing LED Lights (Set of 24)"
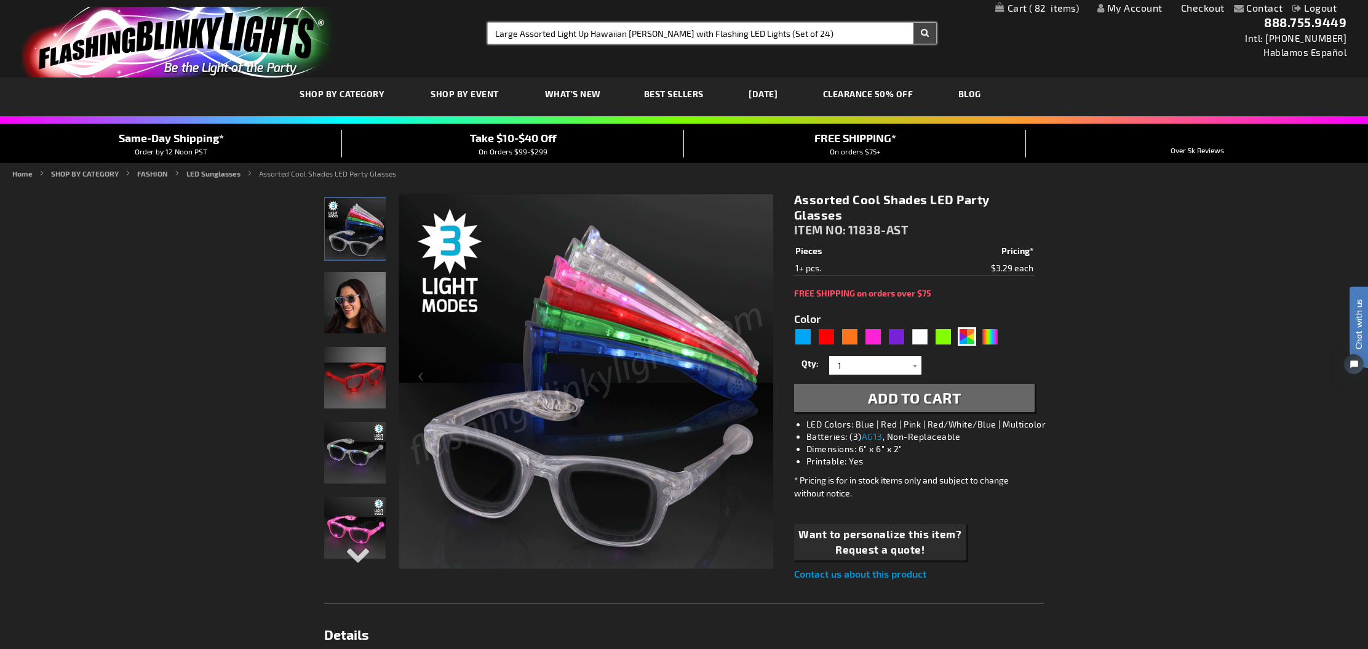
type input "Large Assorted Light Up Hawaiian Leis with Flashing LED Lights (Set of 24)"
click at [925, 33] on button "Search" at bounding box center [925, 33] width 23 height 21
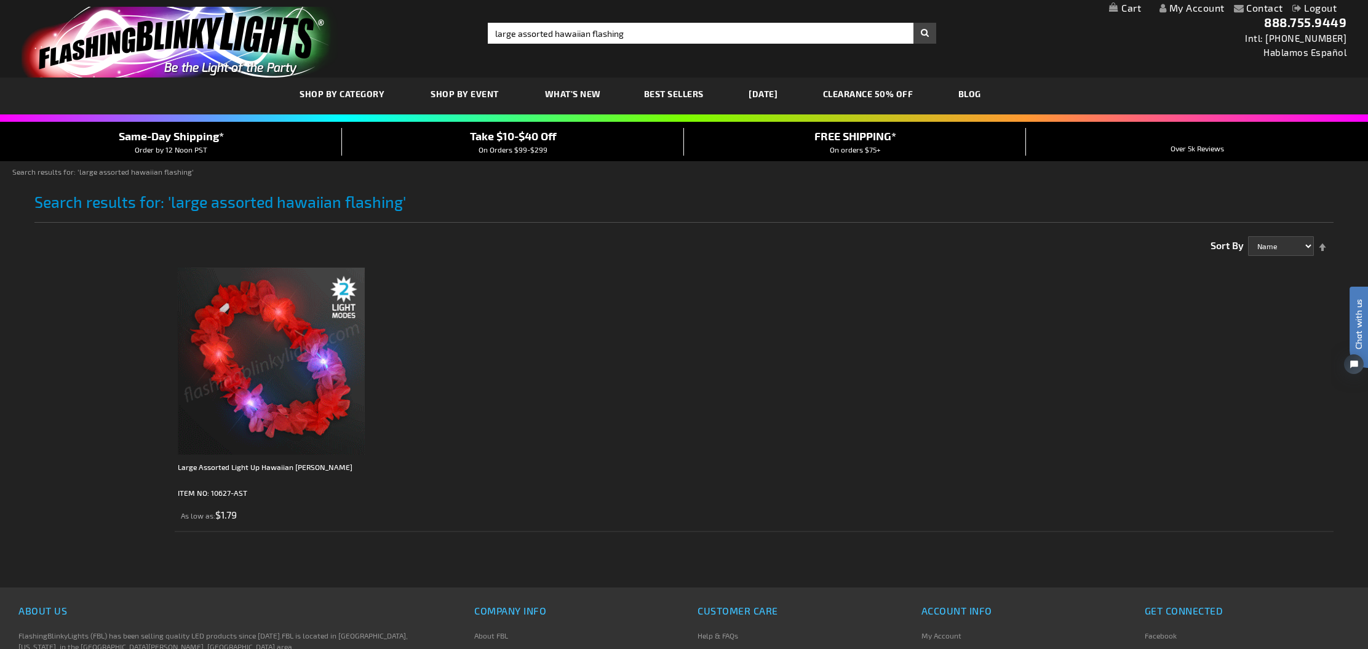
click at [247, 381] on img at bounding box center [271, 361] width 187 height 187
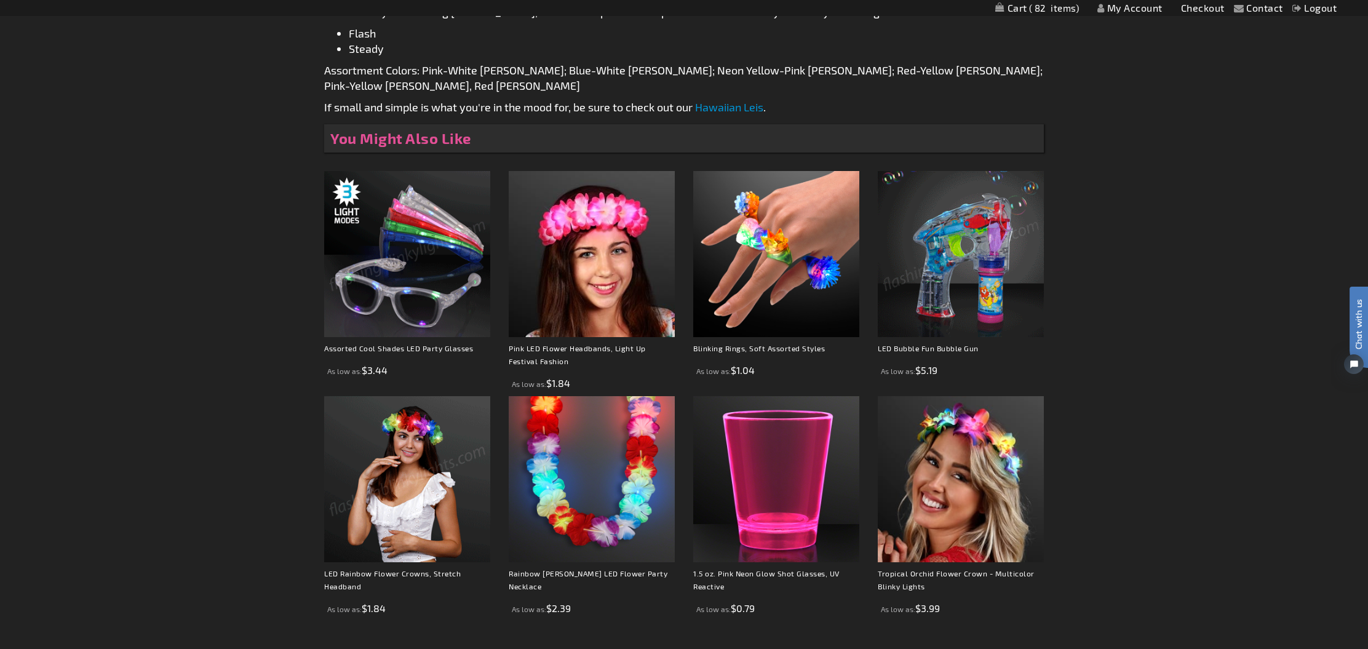
scroll to position [653, 0]
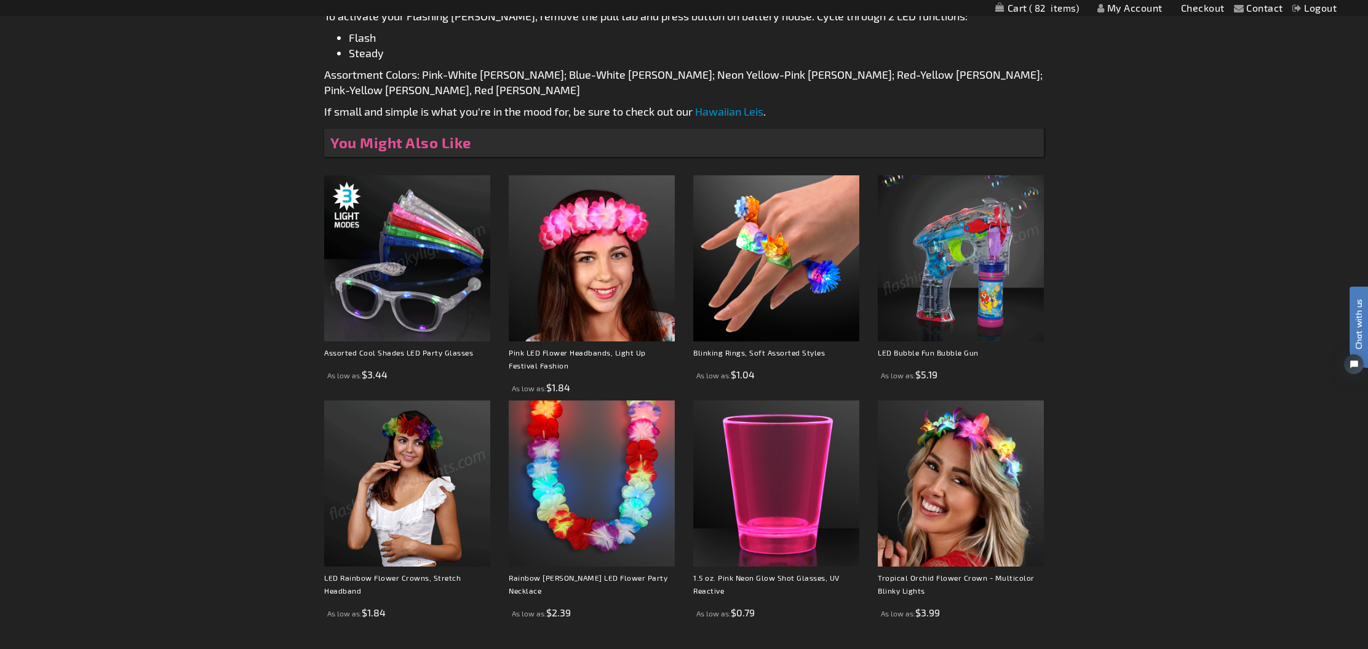
click at [433, 254] on img at bounding box center [407, 258] width 166 height 166
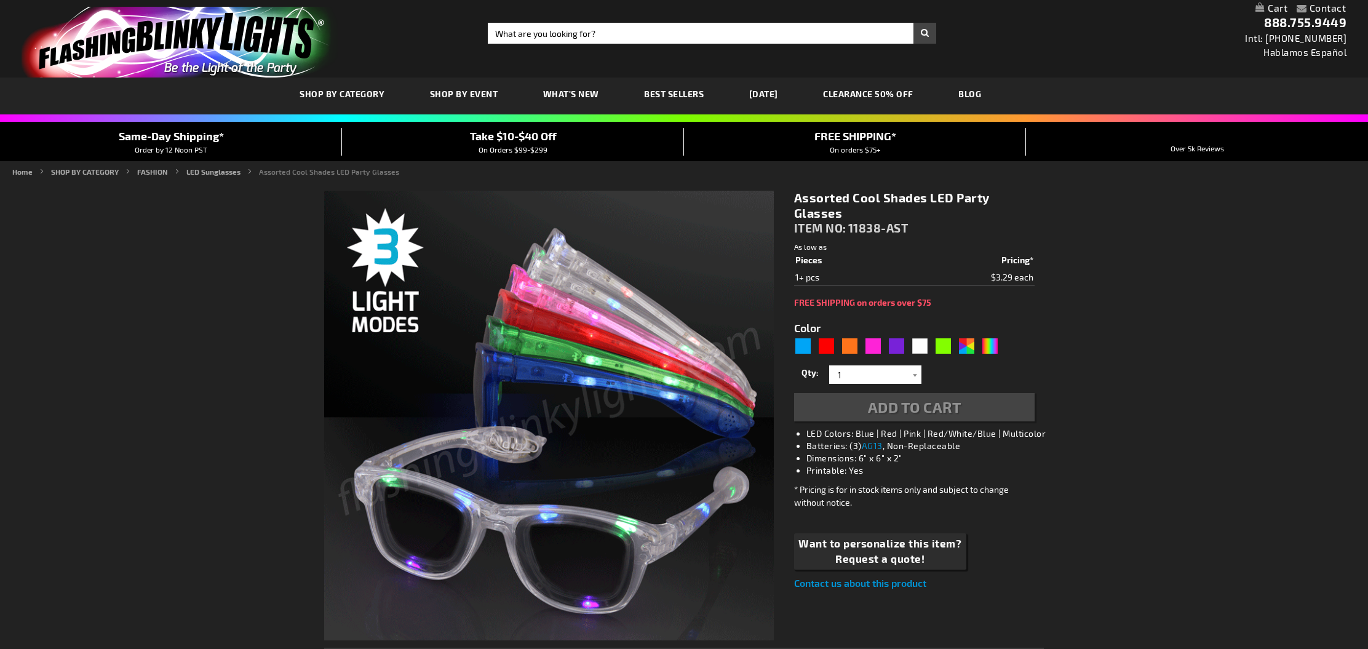
type input "5630"
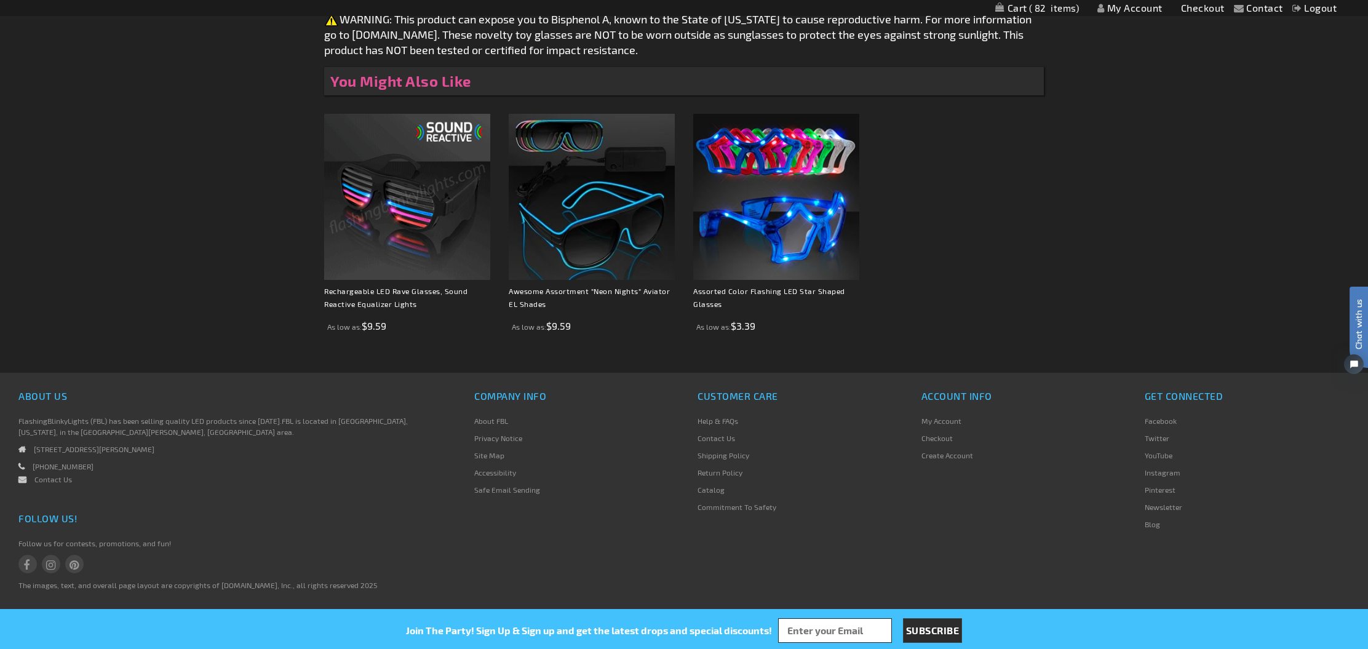
scroll to position [775, 0]
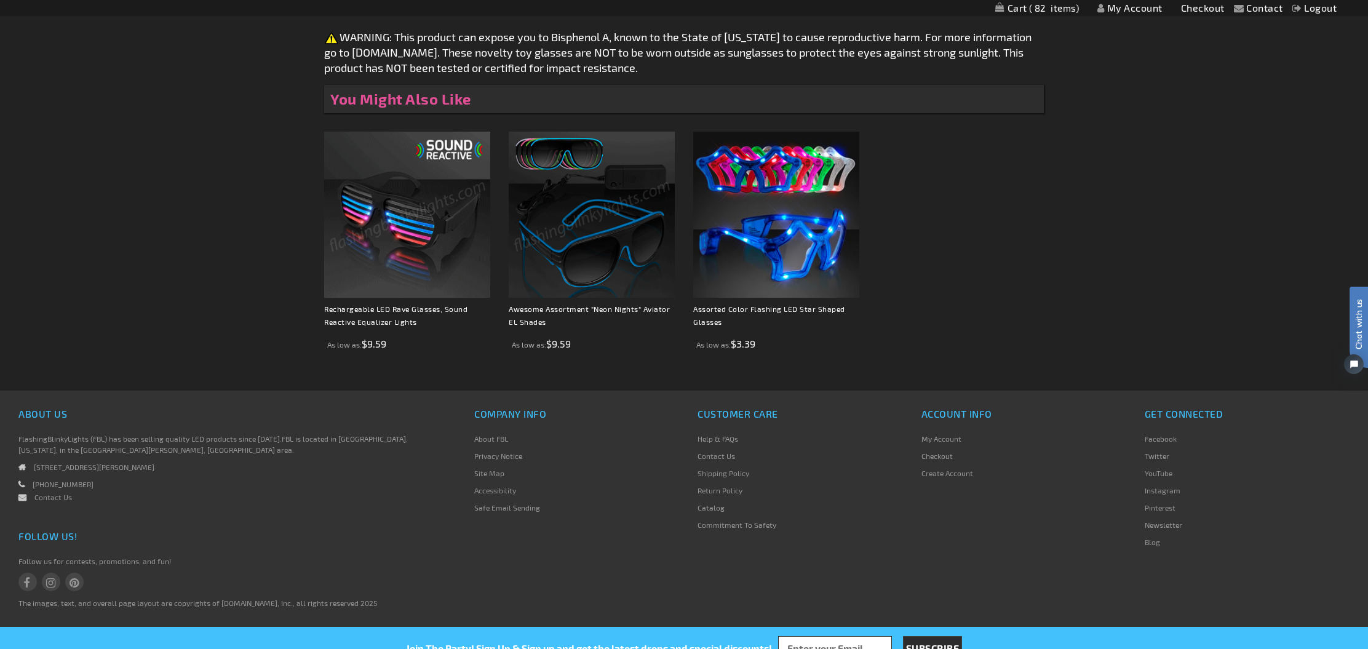
click at [596, 228] on img at bounding box center [592, 215] width 166 height 166
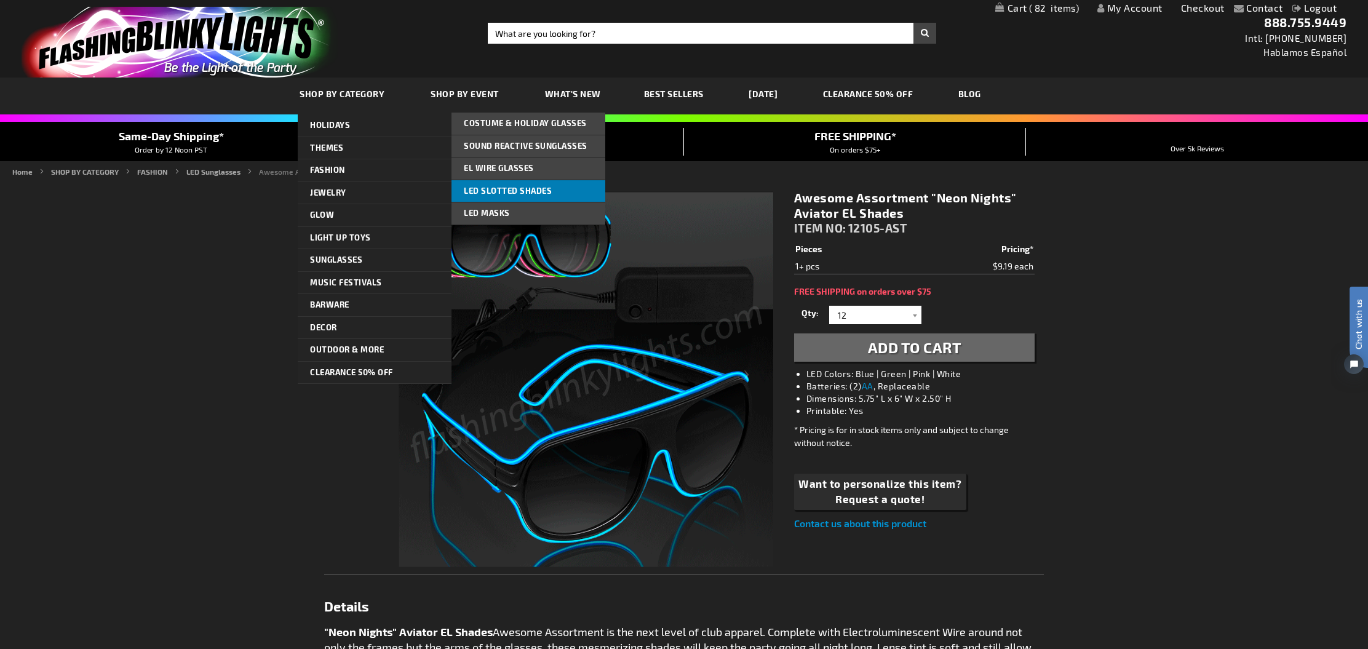
click at [493, 191] on span "LED Slotted Shades" at bounding box center [508, 191] width 88 height 10
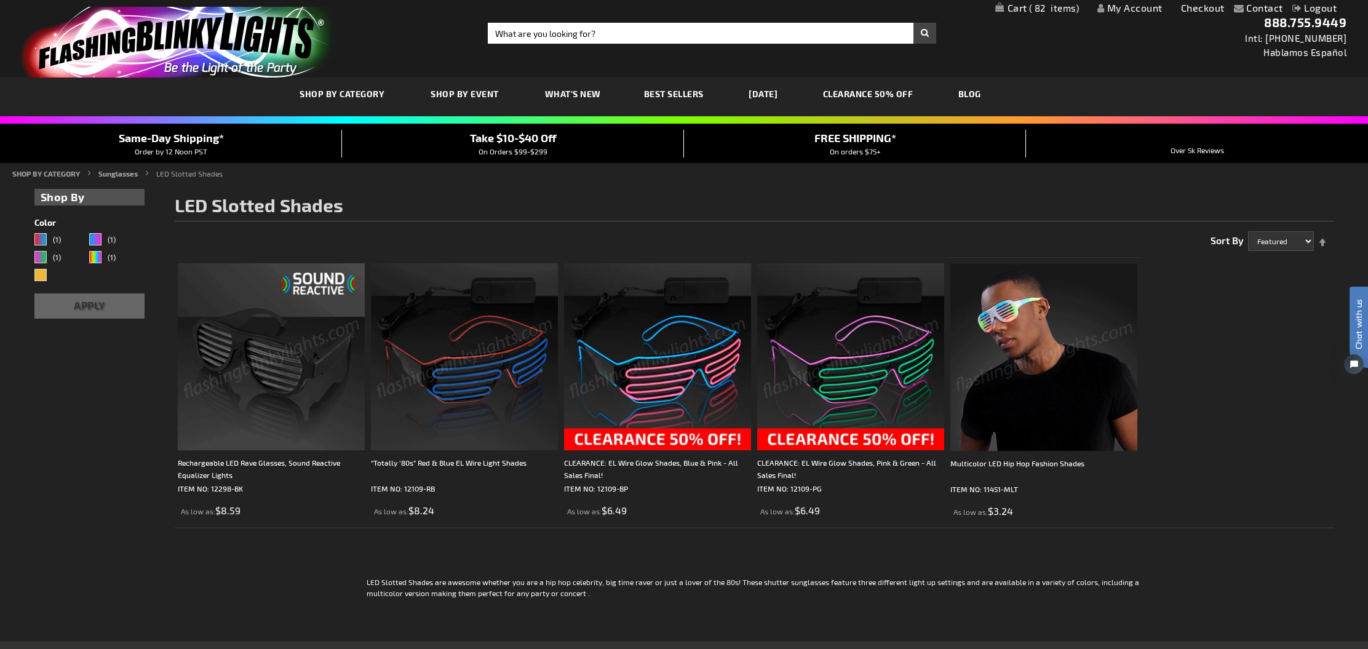
click at [1038, 356] on img at bounding box center [1044, 357] width 187 height 187
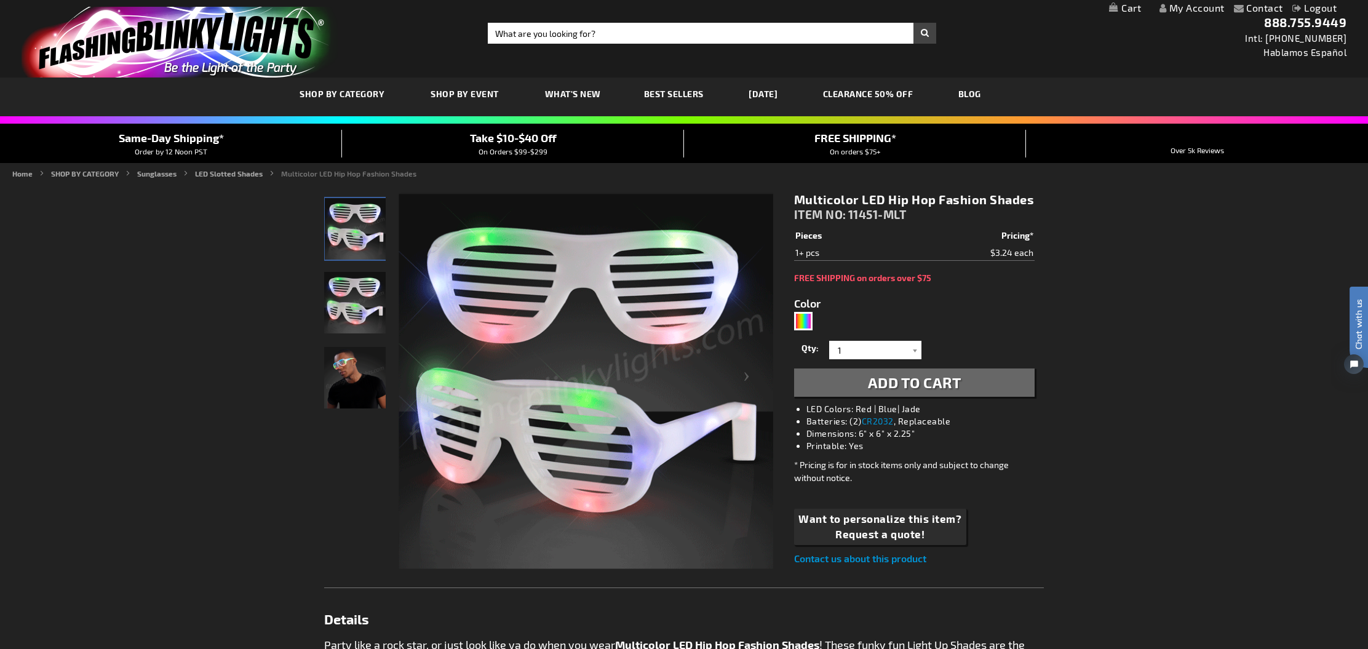
click at [666, 97] on span "Best Sellers" at bounding box center [674, 94] width 60 height 10
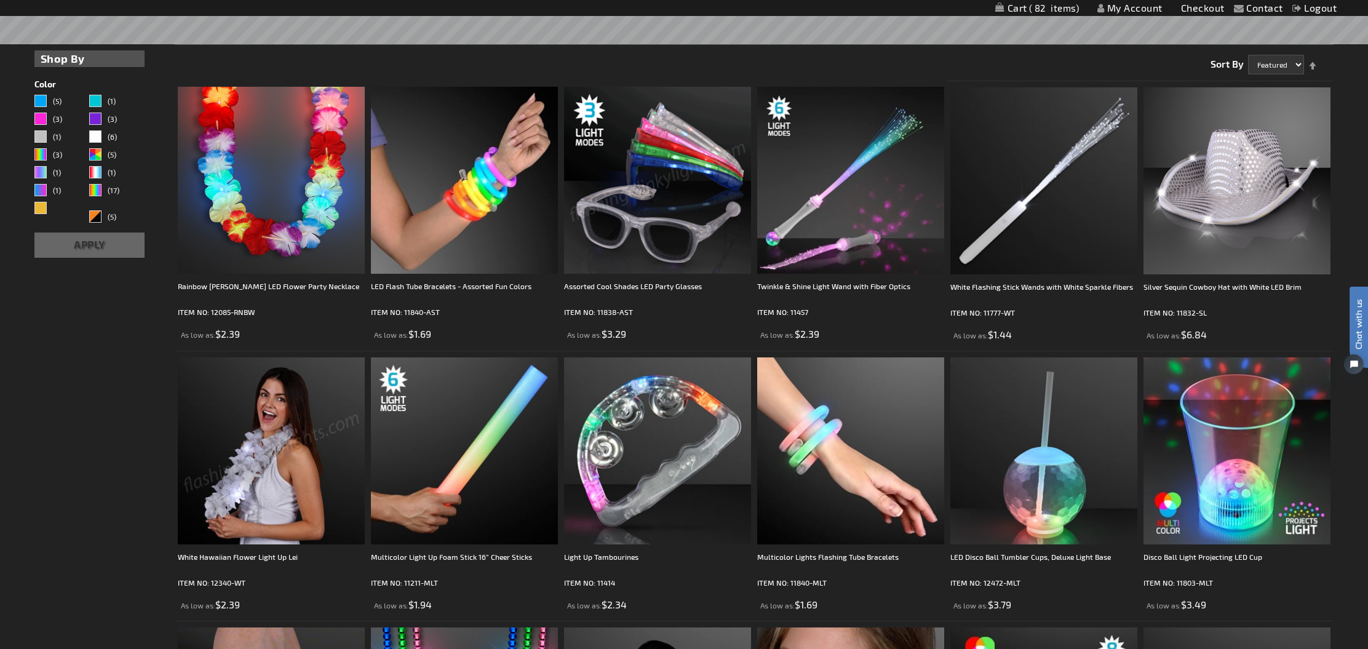
scroll to position [347, 0]
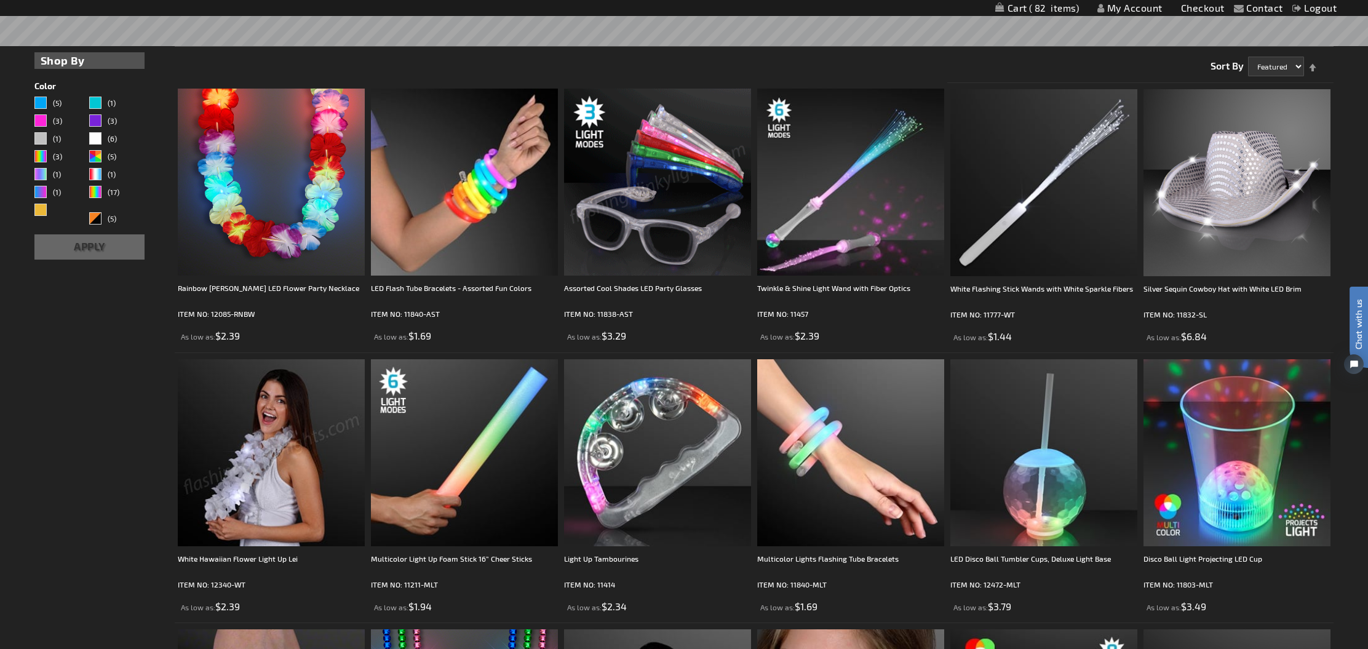
click at [621, 262] on img at bounding box center [657, 182] width 187 height 187
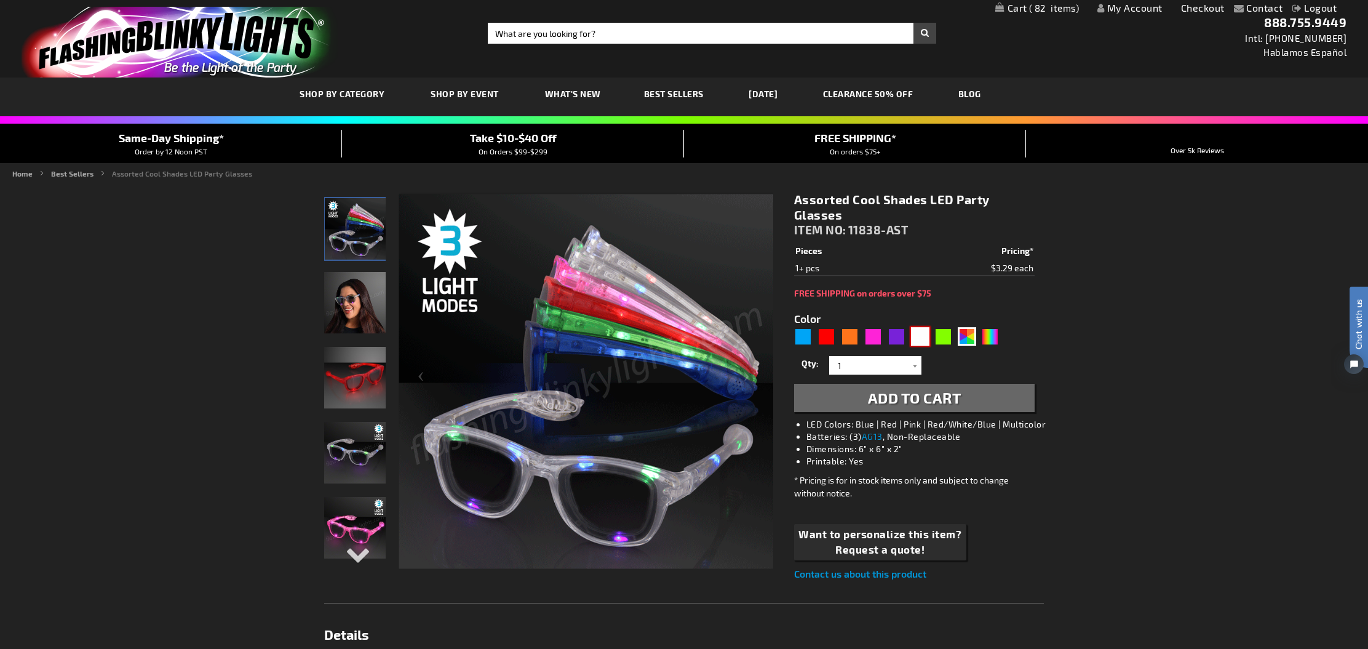
click at [925, 340] on div "White" at bounding box center [920, 336] width 18 height 18
type input "5646"
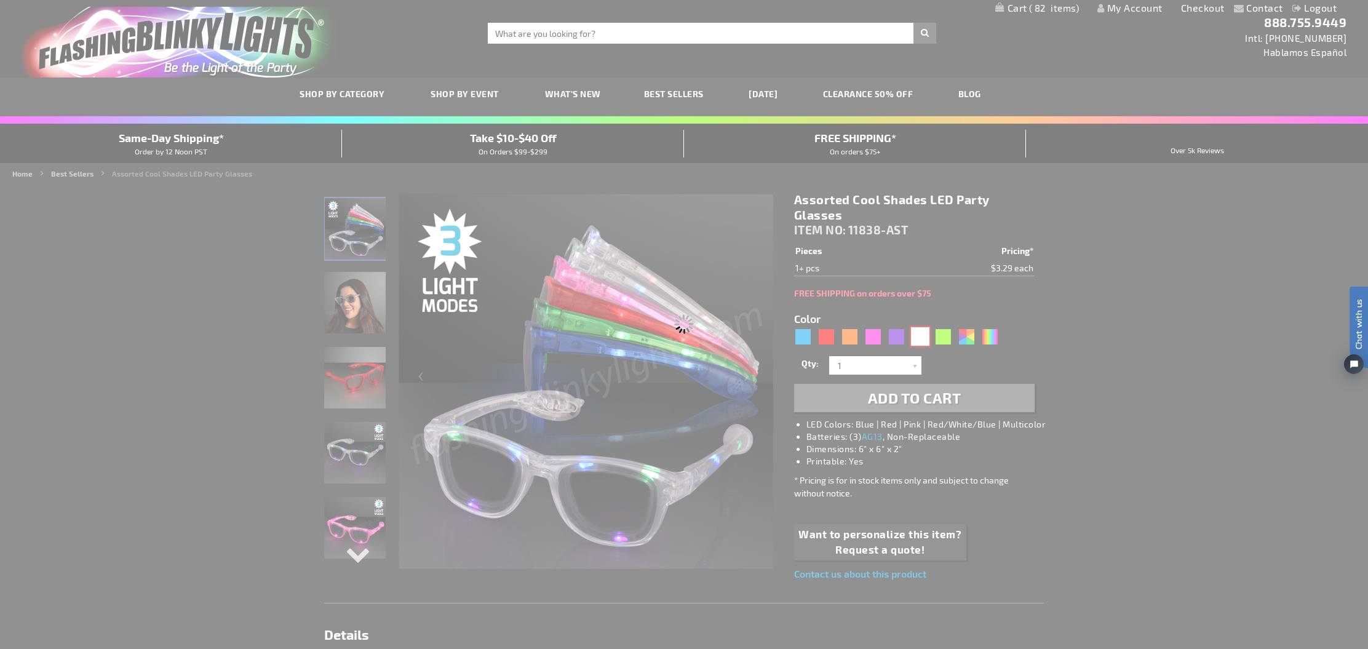
type input "11838-WT"
type input "Customize - White LED Cool Shades Party Glasses - ITEM NO: 11838-WT"
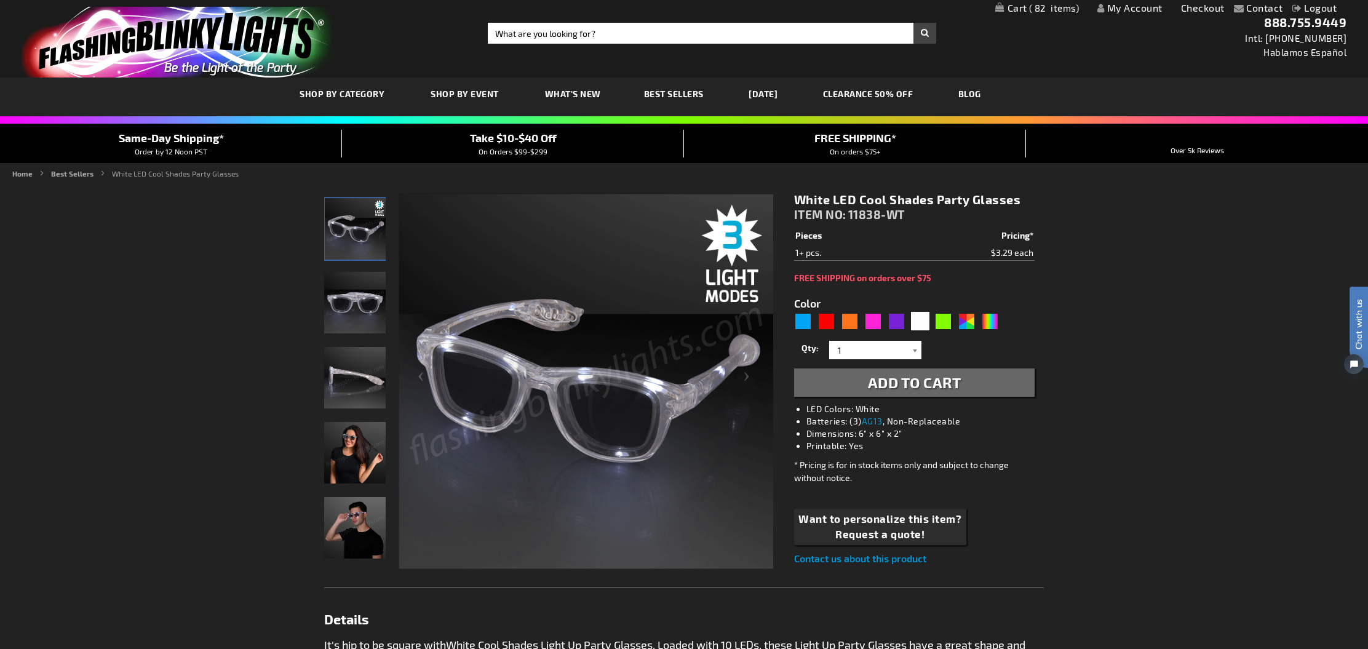
click at [917, 348] on div at bounding box center [915, 350] width 12 height 18
type input "50"
click at [992, 385] on button "Add to Cart" at bounding box center [914, 383] width 241 height 28
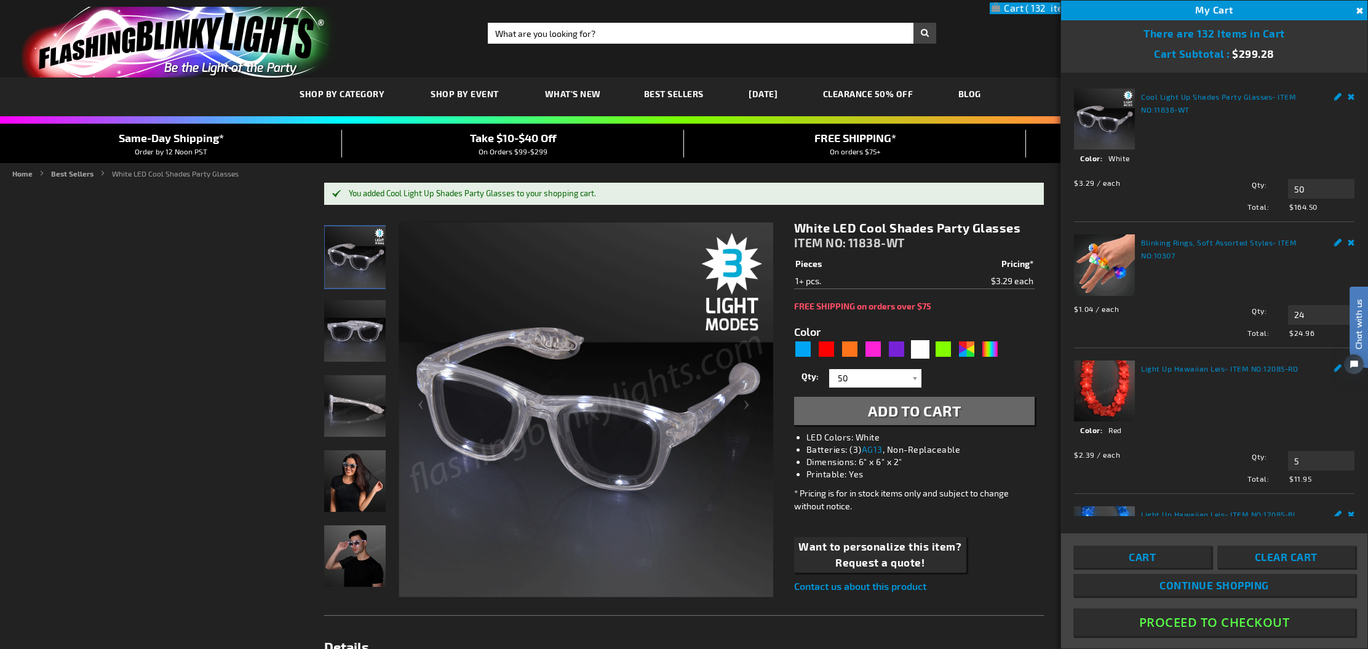
click at [1020, 7] on link "My Cart 132 132 items" at bounding box center [1034, 8] width 89 height 12
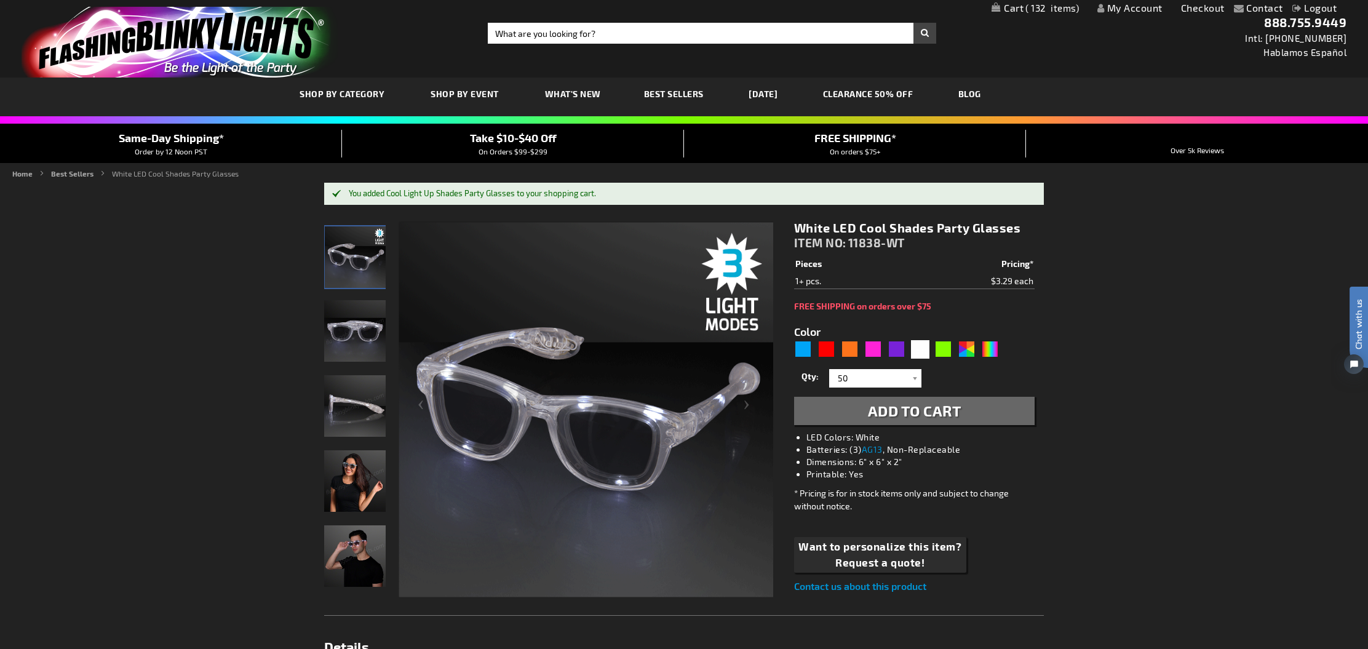
click at [1020, 7] on link "My Cart 132 132 items" at bounding box center [1035, 8] width 87 height 12
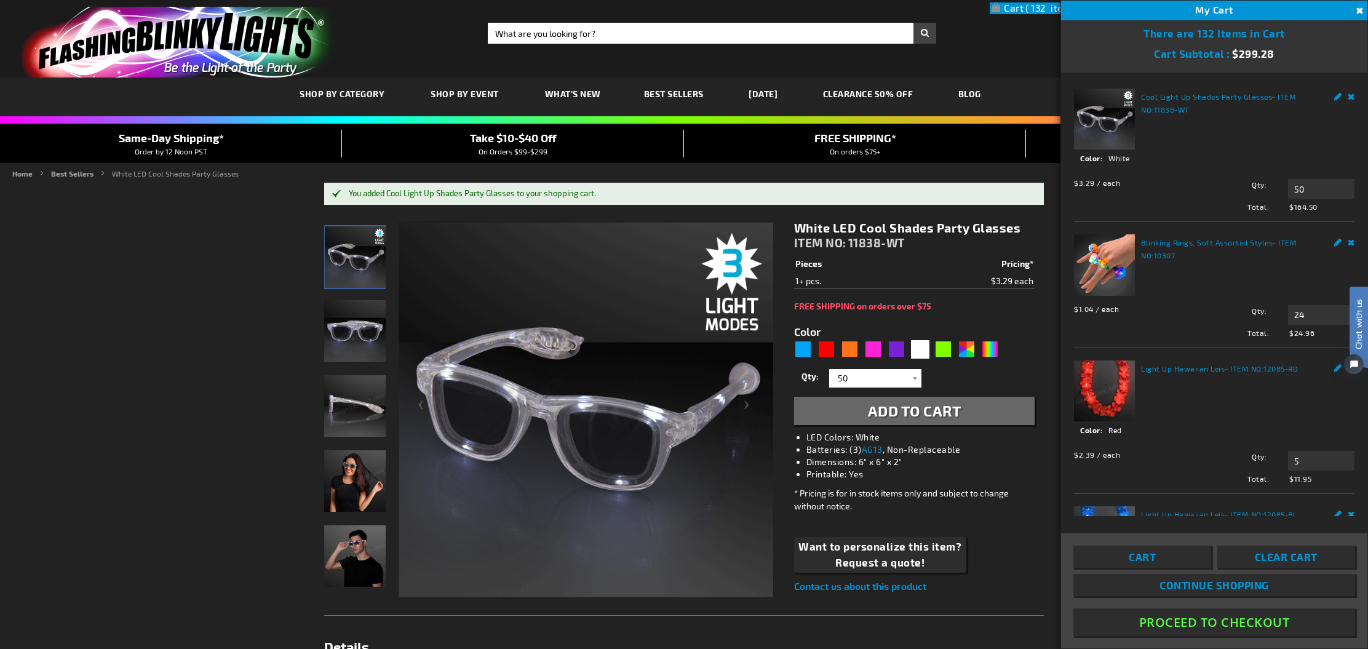
click at [1159, 562] on link "Cart" at bounding box center [1143, 557] width 138 height 22
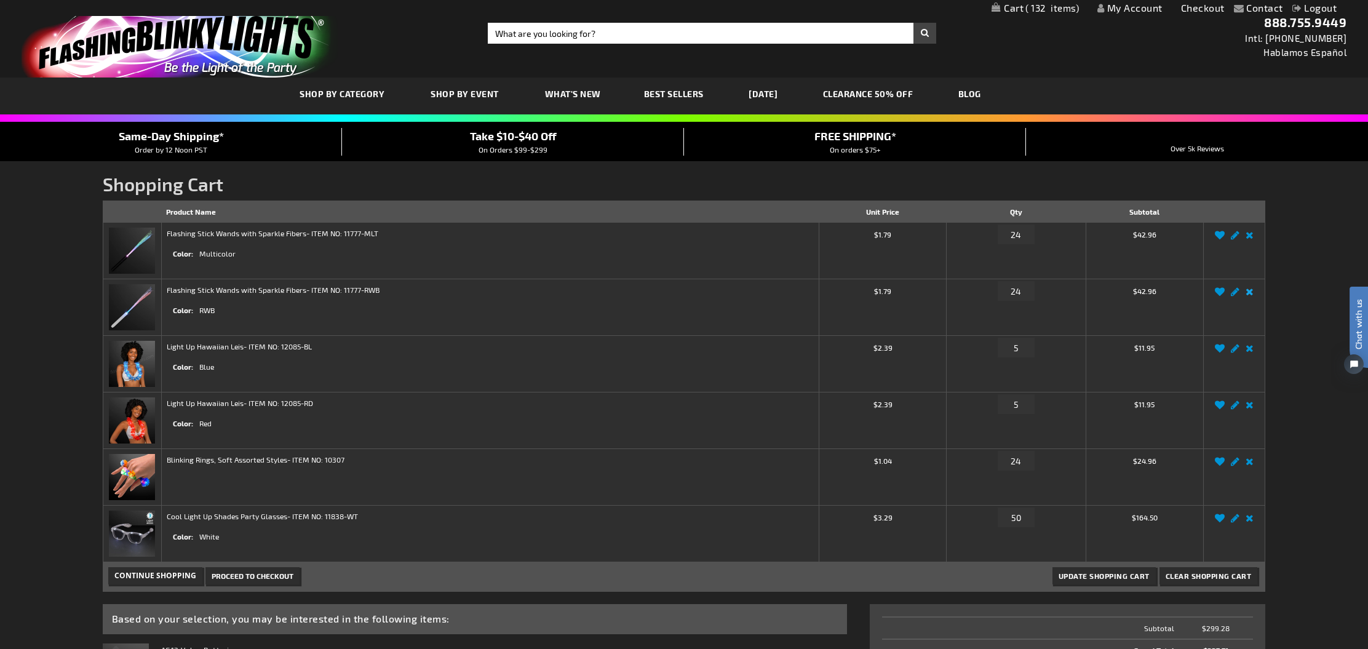
click at [1249, 295] on link "Remove item" at bounding box center [1250, 295] width 14 height 0
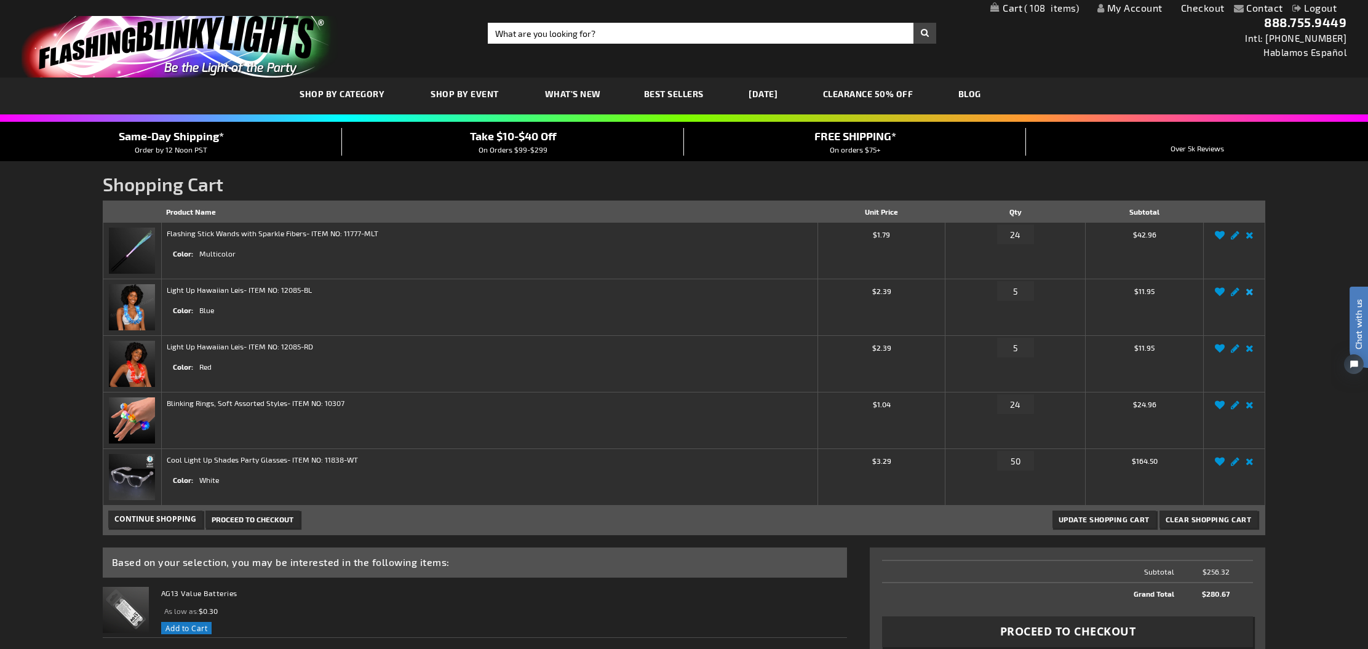
click at [1252, 295] on link "Remove item" at bounding box center [1250, 295] width 14 height 0
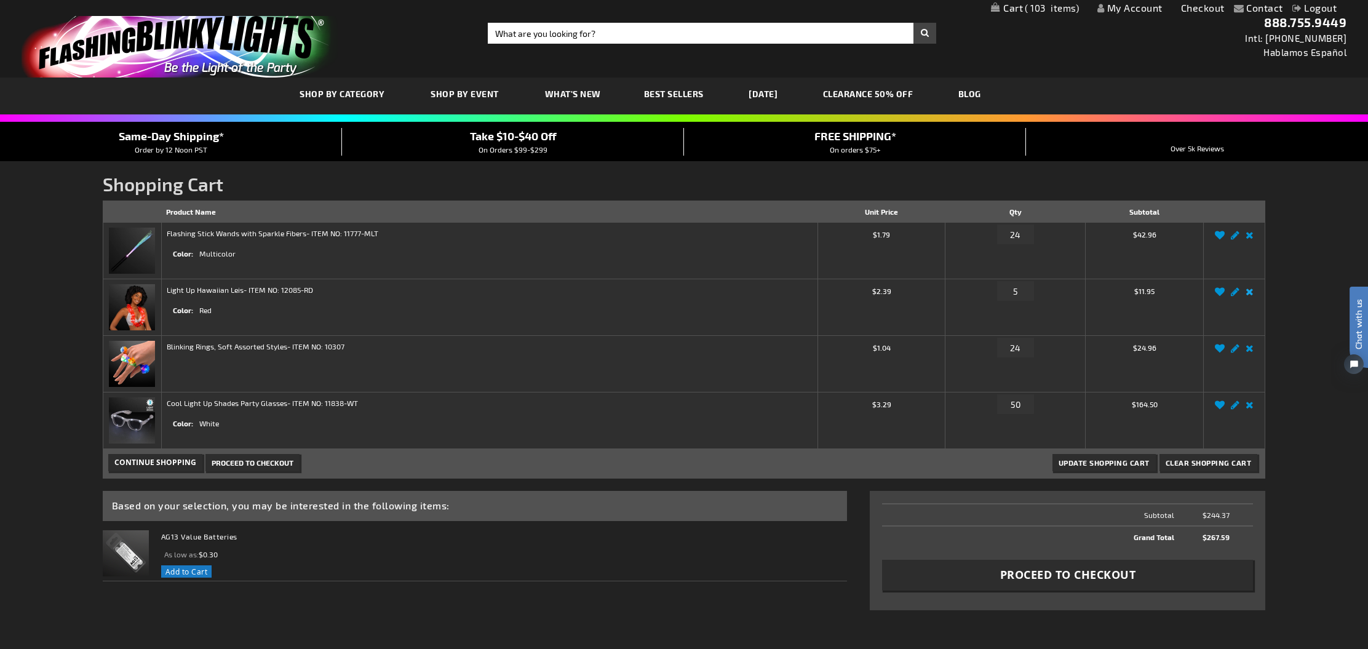
click at [1250, 295] on link "Remove item" at bounding box center [1250, 295] width 14 height 0
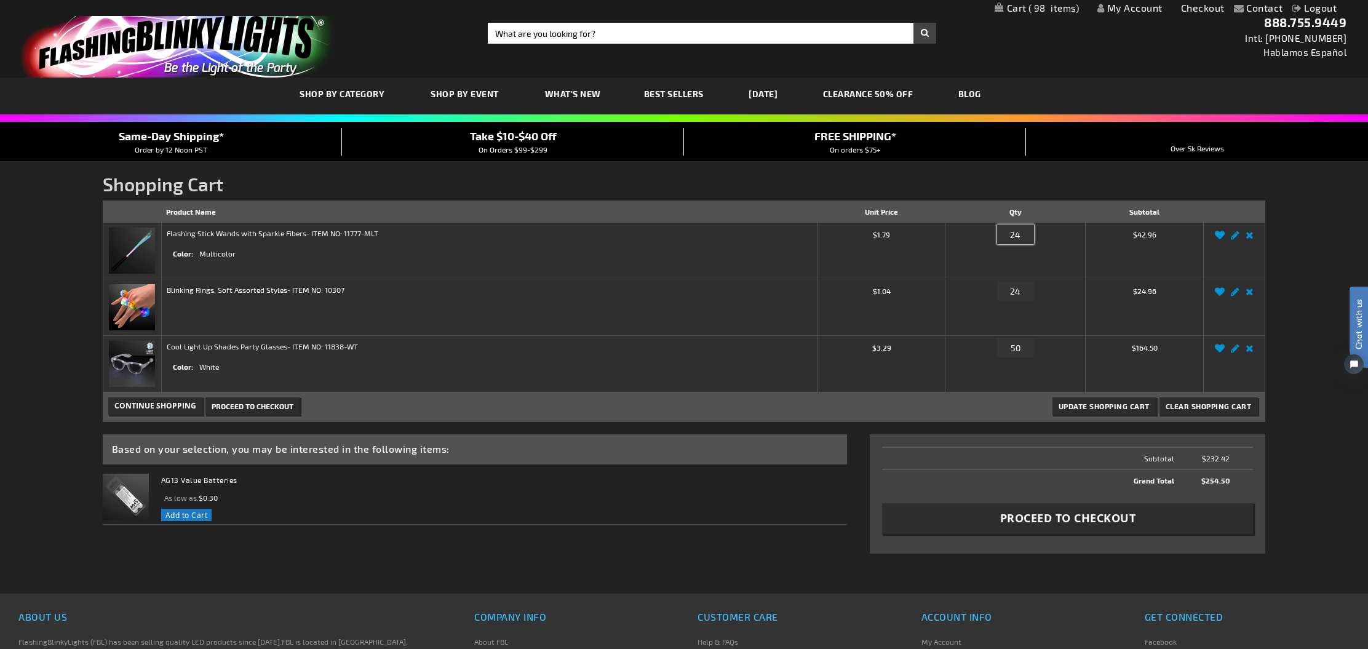
click at [1024, 234] on input "24" at bounding box center [1015, 235] width 37 height 20
type input "2"
type input "4"
type input "50"
click at [1023, 290] on input "40" at bounding box center [1015, 291] width 37 height 20
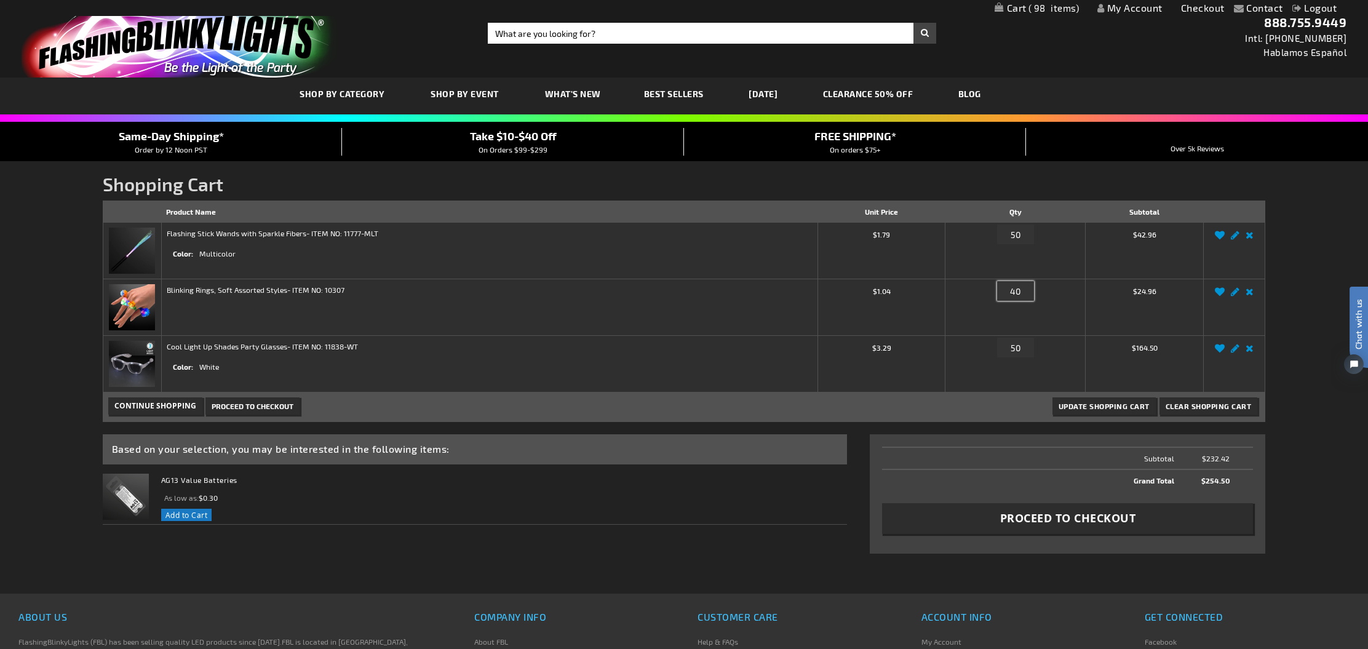
click at [1028, 291] on input "40" at bounding box center [1015, 291] width 37 height 20
type input "4"
type input "40"
click at [1232, 295] on link "Edit" at bounding box center [1235, 295] width 15 height 0
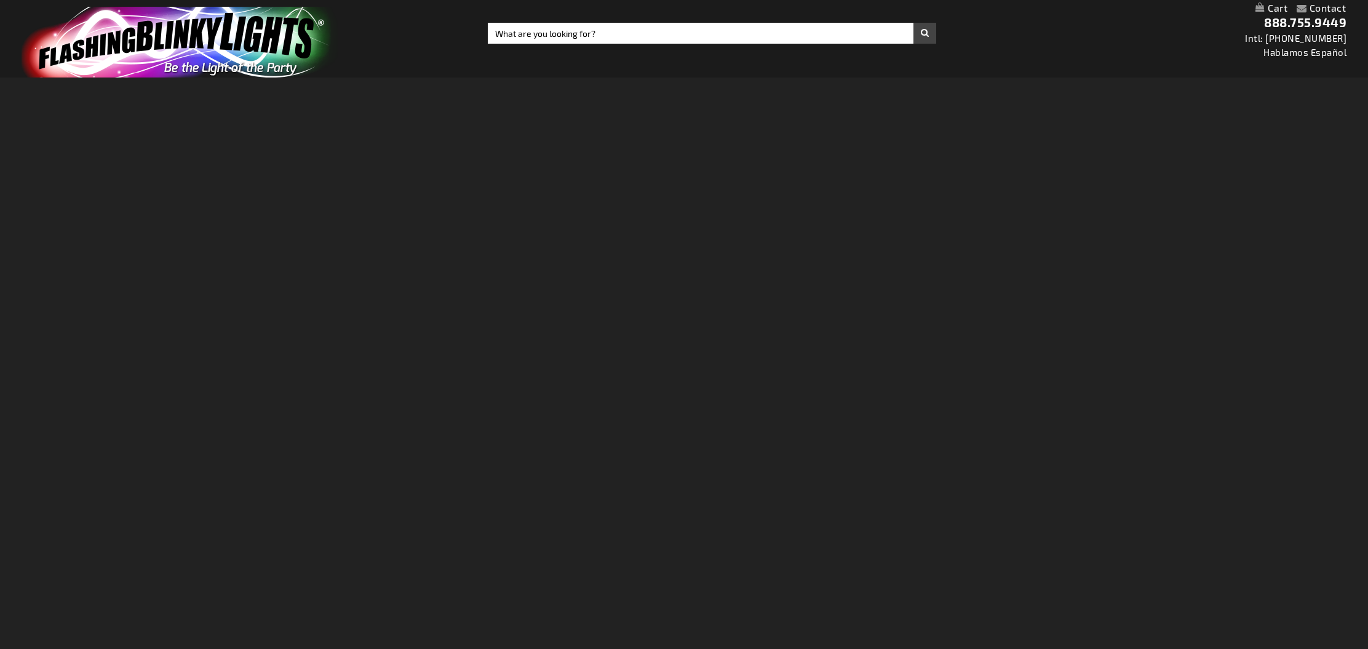
select select
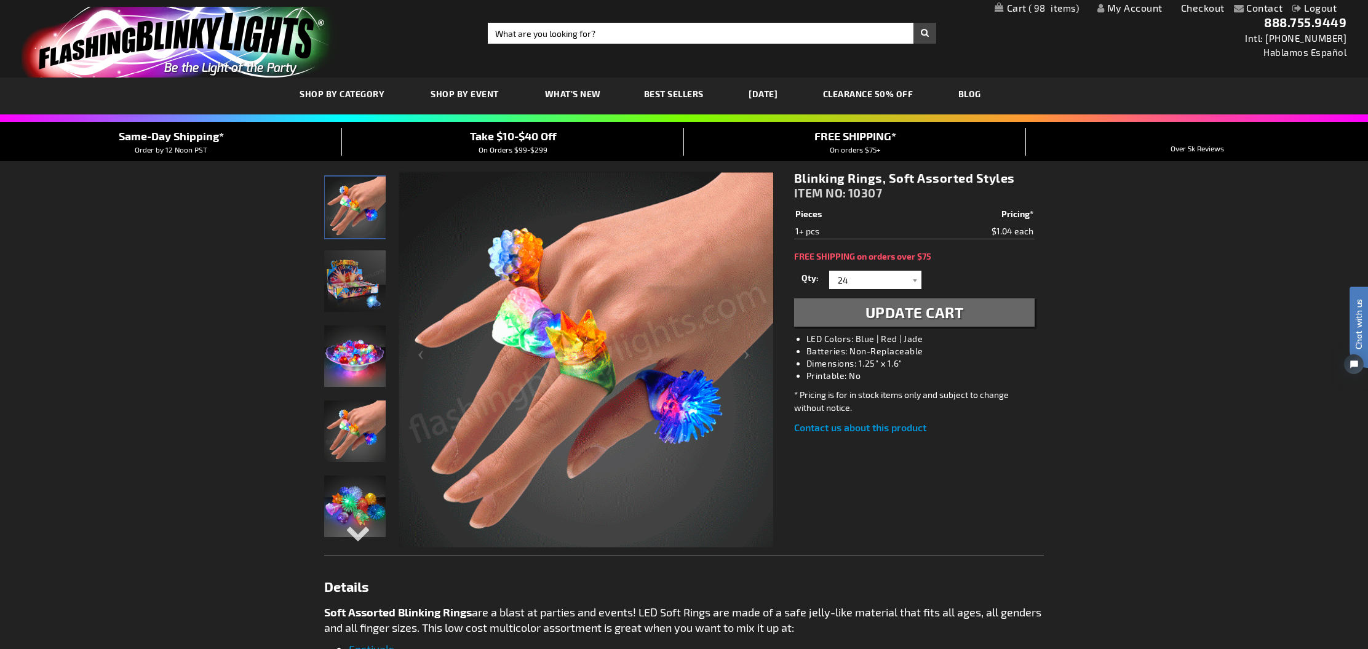
click at [1025, 9] on link "My Cart 98 98 items" at bounding box center [1037, 8] width 85 height 12
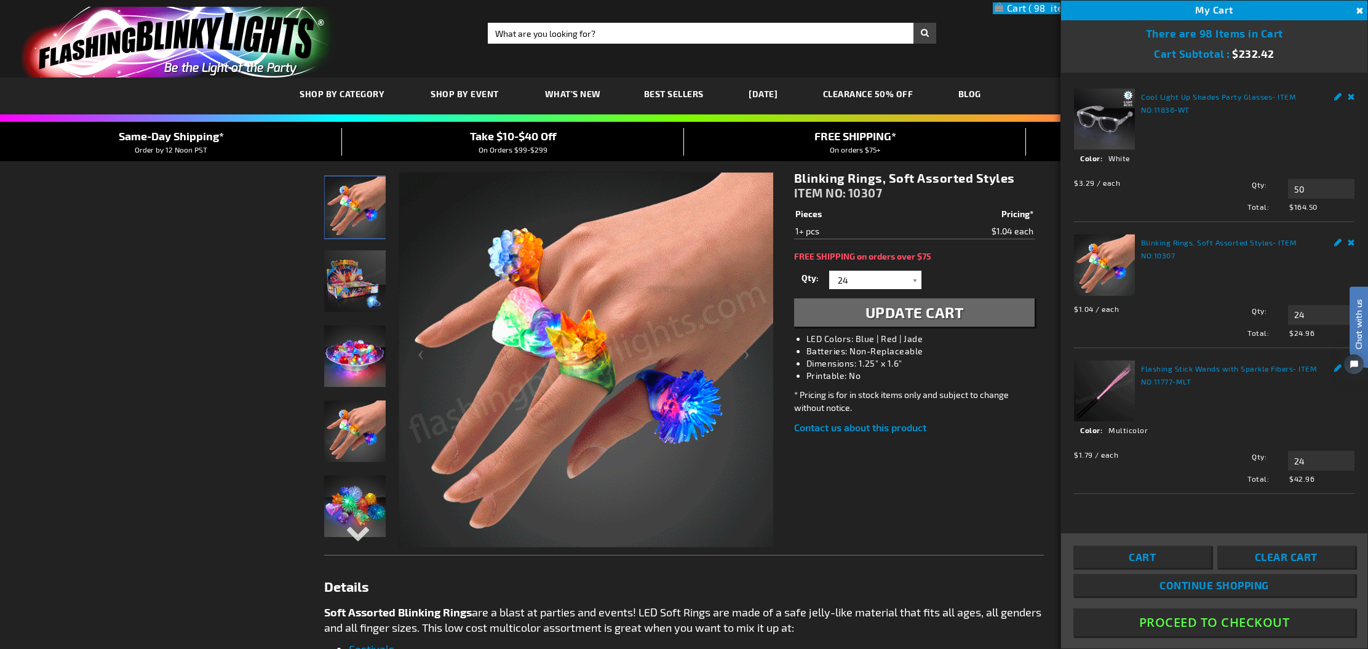
click at [1141, 555] on span "Cart" at bounding box center [1142, 557] width 27 height 12
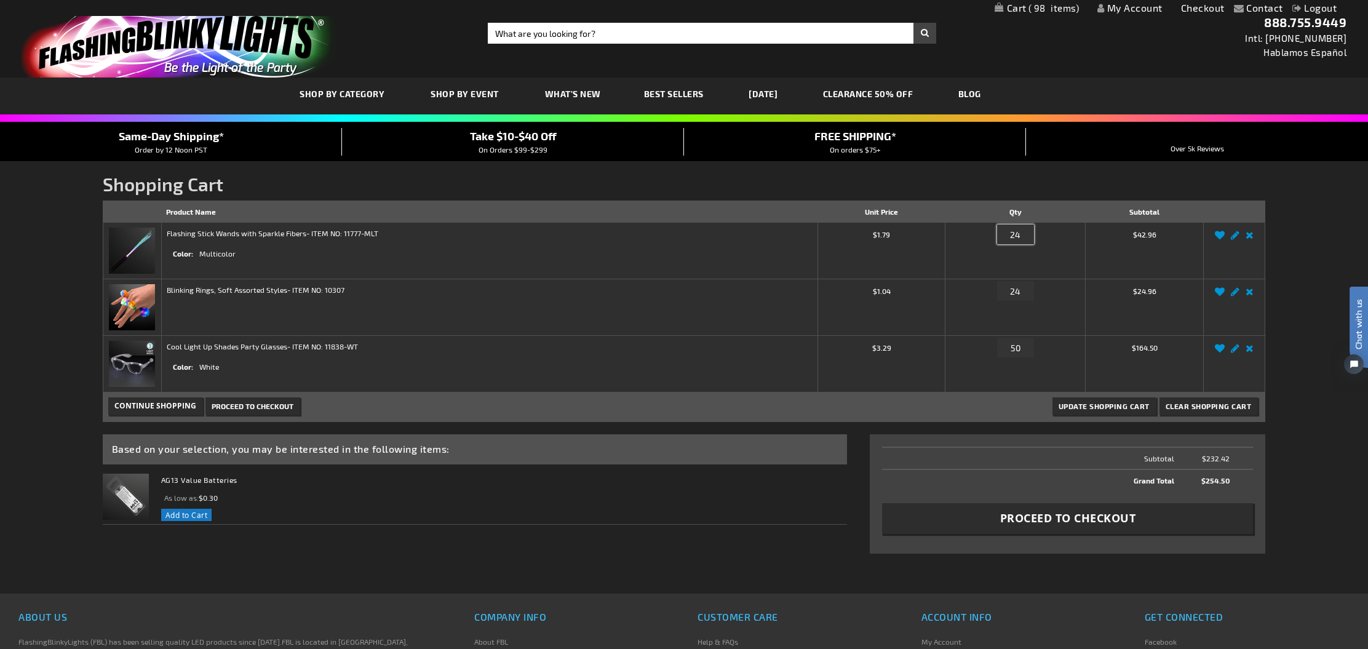
click at [1024, 236] on input "24" at bounding box center [1015, 235] width 37 height 20
type input "2"
type input "50"
type input "40"
click at [1087, 403] on span "Update Shopping Cart" at bounding box center [1104, 406] width 91 height 9
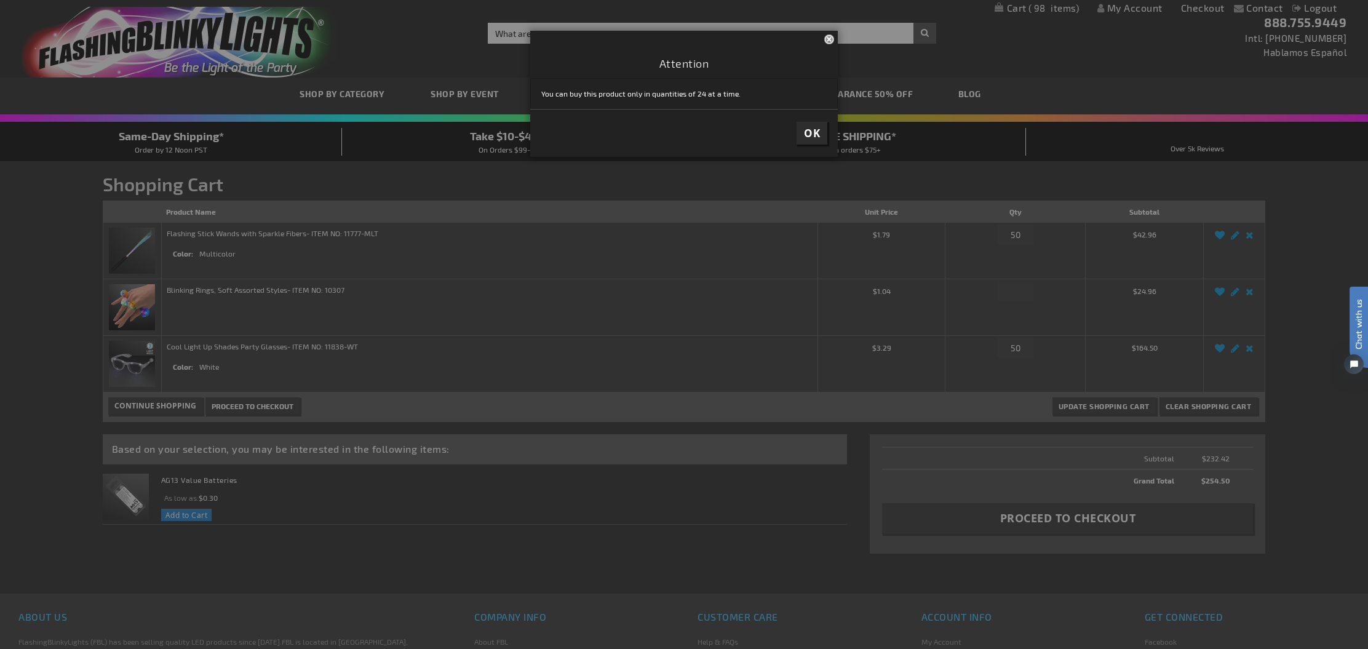
click at [801, 136] on button "OK" at bounding box center [812, 133] width 31 height 23
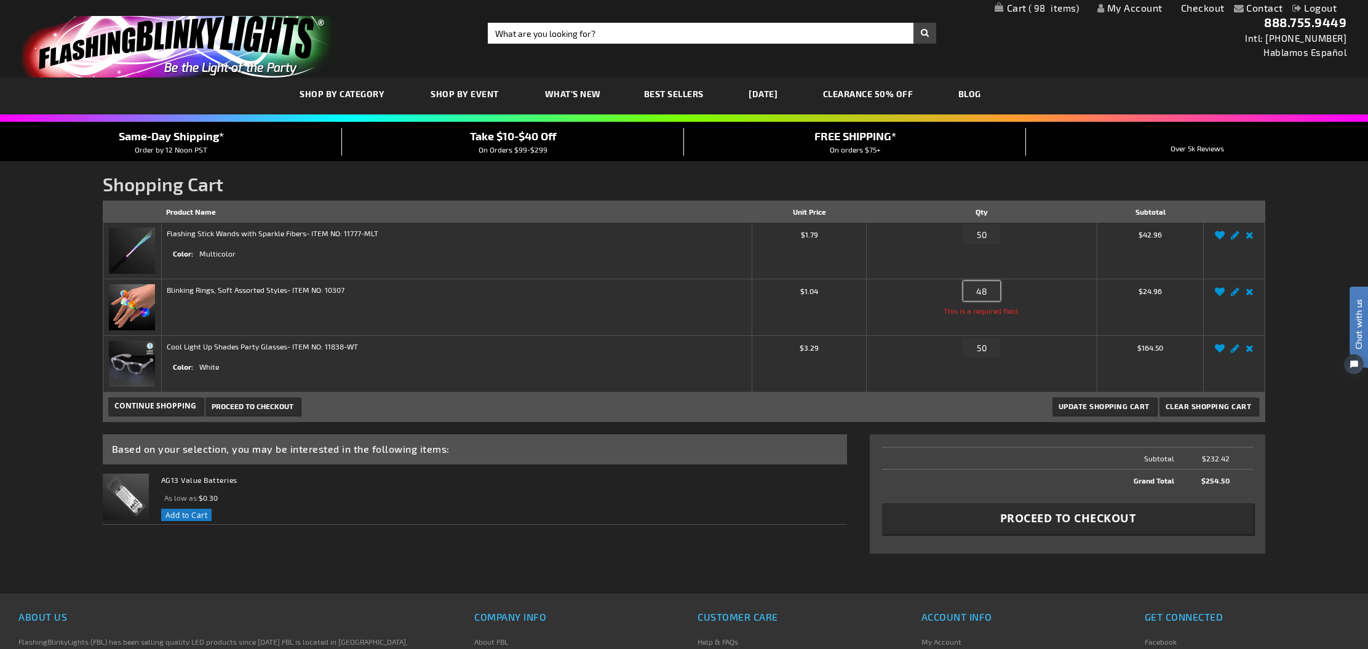
type input "48"
click at [1091, 406] on span "Update Shopping Cart" at bounding box center [1104, 406] width 91 height 9
click at [1069, 525] on span "Proceed to Checkout" at bounding box center [1069, 518] width 136 height 15
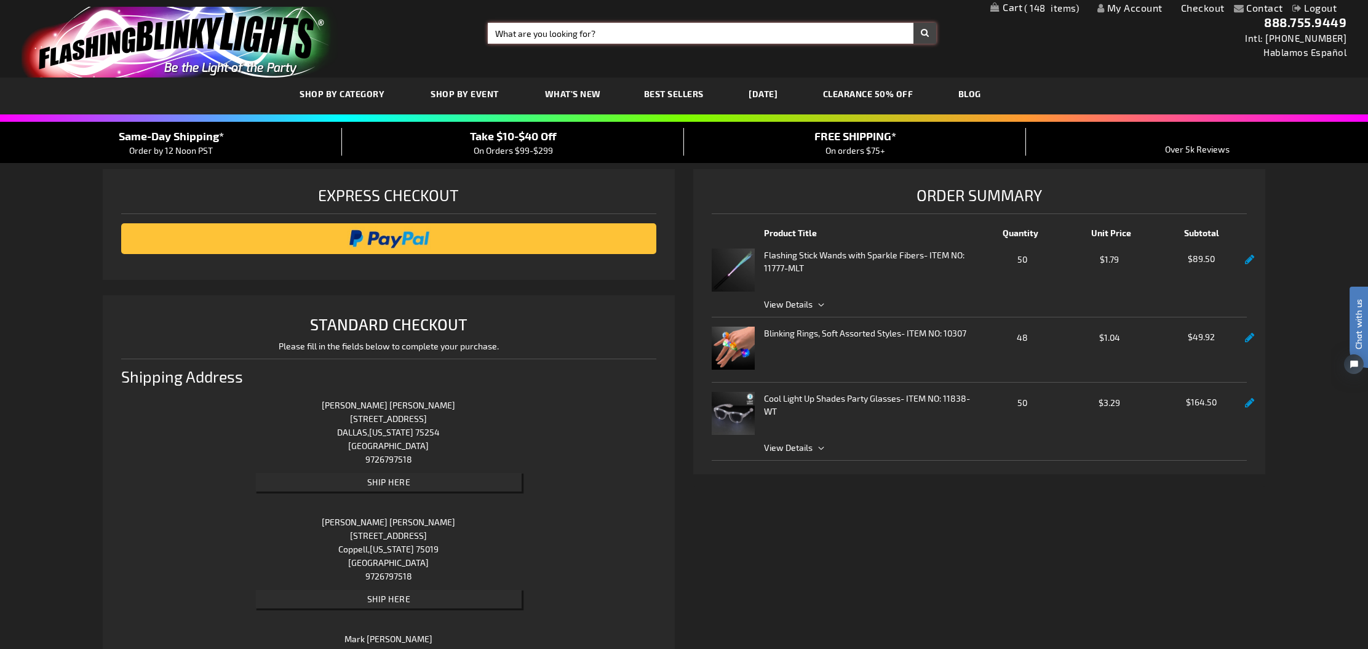
click at [524, 38] on input "Search" at bounding box center [712, 33] width 449 height 21
type input "light up glasses"
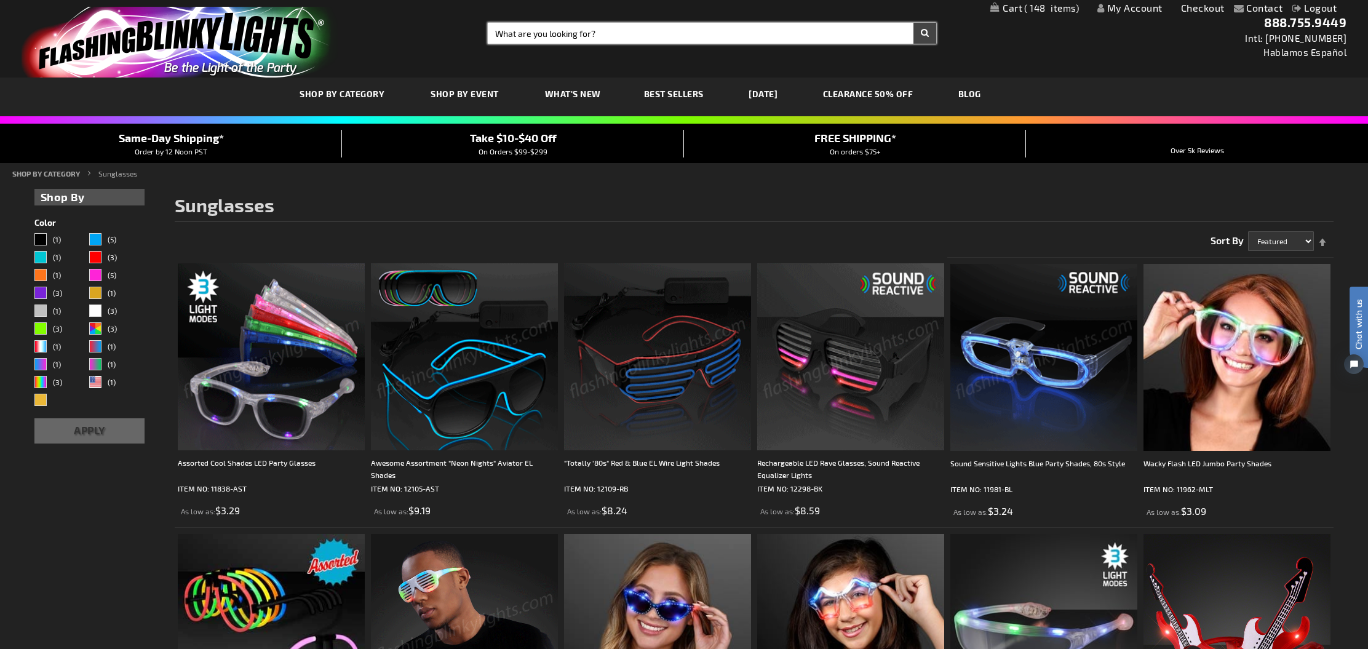
click at [631, 39] on input "Search" at bounding box center [712, 33] width 449 height 21
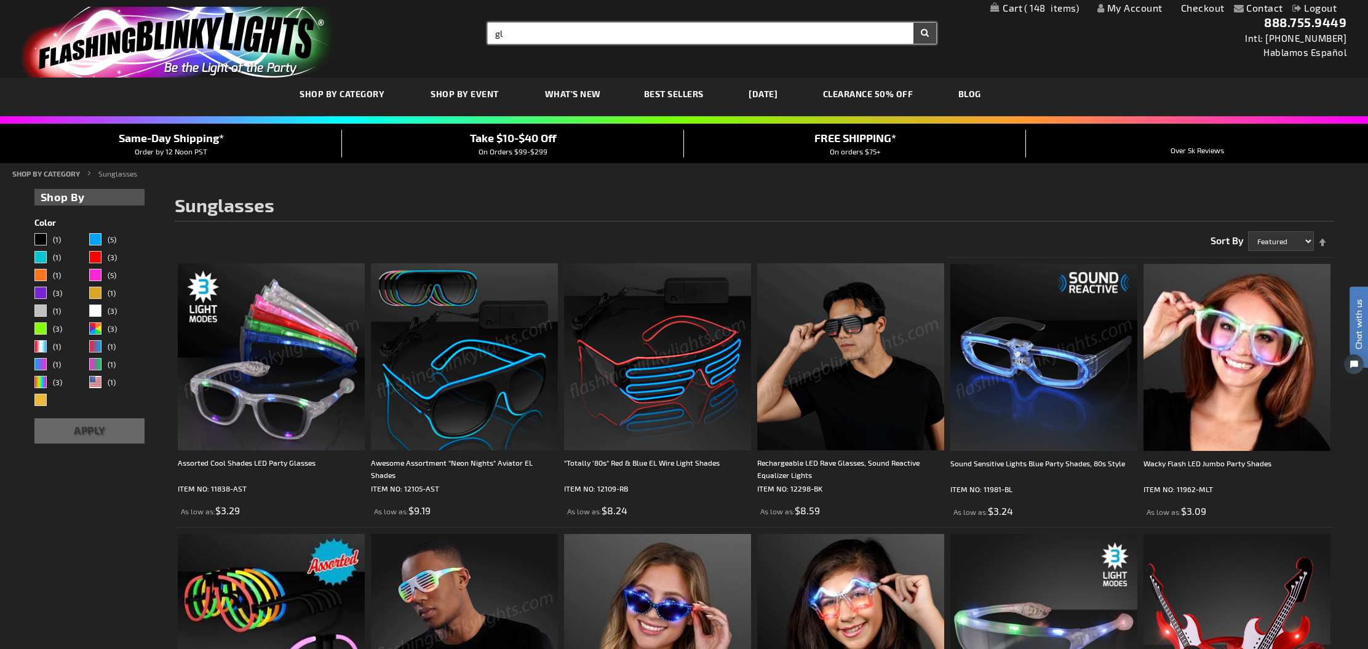
type input "g"
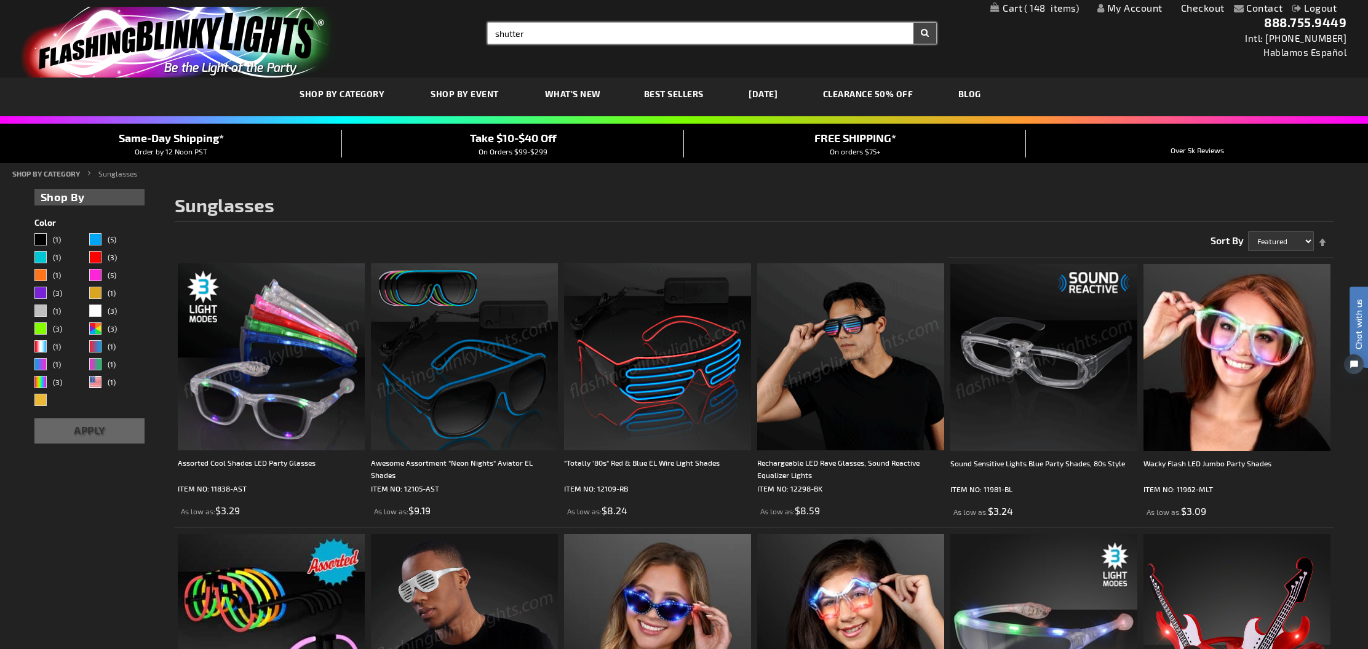
type input "shutter"
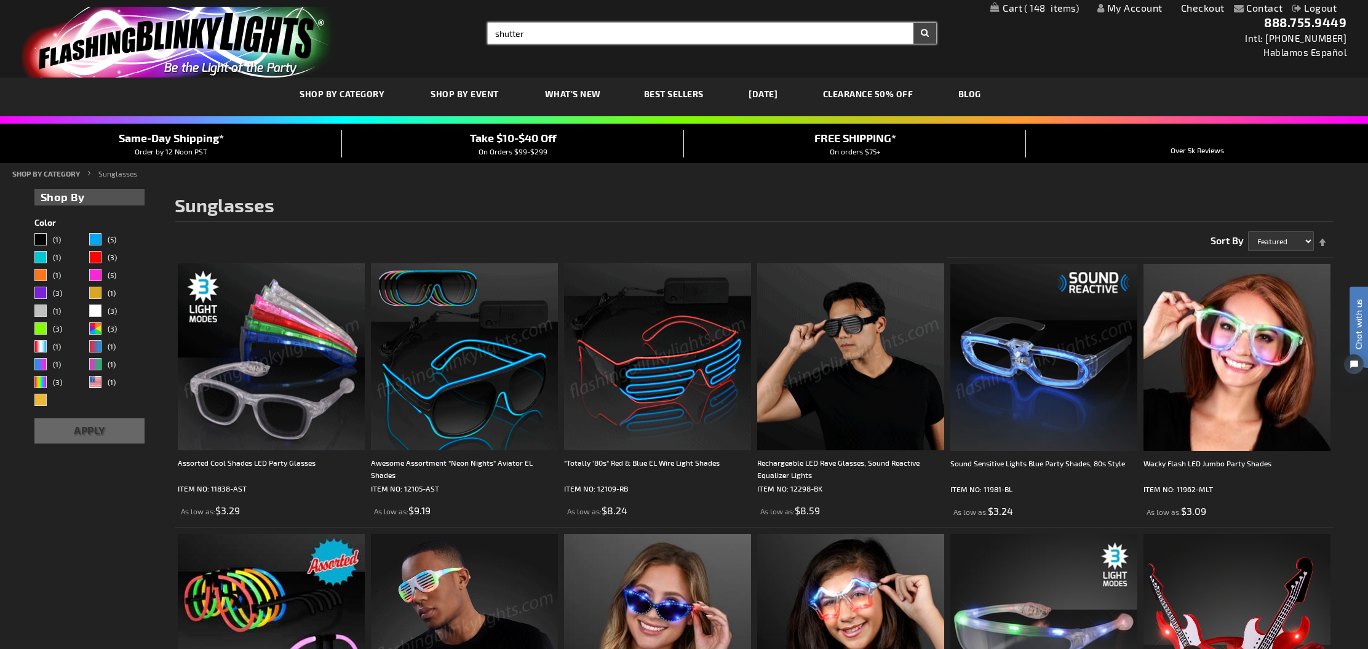
click at [925, 33] on button "Search" at bounding box center [925, 33] width 23 height 21
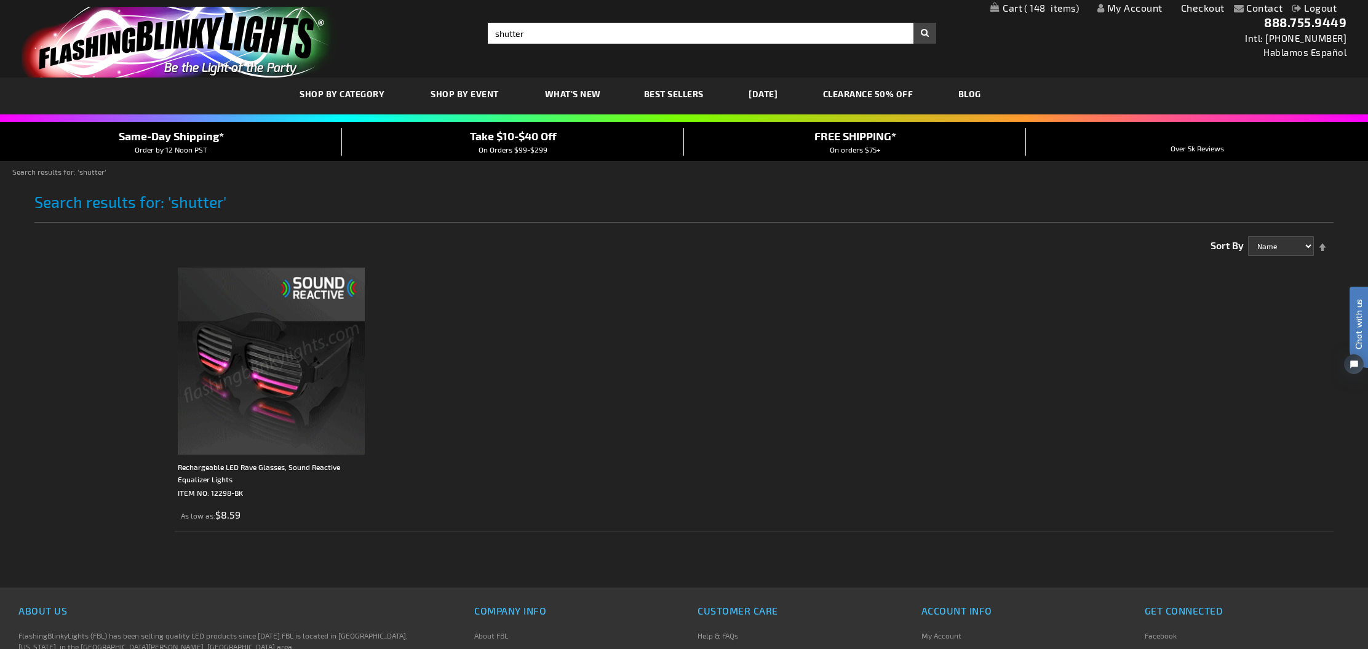
click at [295, 364] on img at bounding box center [271, 361] width 187 height 187
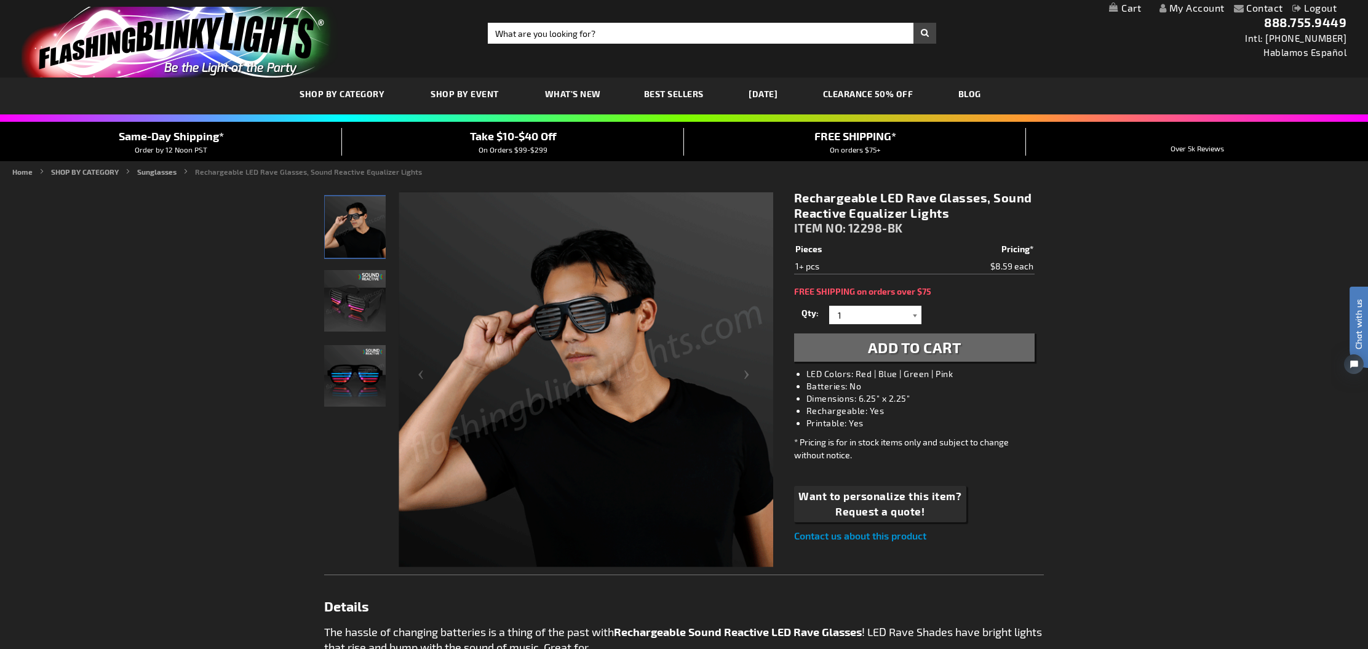
click at [913, 316] on div at bounding box center [915, 315] width 12 height 18
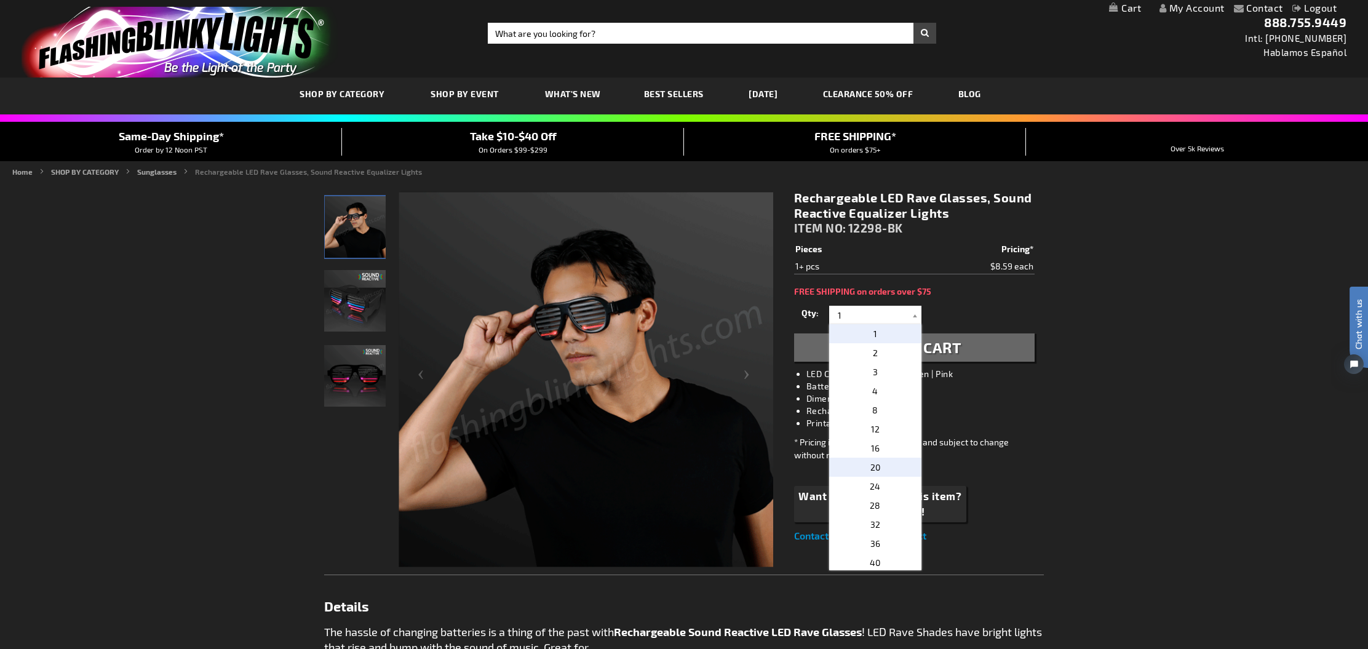
click at [875, 468] on span "20" at bounding box center [876, 467] width 10 height 10
type input "20"
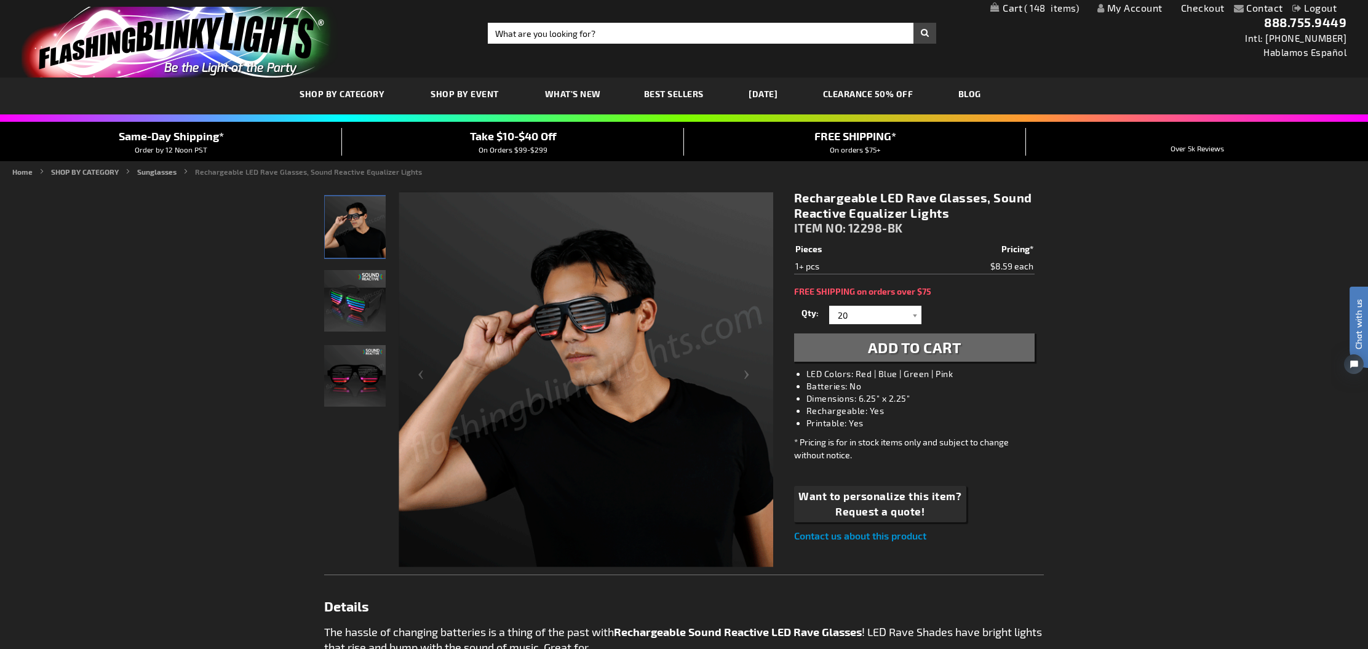
click at [916, 354] on span "Add to Cart" at bounding box center [915, 347] width 94 height 18
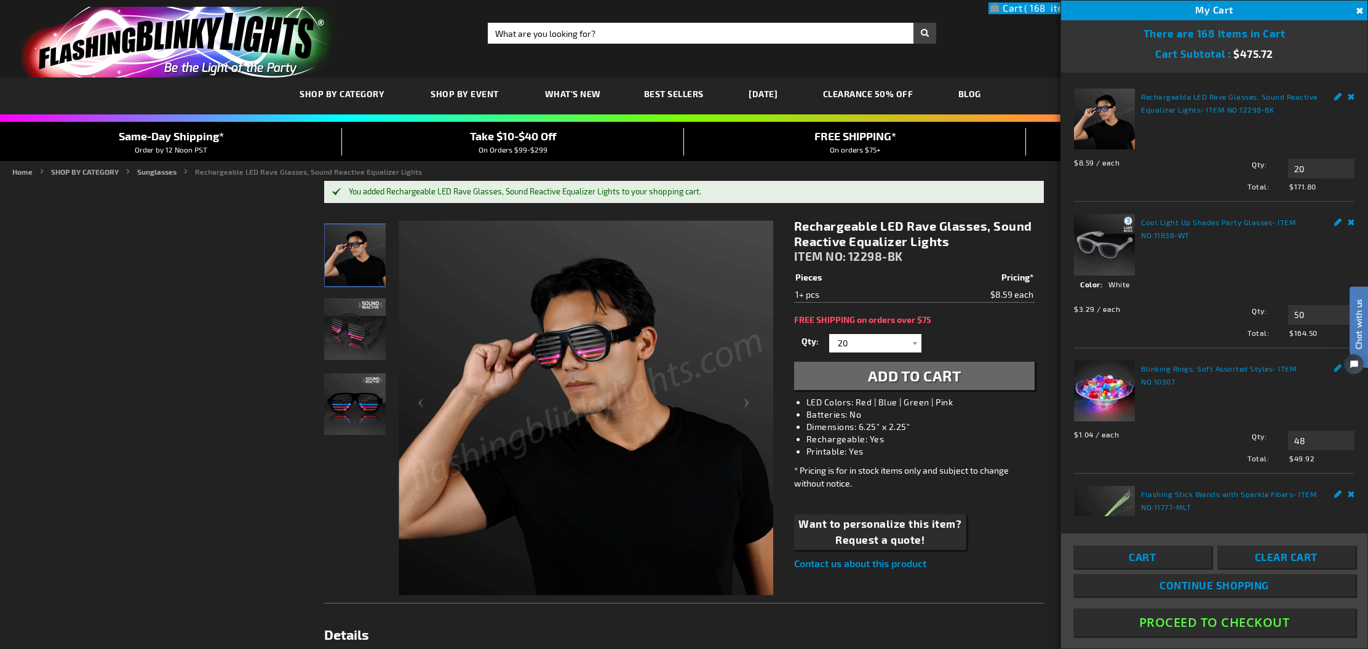
click at [1133, 561] on span "Cart" at bounding box center [1142, 557] width 27 height 12
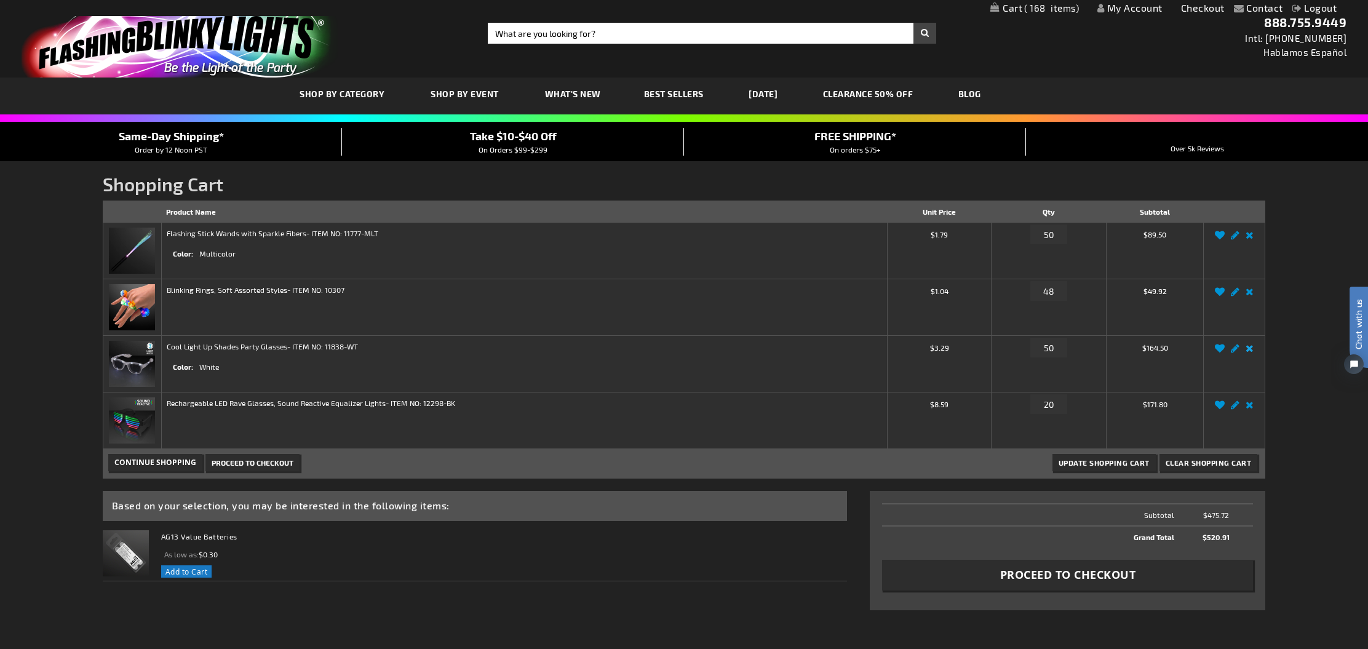
click at [1251, 352] on link "Remove item" at bounding box center [1250, 352] width 14 height 0
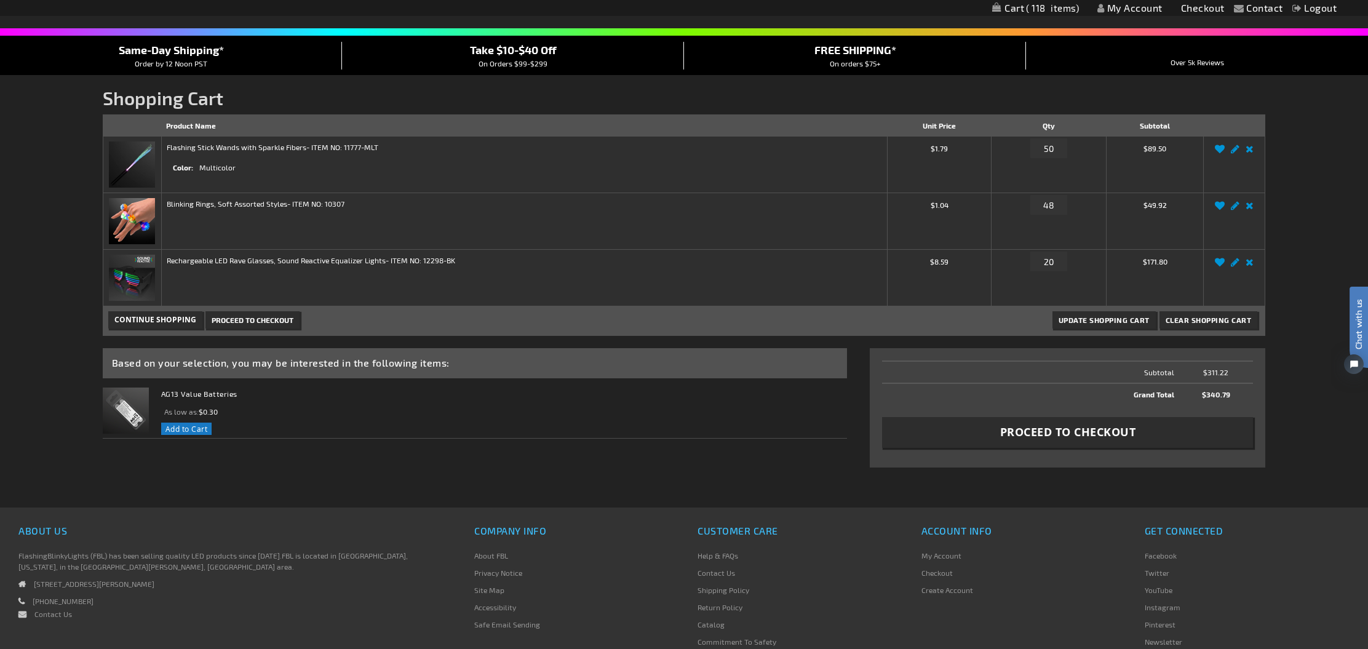
scroll to position [97, 0]
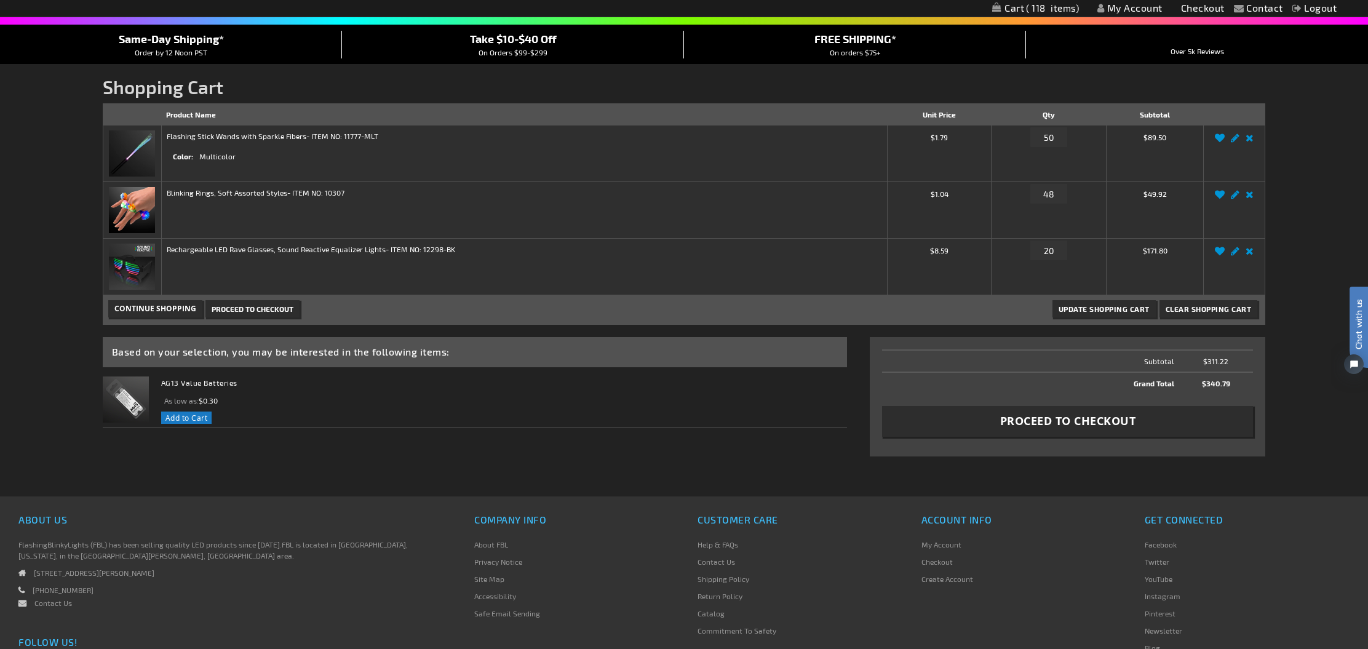
click at [1041, 420] on span "Proceed to Checkout" at bounding box center [1069, 420] width 136 height 15
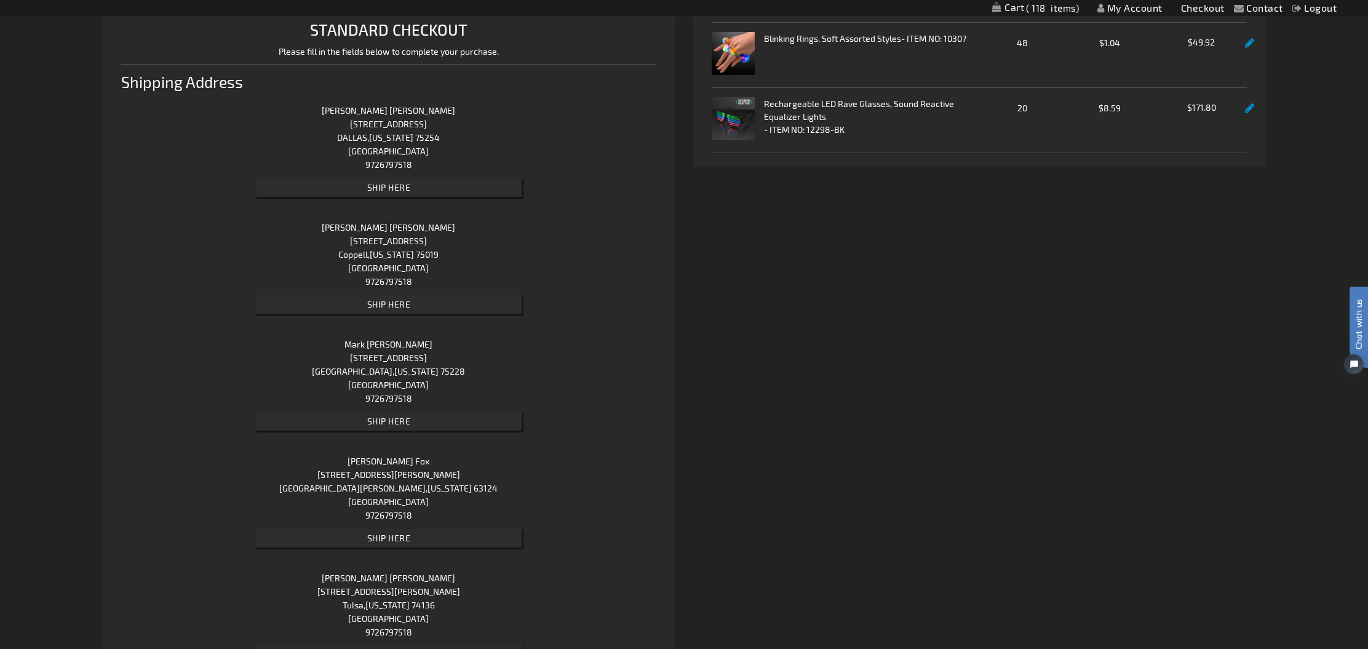
click at [402, 186] on span "Ship Here" at bounding box center [389, 187] width 44 height 10
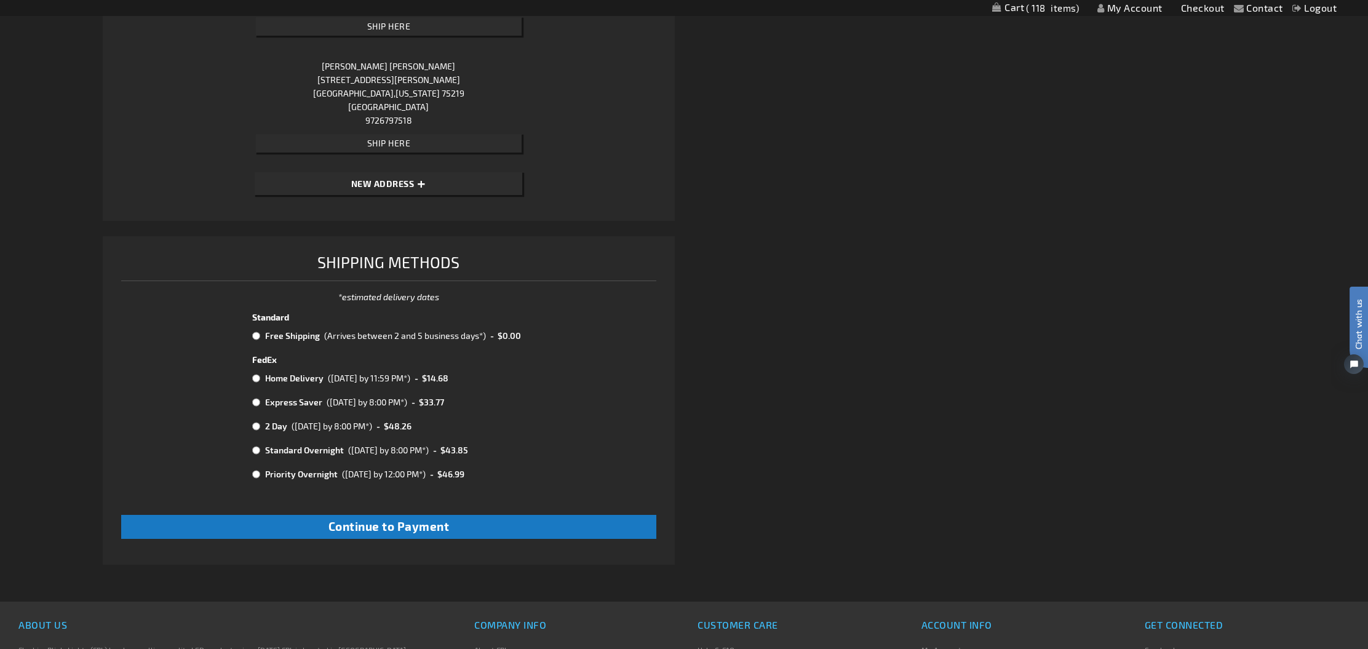
scroll to position [1715, 0]
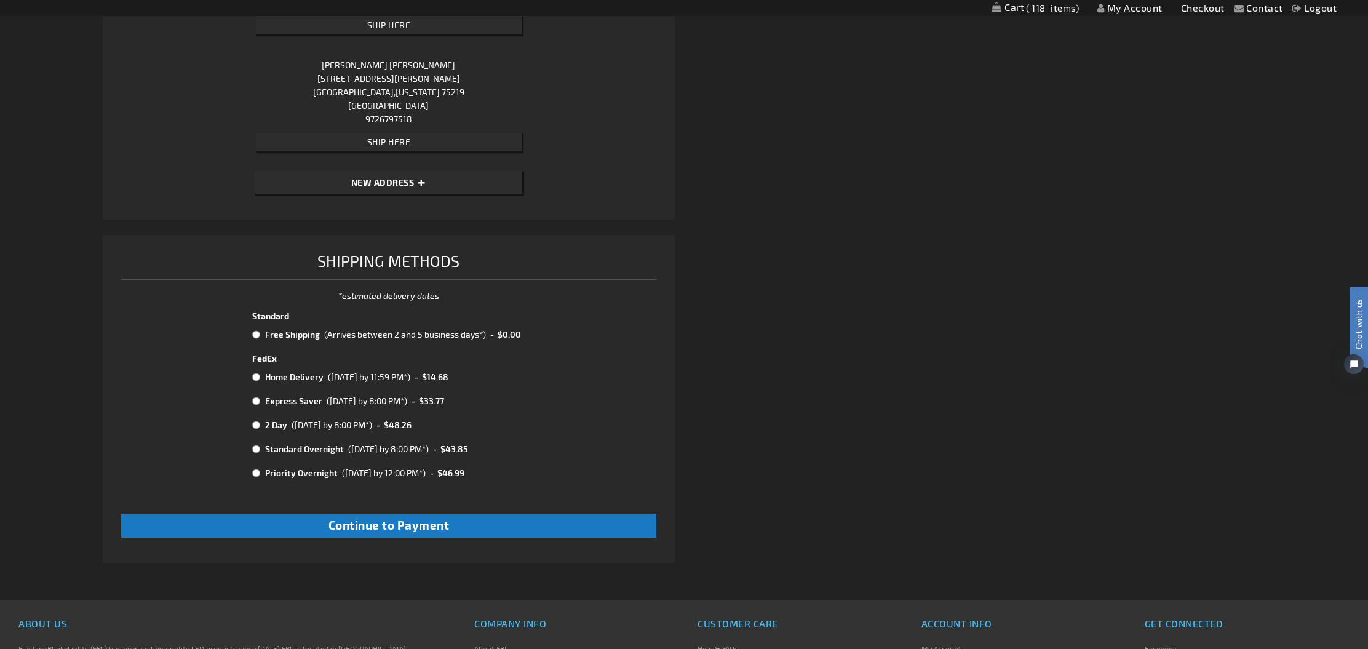
click at [255, 332] on input "radio" at bounding box center [256, 335] width 8 height 10
radio input "true"
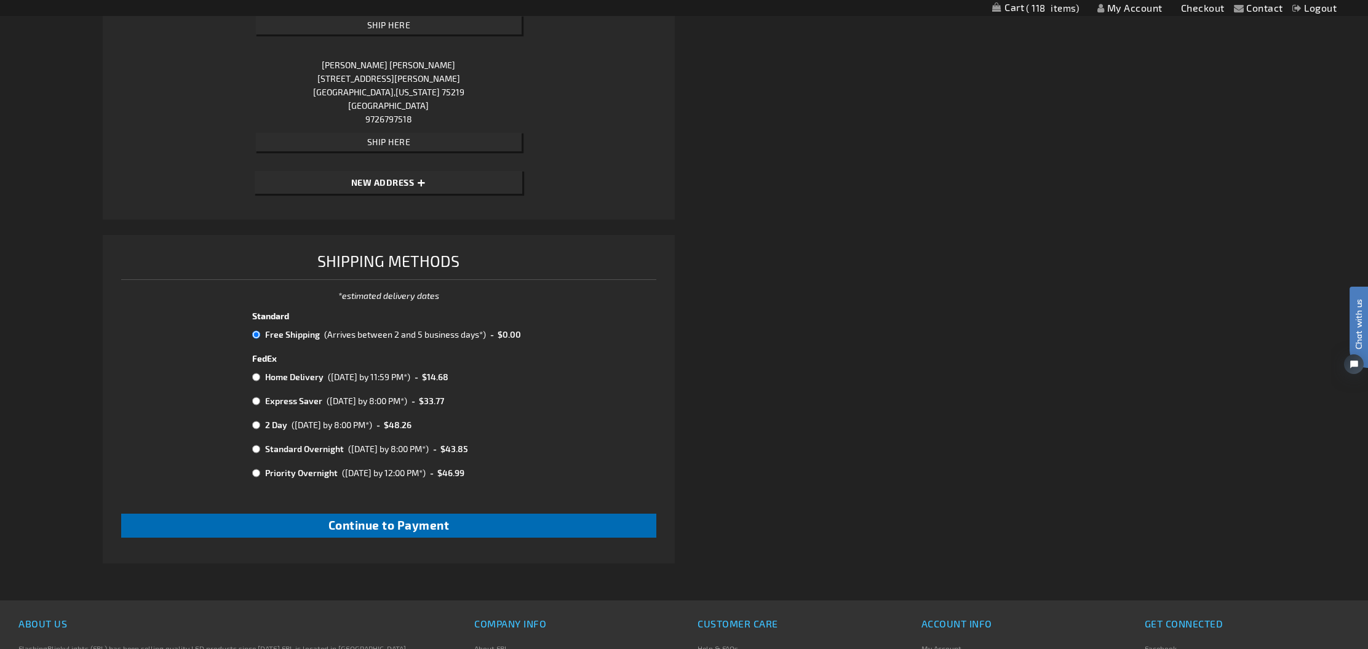
click at [364, 518] on span "Continue to Payment" at bounding box center [389, 525] width 121 height 14
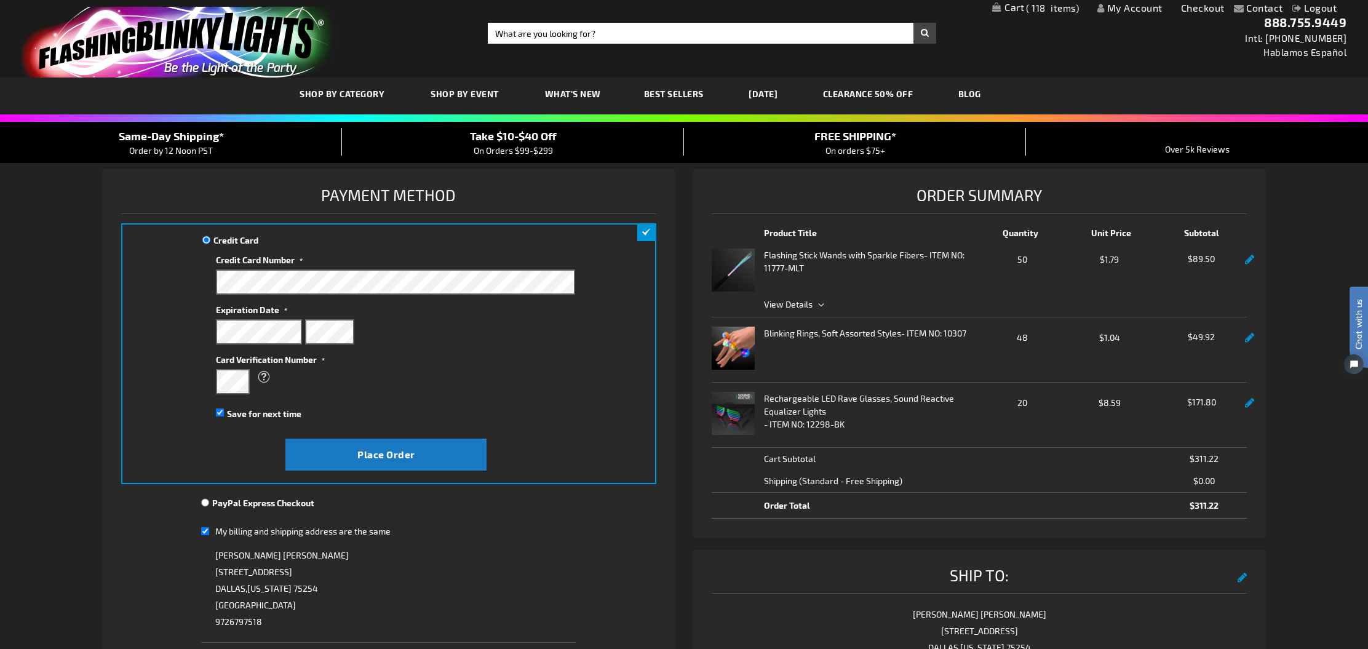
click at [209, 532] on input "My billing and shipping address are the same" at bounding box center [205, 531] width 8 height 25
checkbox input "false"
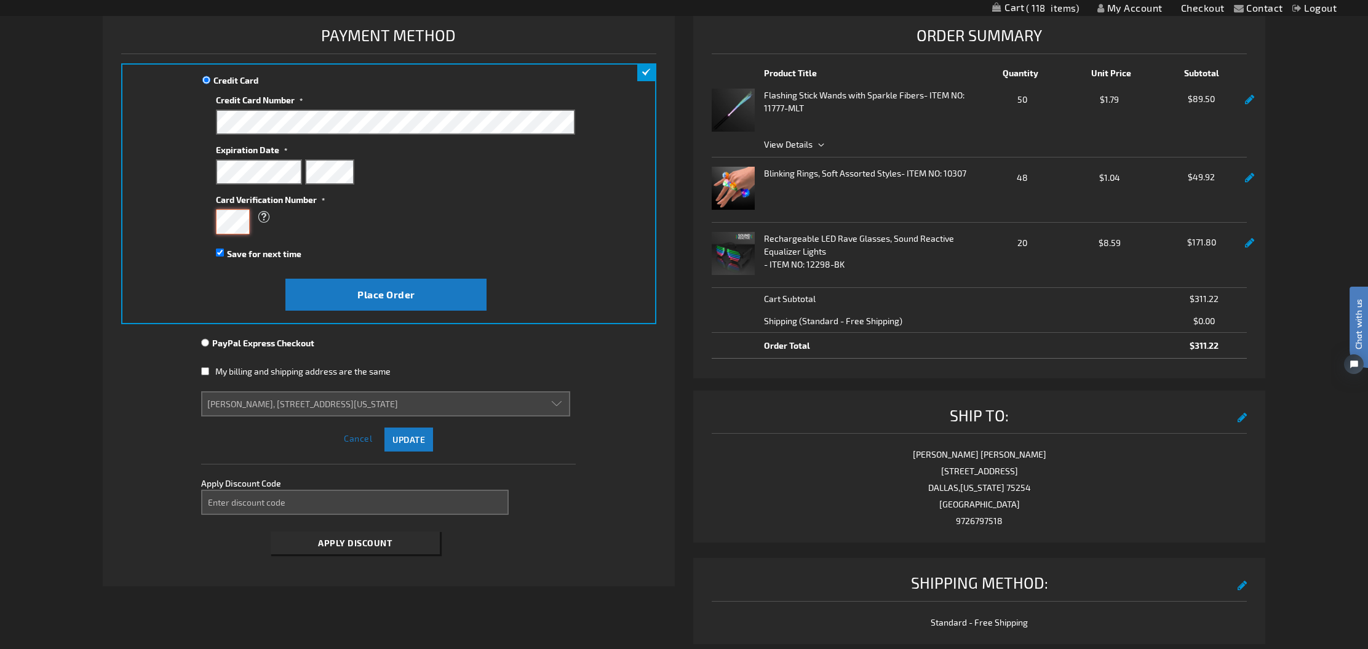
scroll to position [161, 0]
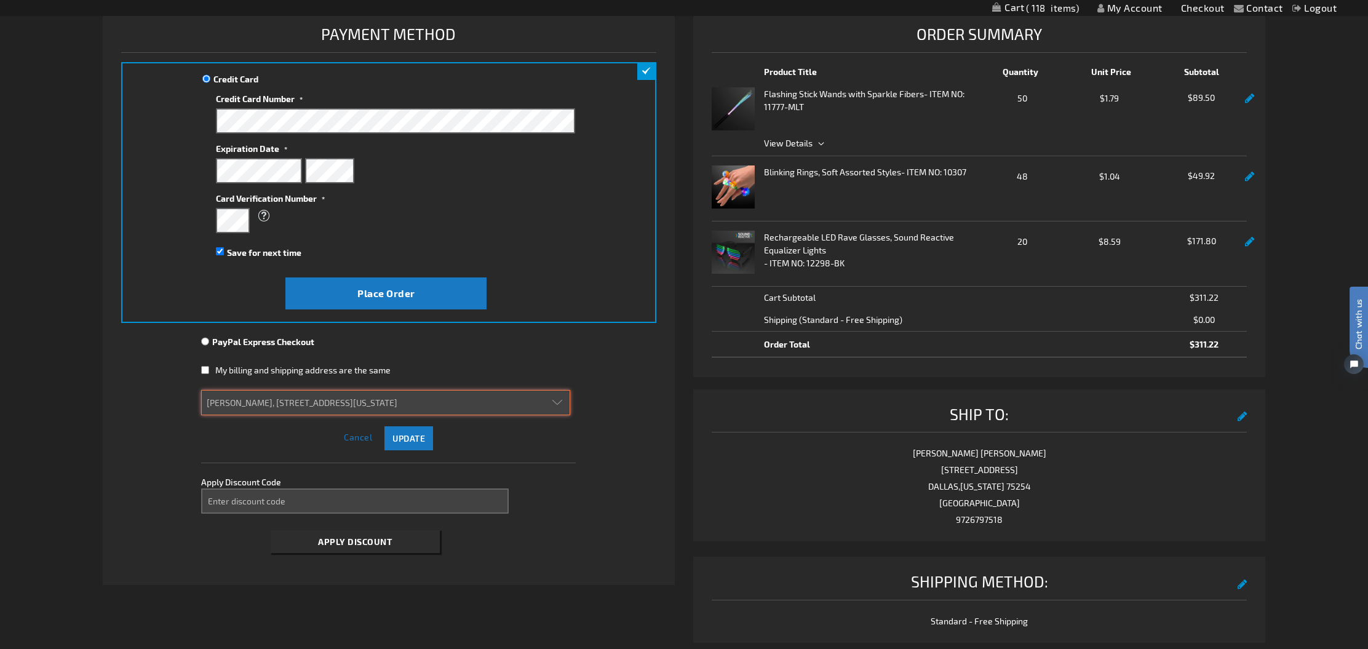
click at [553, 406] on select "[PERSON_NAME], [STREET_ADDRESS][US_STATE] [PERSON_NAME], [STREET_ADDRESS][GEOGR…" at bounding box center [385, 402] width 369 height 25
select select
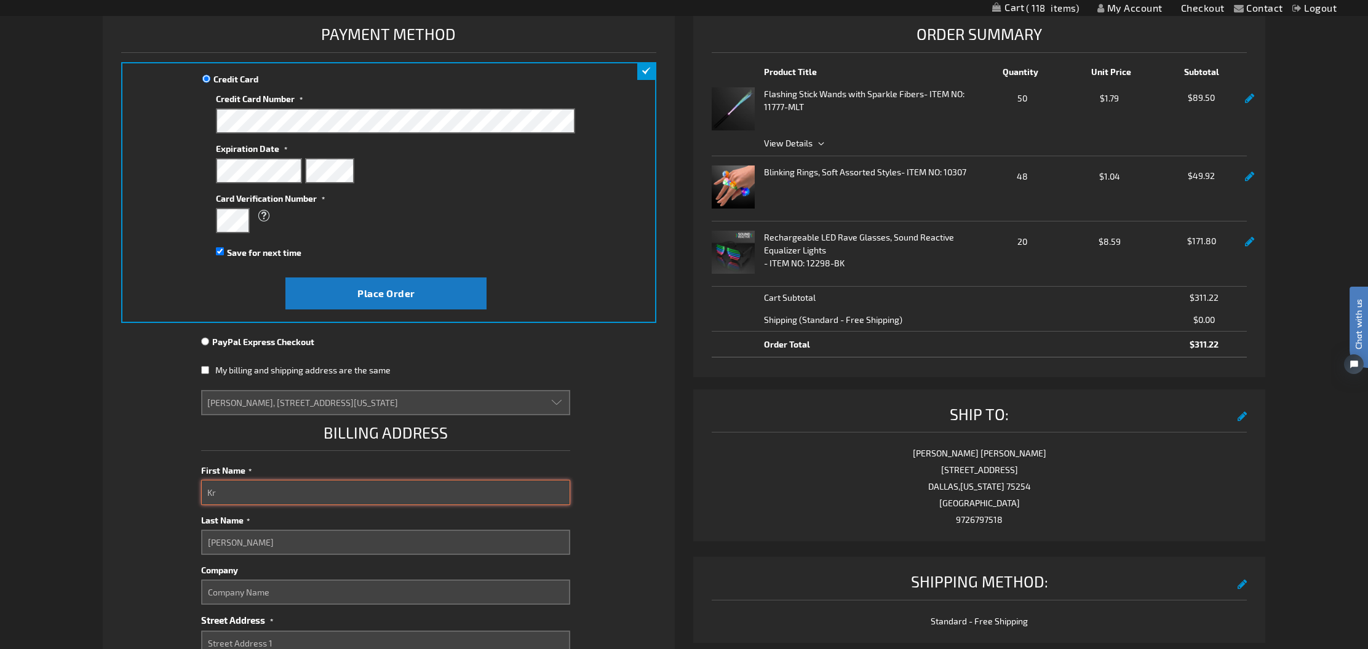
type input "K"
type input "[PERSON_NAME]"
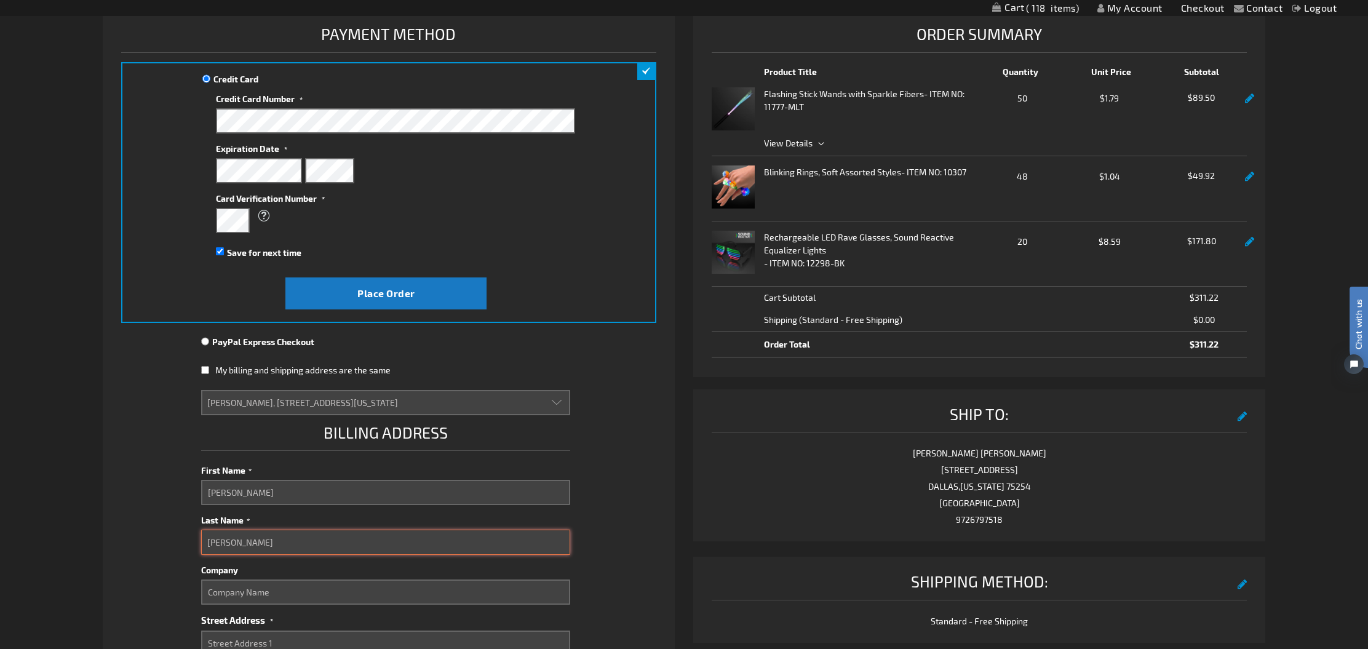
type input "[PERSON_NAME]"
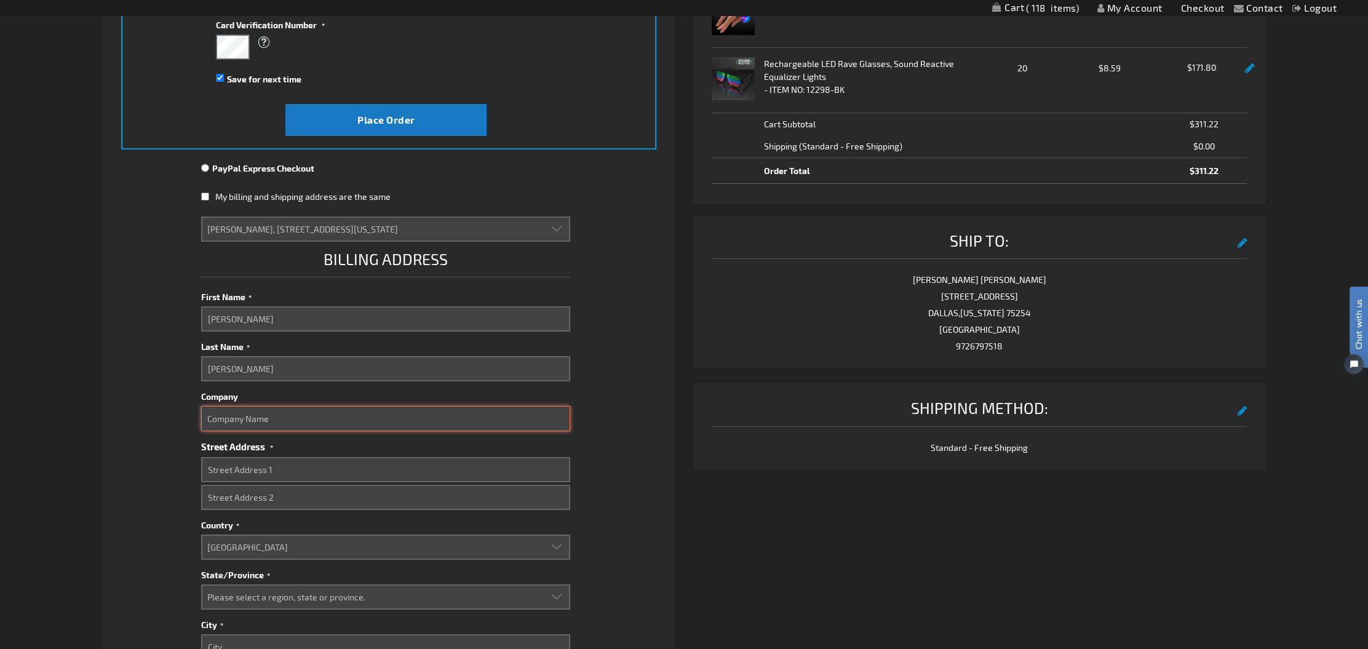
scroll to position [337, 0]
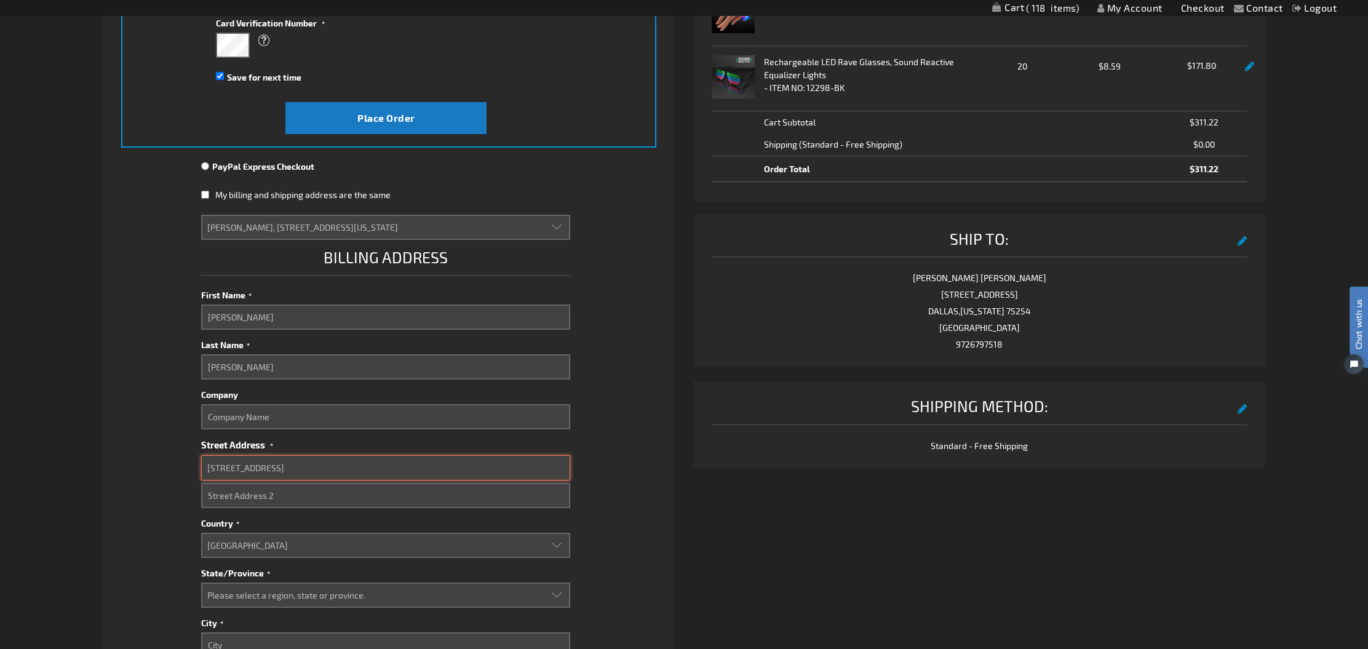
type input "[STREET_ADDRESS]"
select select "57"
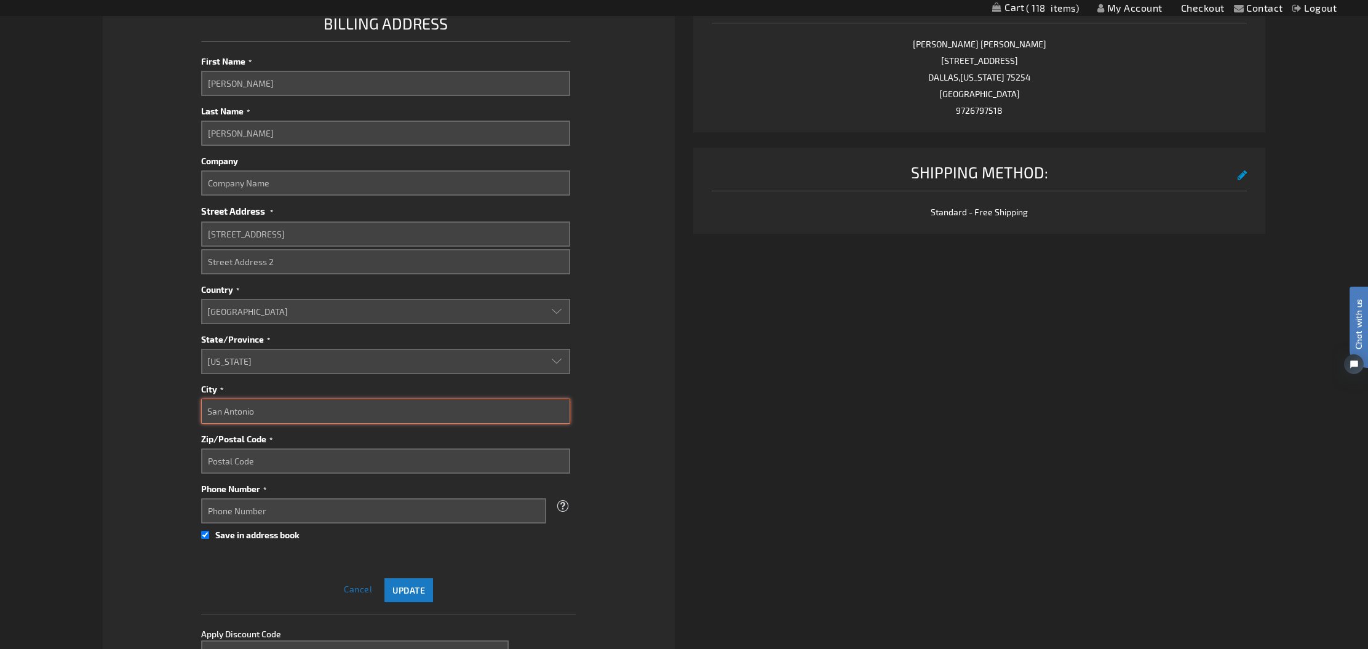
scroll to position [597, 0]
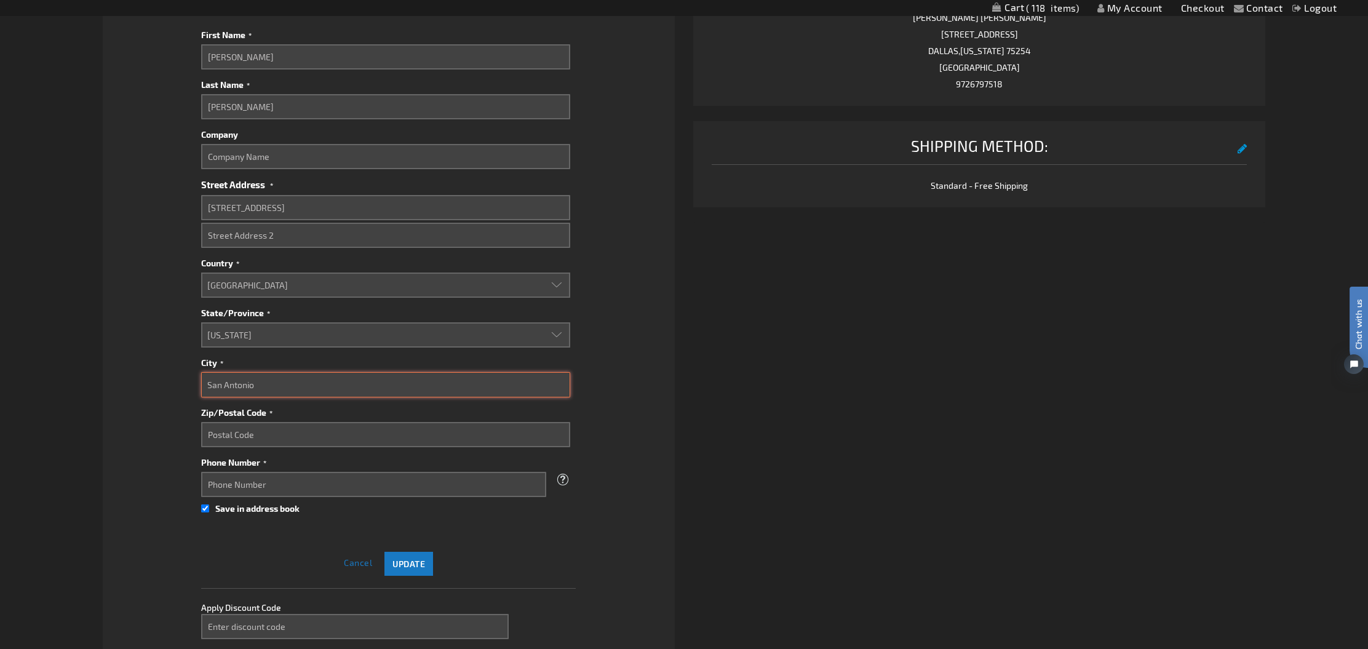
type input "San Antonio"
type input "78209"
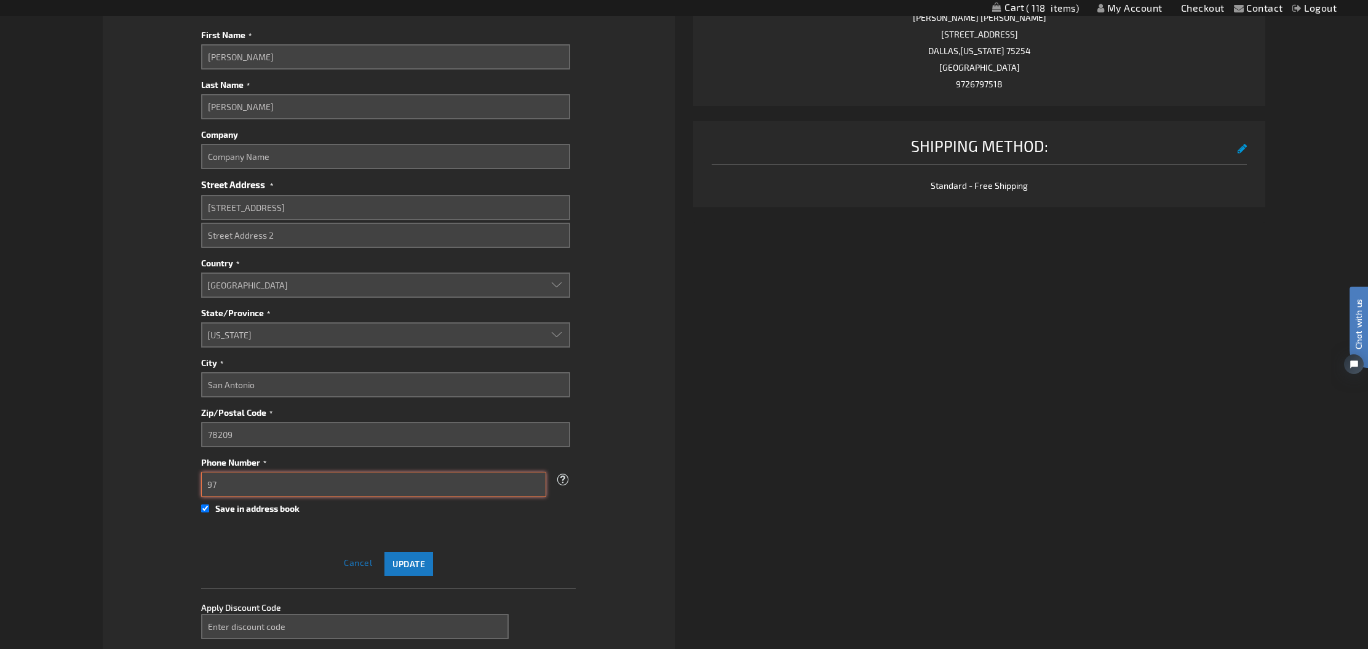
type input "9"
type input "9726797518"
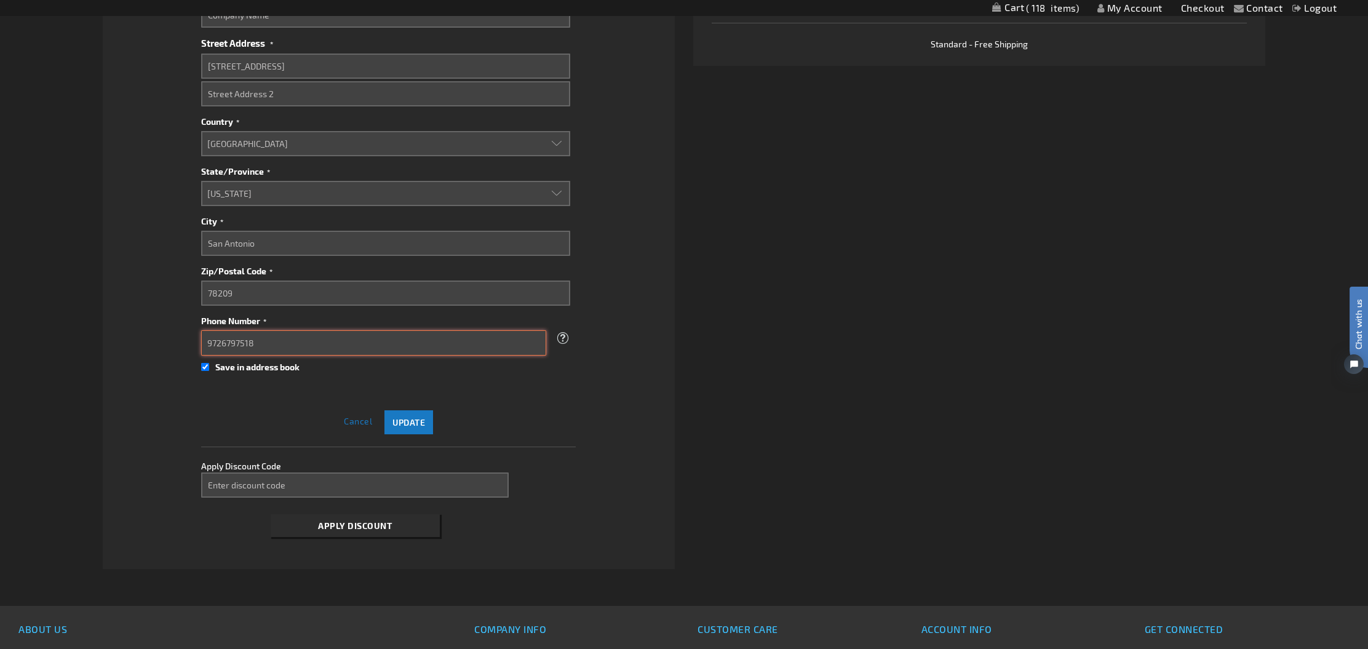
scroll to position [752, 0]
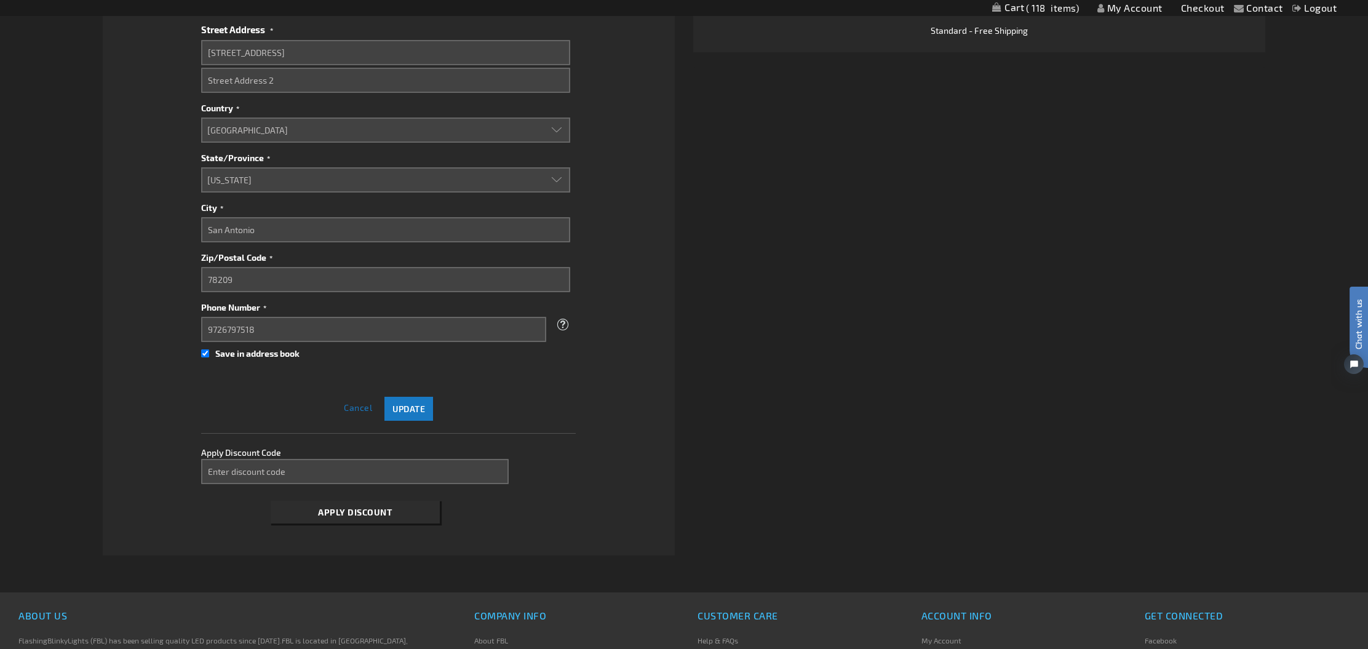
click at [398, 410] on span "Update" at bounding box center [409, 409] width 33 height 10
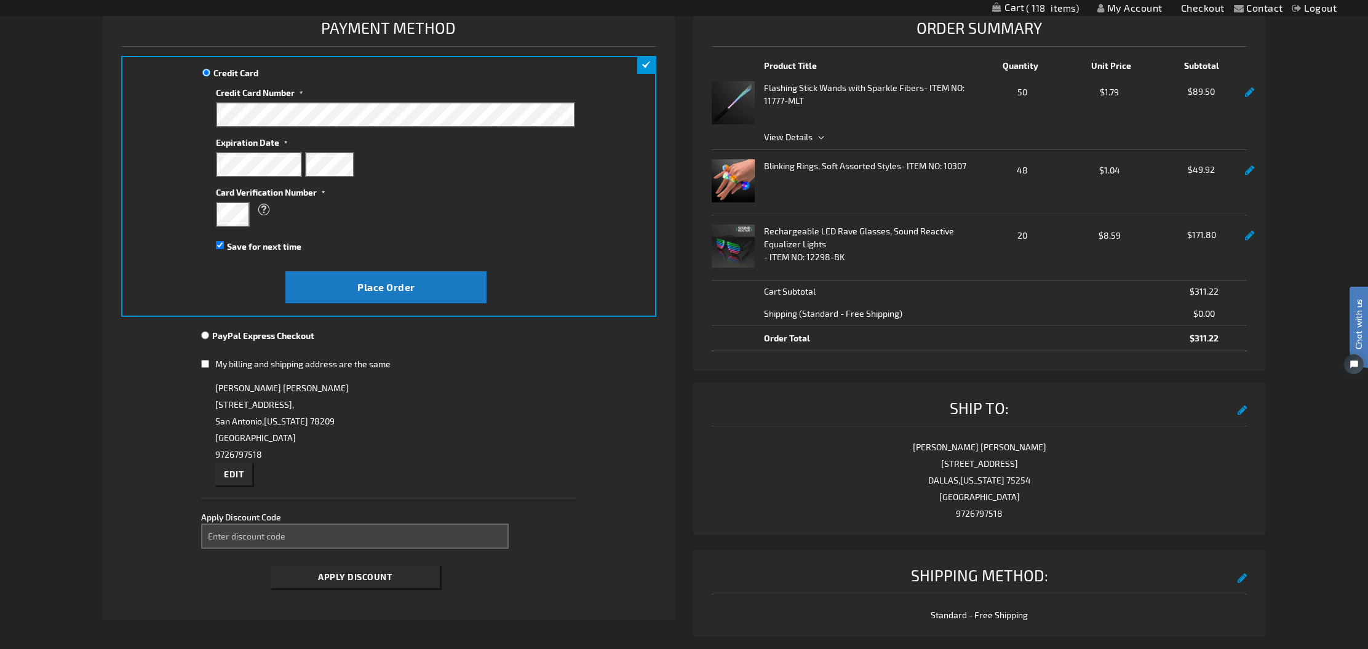
scroll to position [159, 0]
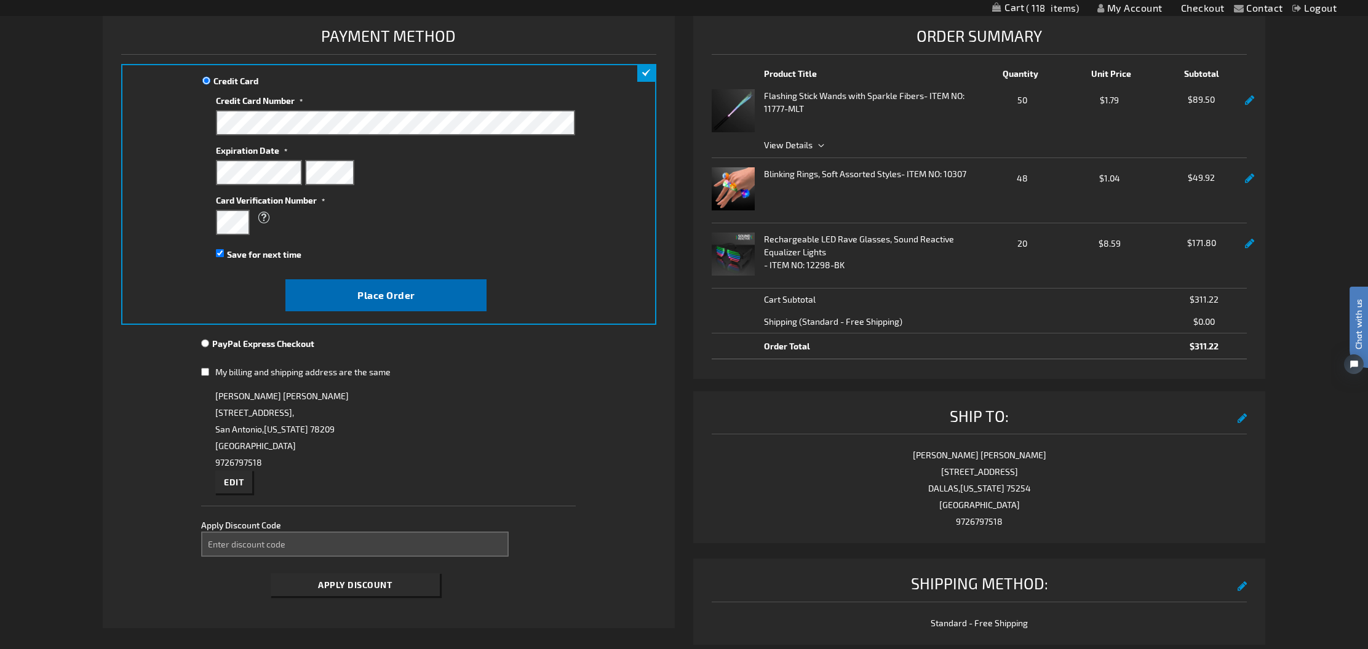
click at [354, 303] on button "Place Order" at bounding box center [386, 295] width 201 height 32
